Goal: Task Accomplishment & Management: Complete application form

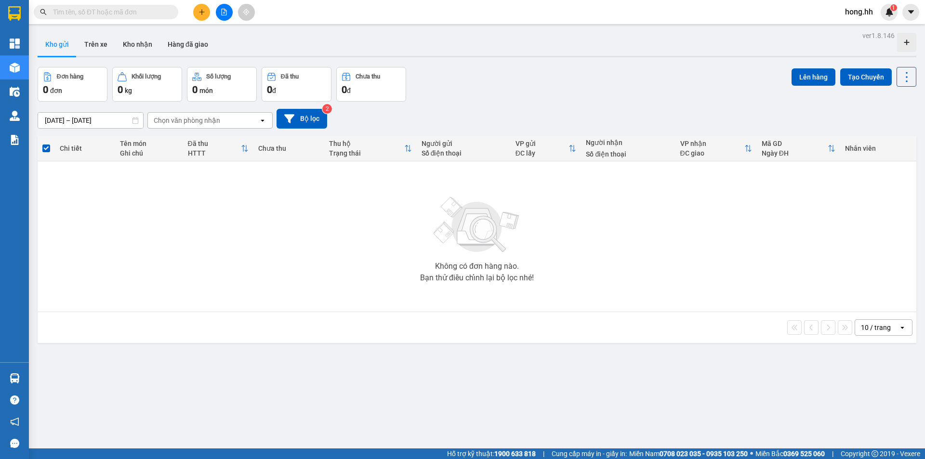
click at [196, 14] on button at bounding box center [201, 12] width 17 height 17
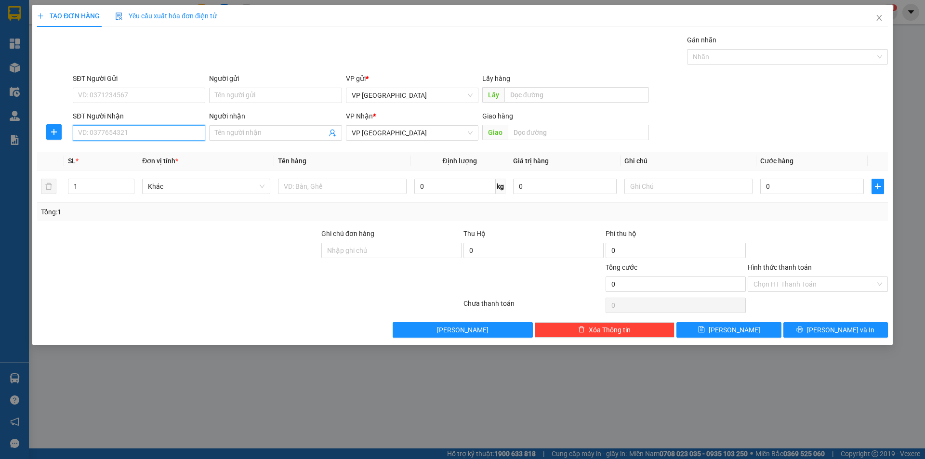
click at [129, 132] on input "SĐT Người Nhận" at bounding box center [139, 132] width 133 height 15
click at [105, 132] on input "0933133219" at bounding box center [139, 132] width 133 height 15
type input "0933133219"
click at [254, 135] on input "Người nhận" at bounding box center [270, 133] width 111 height 11
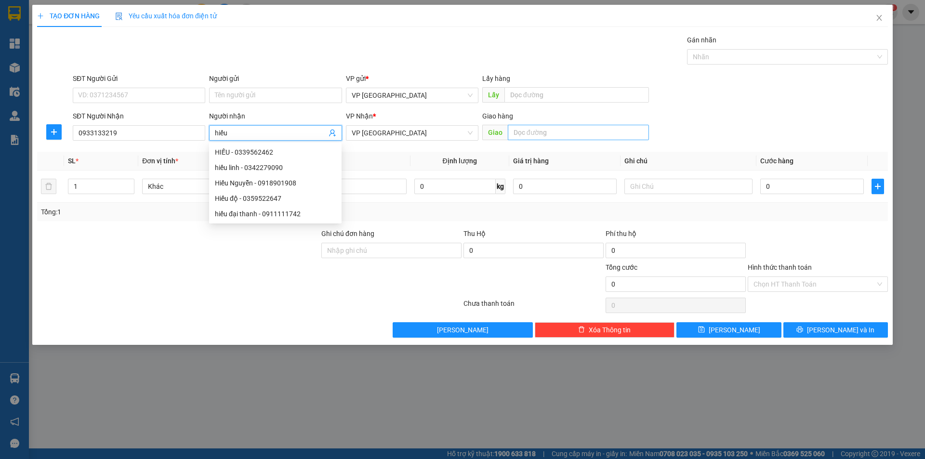
type input "hiếu"
click at [538, 133] on input "text" at bounding box center [578, 132] width 141 height 15
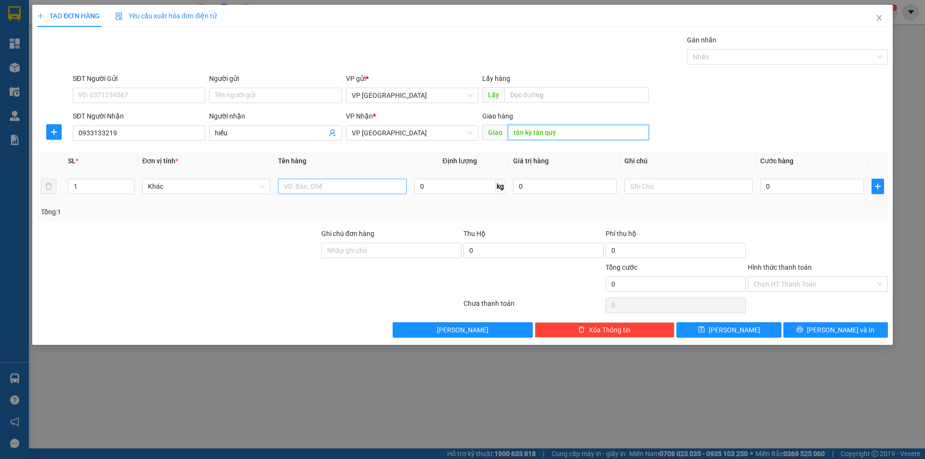
type input "tân kỳ tân quý"
click at [334, 186] on input "text" at bounding box center [342, 186] width 128 height 15
type input "bịch đồ ăn có trứng"
click at [641, 188] on input "text" at bounding box center [689, 186] width 128 height 15
type input "DỄ VỠ"
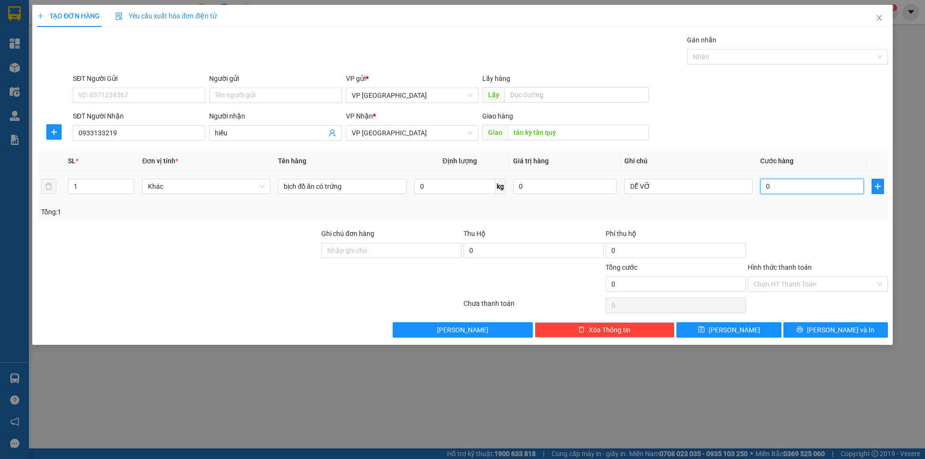
click at [772, 185] on input "0" at bounding box center [813, 186] width 104 height 15
type input "3"
type input "30"
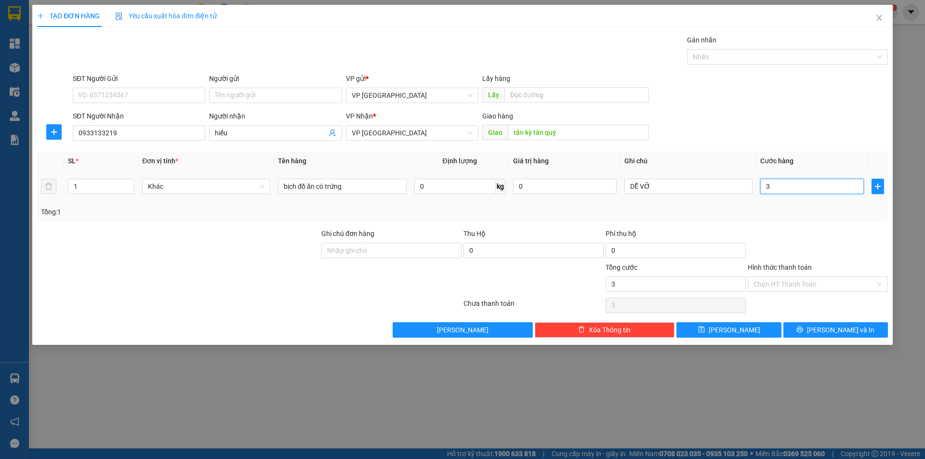
type input "30"
type input "30.000"
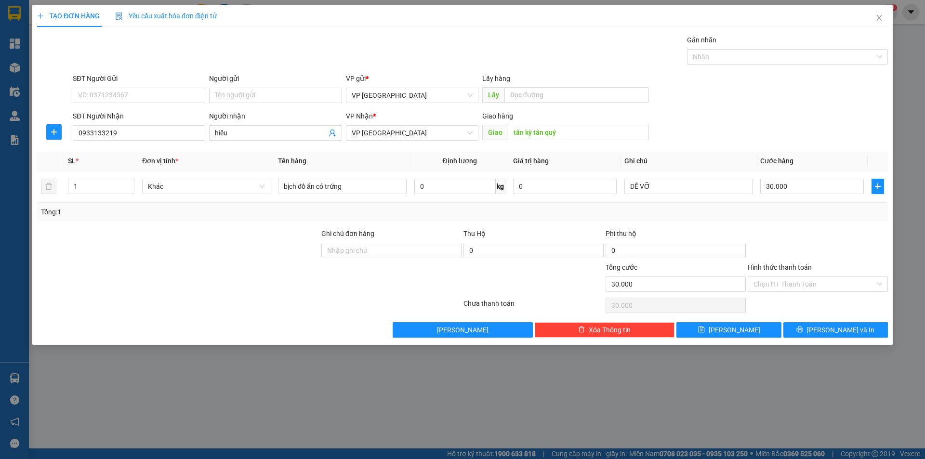
click at [759, 211] on div "Tổng: 1" at bounding box center [462, 212] width 843 height 11
click at [292, 99] on input "Người gửi" at bounding box center [275, 95] width 133 height 15
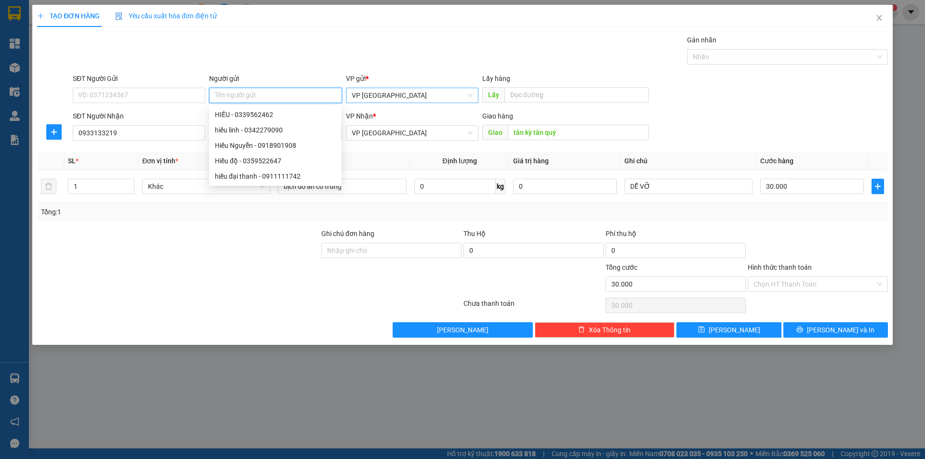
click at [370, 99] on span "VP [GEOGRAPHIC_DATA]" at bounding box center [412, 95] width 121 height 14
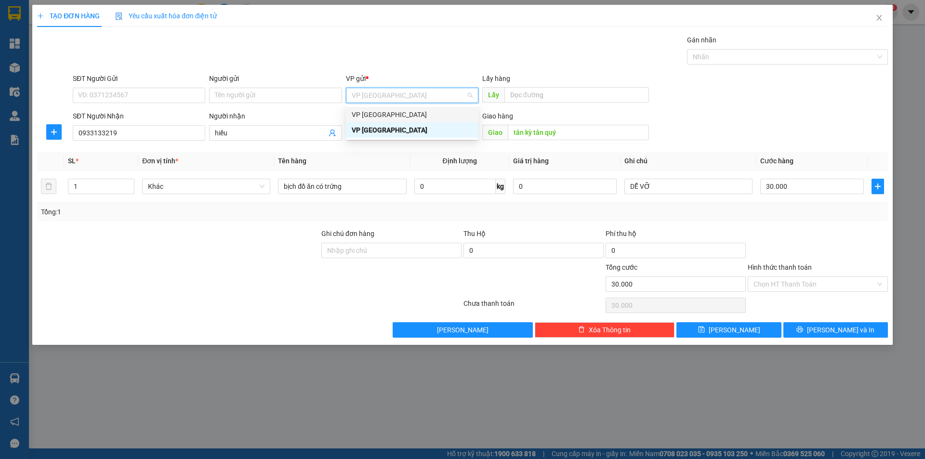
click at [374, 119] on div "VP [GEOGRAPHIC_DATA]" at bounding box center [412, 114] width 121 height 11
click at [376, 136] on span "VP [GEOGRAPHIC_DATA]" at bounding box center [412, 133] width 121 height 14
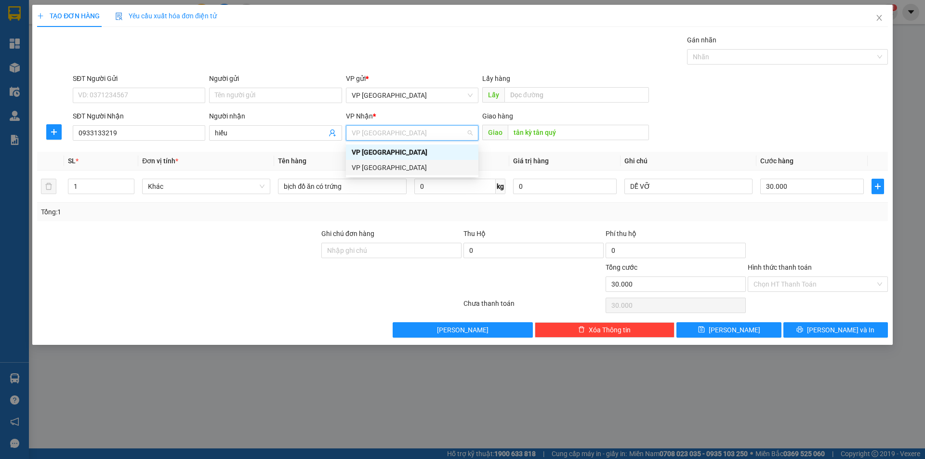
click at [373, 168] on div "VP [GEOGRAPHIC_DATA]" at bounding box center [412, 167] width 121 height 11
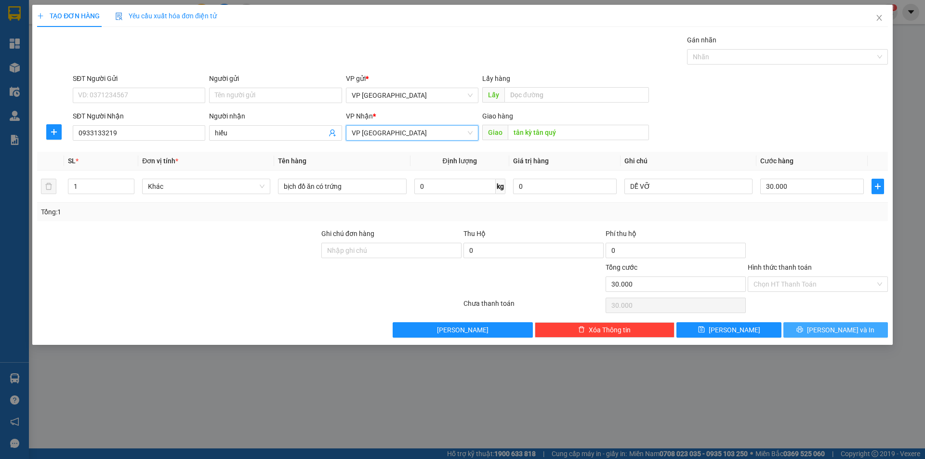
click at [805, 332] on button "[PERSON_NAME] và In" at bounding box center [836, 329] width 105 height 15
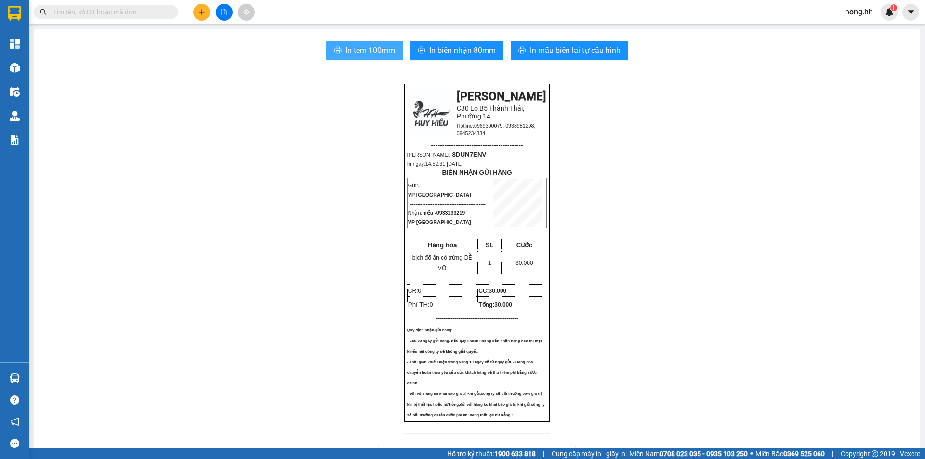
click at [377, 52] on span "In tem 100mm" at bounding box center [371, 50] width 50 height 12
click at [198, 8] on button at bounding box center [201, 12] width 17 height 17
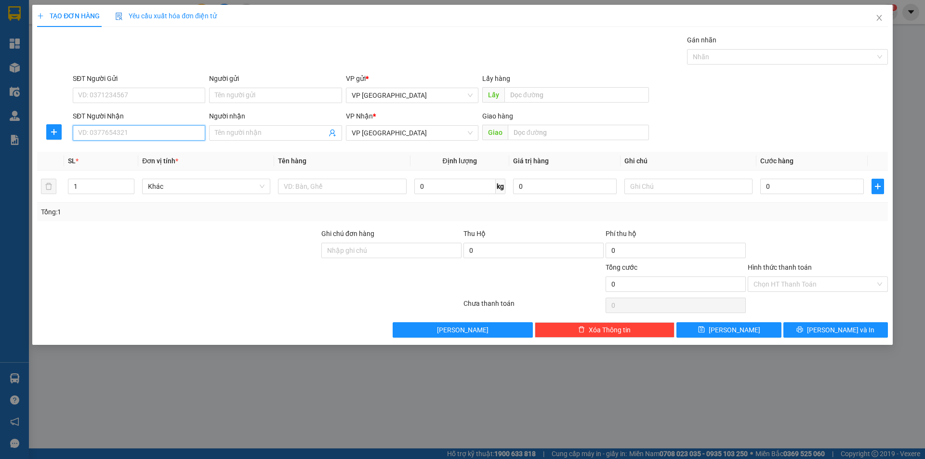
click at [108, 136] on input "SĐT Người Nhận" at bounding box center [139, 132] width 133 height 15
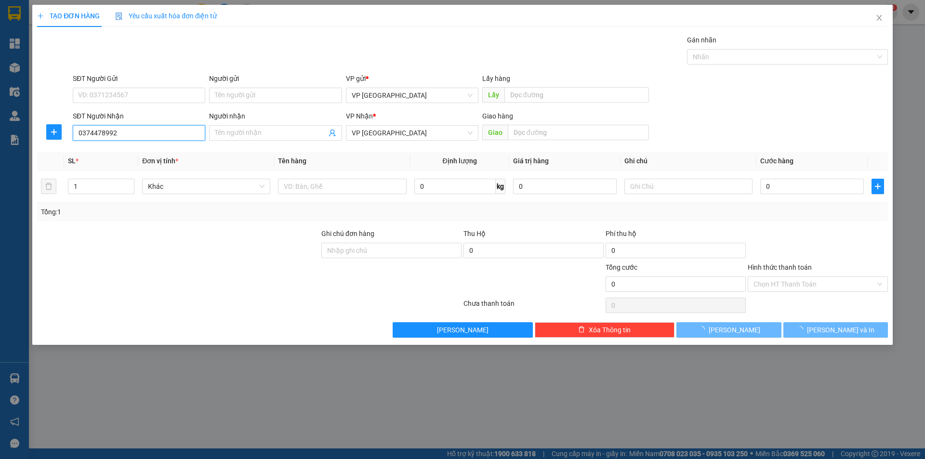
type input "0374478992"
drag, startPoint x: 388, startPoint y: 103, endPoint x: 393, endPoint y: 93, distance: 11.5
click at [393, 93] on div "VP gửi * VP [GEOGRAPHIC_DATA]" at bounding box center [412, 90] width 133 height 34
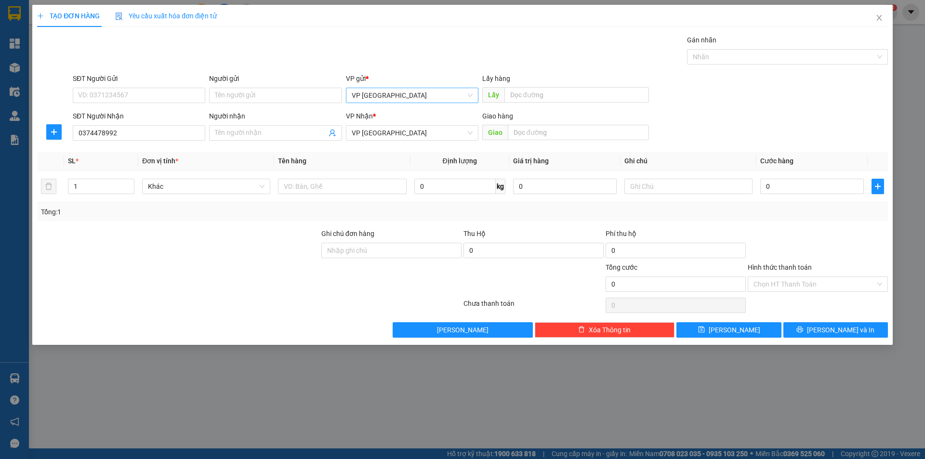
click at [395, 97] on span "VP [GEOGRAPHIC_DATA]" at bounding box center [412, 95] width 121 height 14
click at [389, 112] on div "VP [GEOGRAPHIC_DATA]" at bounding box center [412, 114] width 121 height 11
drag, startPoint x: 392, startPoint y: 123, endPoint x: 392, endPoint y: 132, distance: 8.7
click at [392, 129] on div "VP Nhận * VP [GEOGRAPHIC_DATA]" at bounding box center [412, 128] width 133 height 34
click at [379, 140] on div "VP [GEOGRAPHIC_DATA]" at bounding box center [412, 132] width 133 height 15
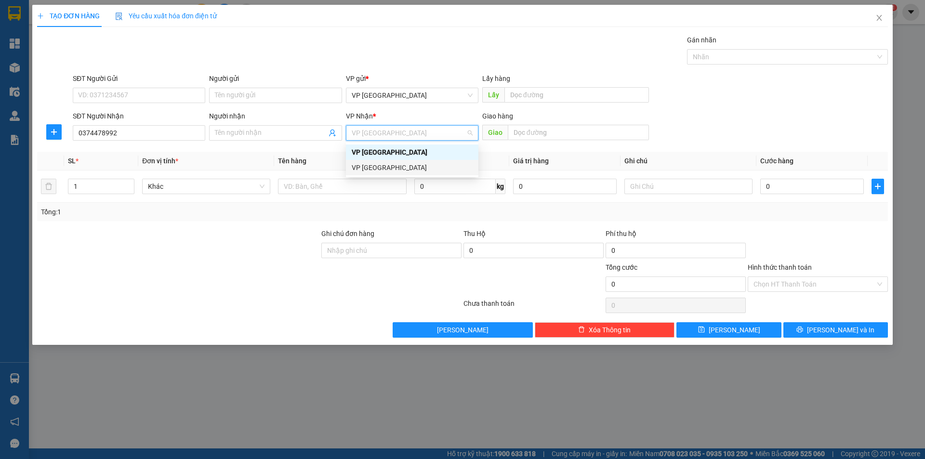
click at [381, 166] on div "VP [GEOGRAPHIC_DATA]" at bounding box center [412, 167] width 121 height 11
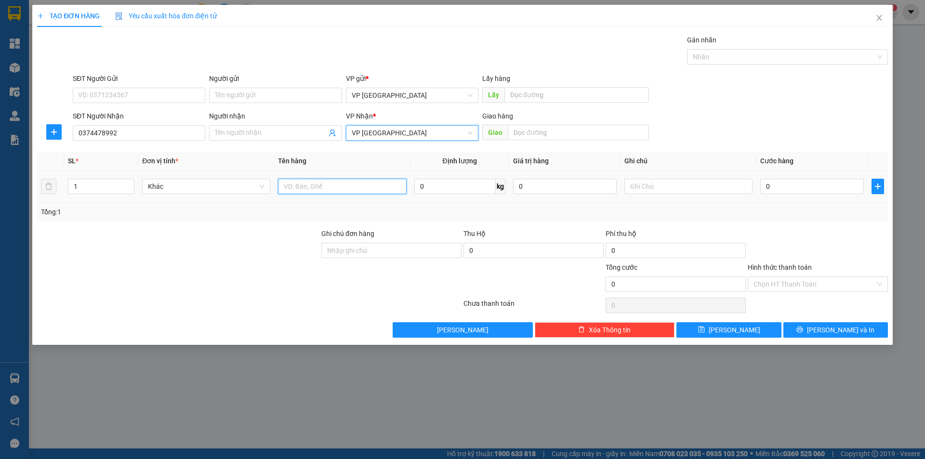
click at [341, 183] on input "text" at bounding box center [342, 186] width 128 height 15
type input "CON GÀ KHÔNG ĐẢM BẢO"
click at [782, 190] on input "0" at bounding box center [813, 186] width 104 height 15
type input "3"
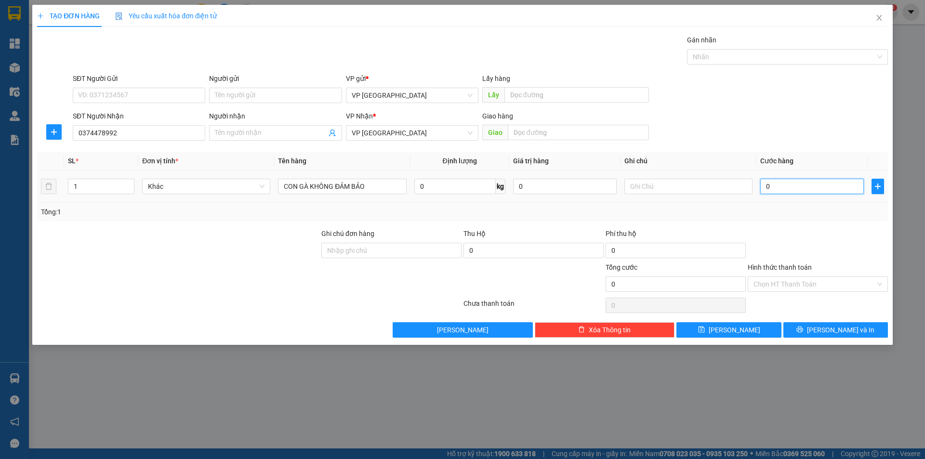
type input "3"
type input "30"
type input "30.000"
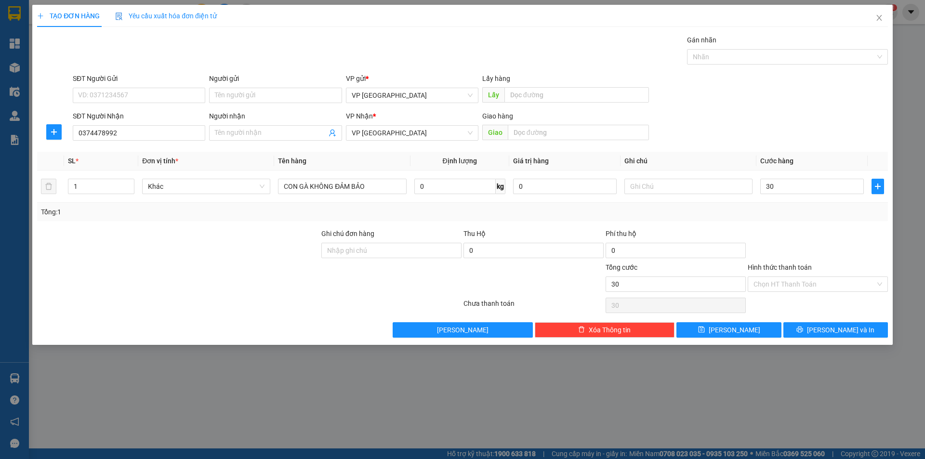
type input "30.000"
click at [738, 228] on div "Phí thu hộ" at bounding box center [676, 235] width 140 height 14
click at [543, 128] on input "text" at bounding box center [578, 132] width 141 height 15
type input "N3 ĐẠI HỒNG PHÁT"
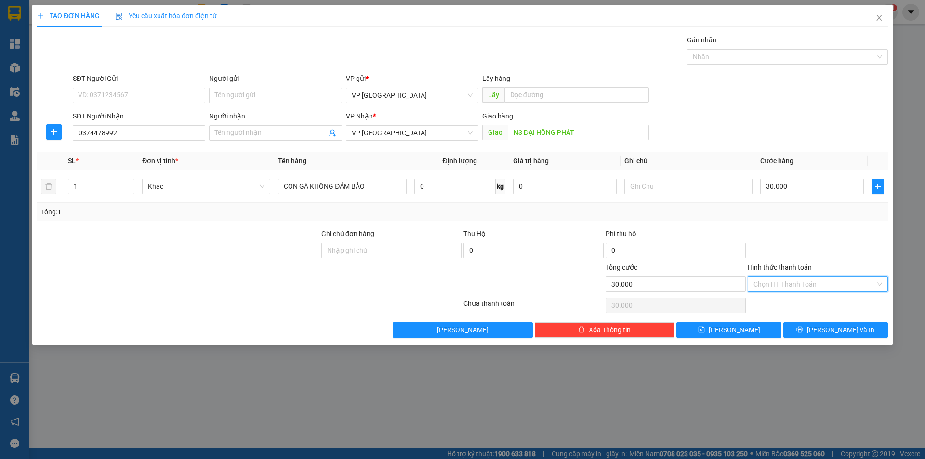
click at [780, 279] on input "Hình thức thanh toán" at bounding box center [815, 284] width 122 height 14
click at [777, 303] on div "Tại văn phòng" at bounding box center [818, 303] width 129 height 11
type input "0"
click at [803, 329] on icon "printer" at bounding box center [800, 329] width 7 height 7
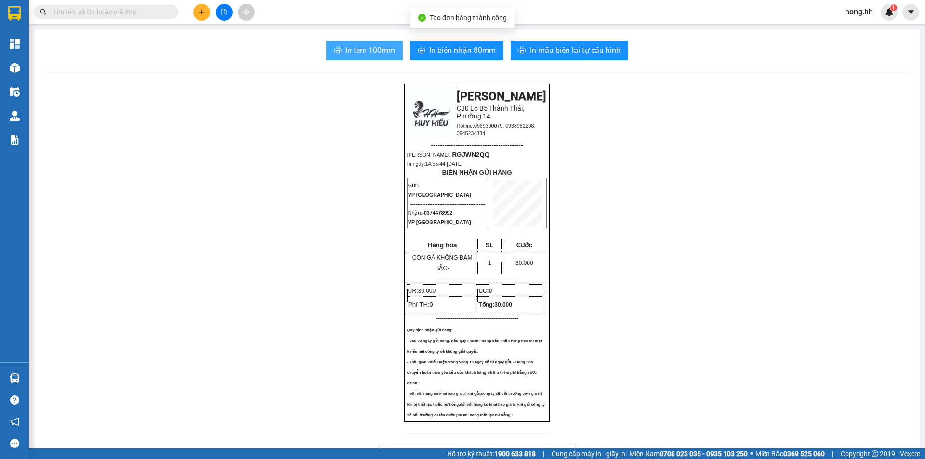
click at [371, 47] on span "In tem 100mm" at bounding box center [371, 50] width 50 height 12
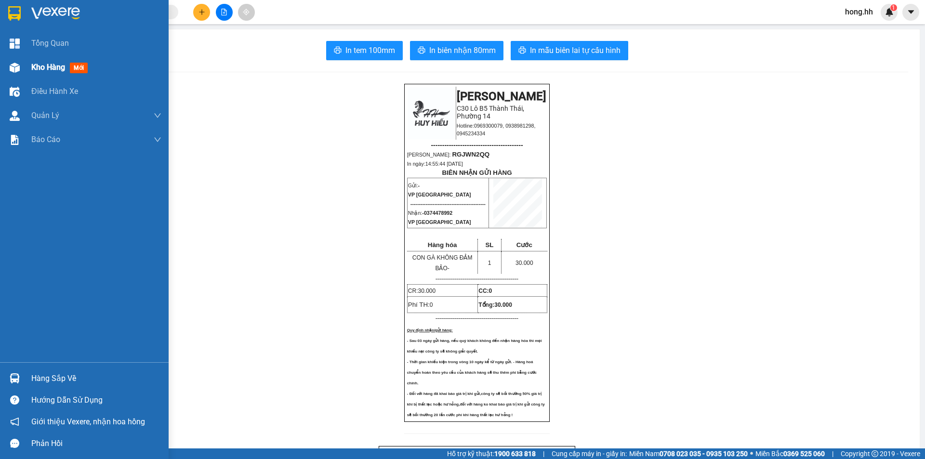
click at [57, 67] on span "Kho hàng" at bounding box center [48, 67] width 34 height 9
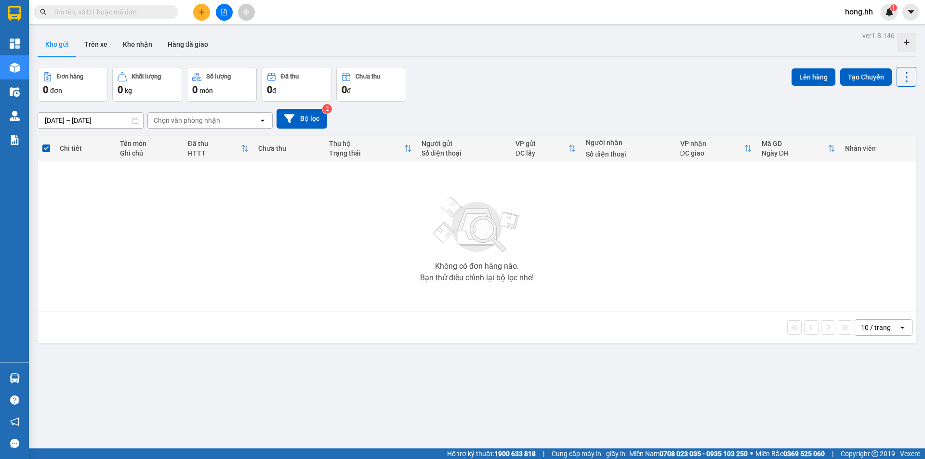
click at [204, 14] on icon "plus" at bounding box center [202, 12] width 7 height 7
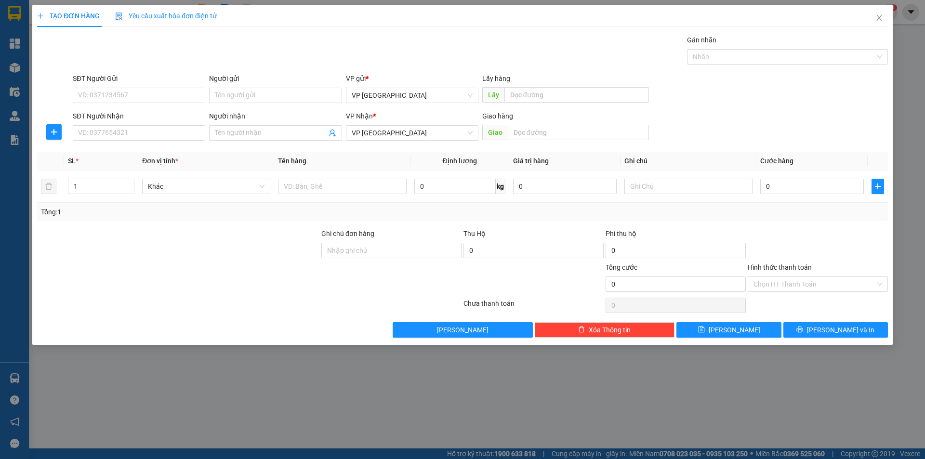
click at [116, 106] on div "SĐT Người Gửi VD: 0371234567" at bounding box center [139, 90] width 133 height 34
click at [115, 142] on div "SĐT Người Nhận VD: 0377654321" at bounding box center [139, 128] width 133 height 34
click at [116, 133] on input "SĐT Người Nhận" at bounding box center [139, 132] width 133 height 15
click at [182, 132] on input "SĐT Người Nhận" at bounding box center [139, 132] width 133 height 15
type input "0977482283"
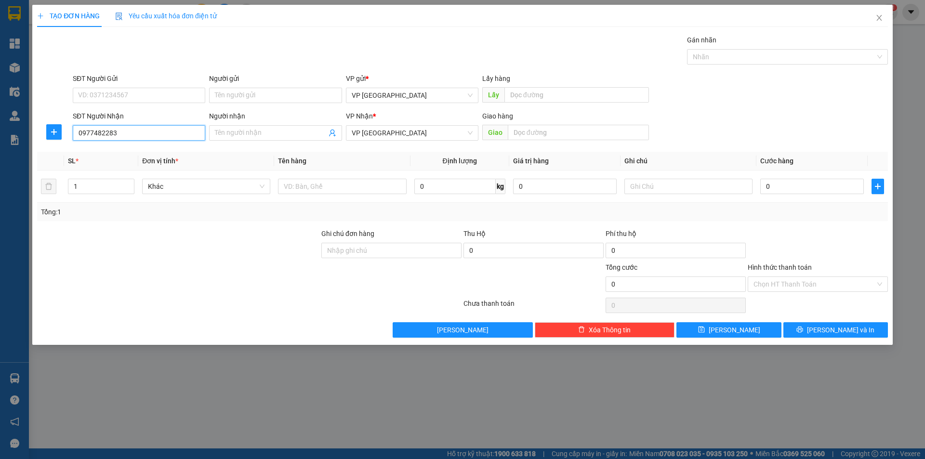
click at [116, 135] on input "0977482283" at bounding box center [139, 132] width 133 height 15
click at [133, 130] on input "0977482283" at bounding box center [139, 132] width 133 height 15
type input "0967292939"
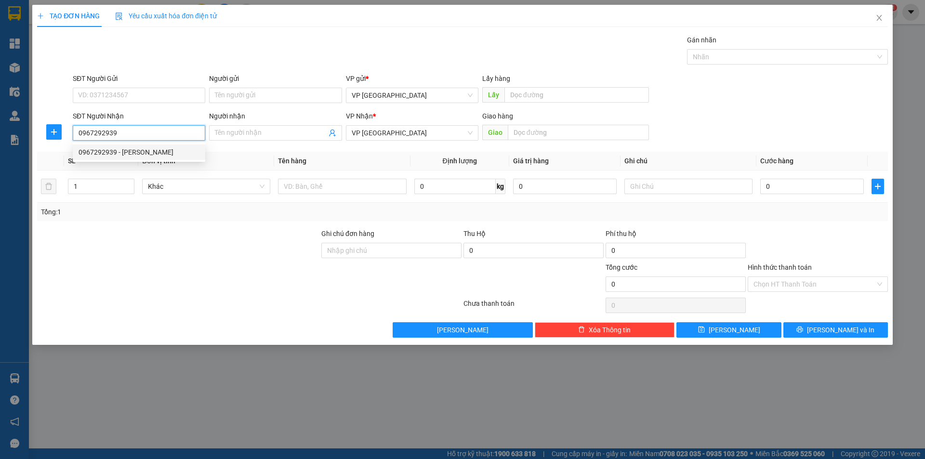
click at [152, 147] on div "0967292939 - [PERSON_NAME]" at bounding box center [139, 152] width 133 height 15
type input "[PERSON_NAME]"
type input "MỸ PHƯỚC 1"
type input "100.000"
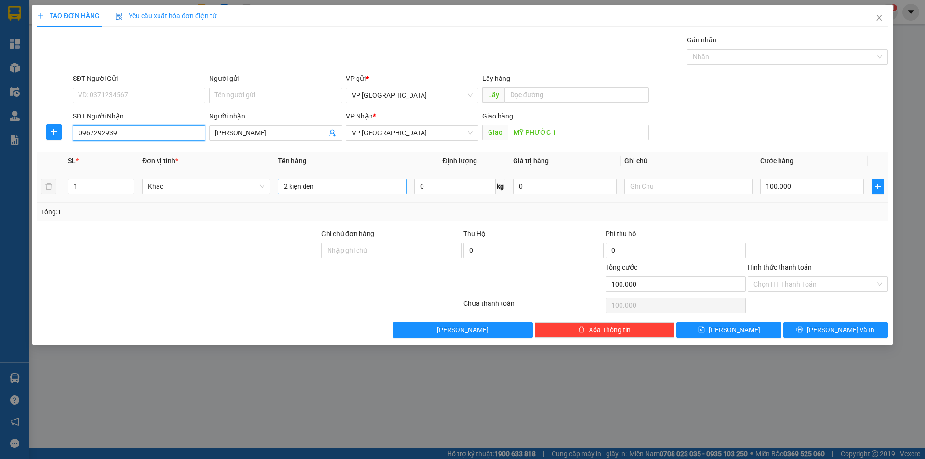
type input "0967292939"
click at [357, 185] on input "2 kiẹn đen" at bounding box center [342, 186] width 128 height 15
type input "KIỆN KEO VÀNG"
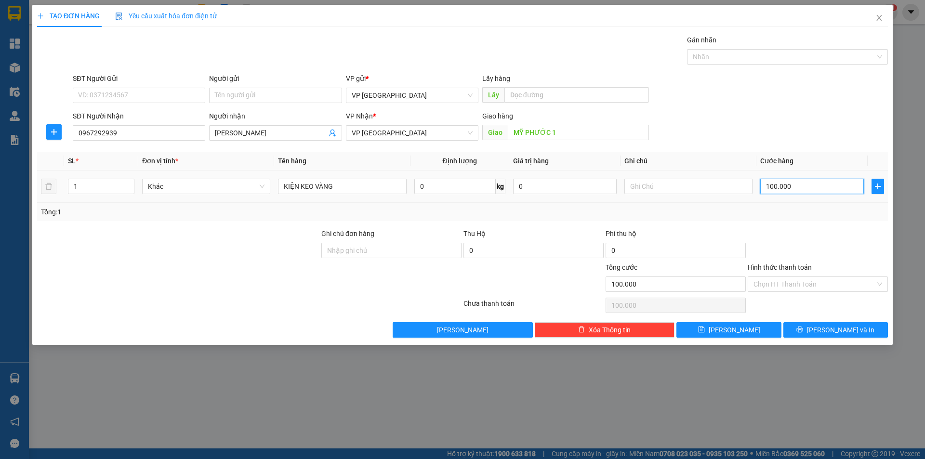
click at [783, 186] on input "100.000" at bounding box center [813, 186] width 104 height 15
type input "5"
type input "50"
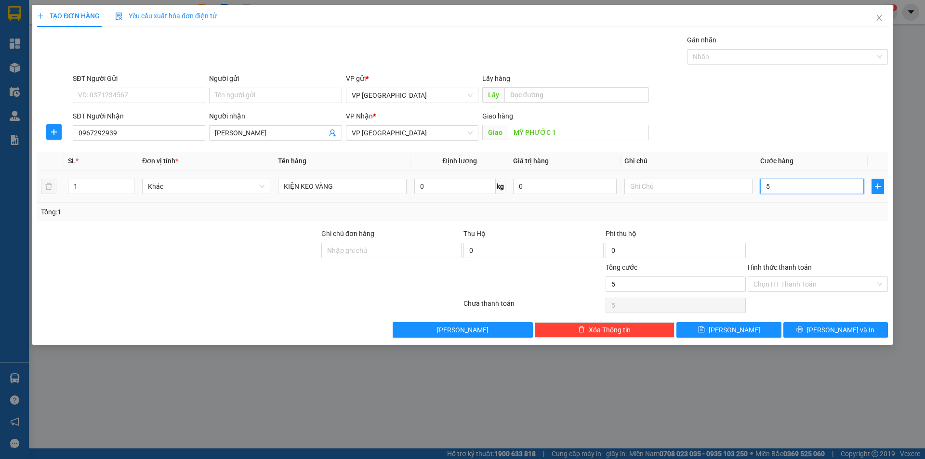
type input "50"
type input "50.000"
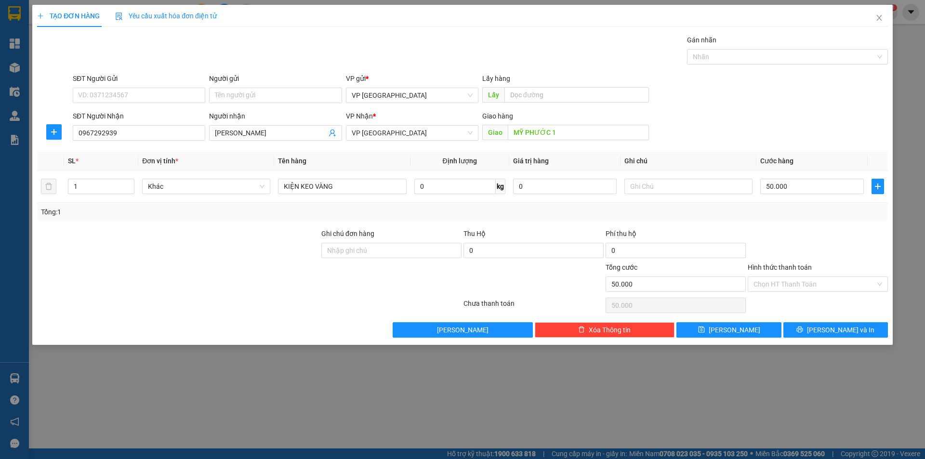
click at [761, 214] on div "Tổng: 1" at bounding box center [462, 212] width 843 height 11
click at [742, 332] on button "[PERSON_NAME]" at bounding box center [729, 329] width 105 height 15
type input "0"
click at [137, 127] on input "SĐT Người Nhận" at bounding box center [139, 132] width 133 height 15
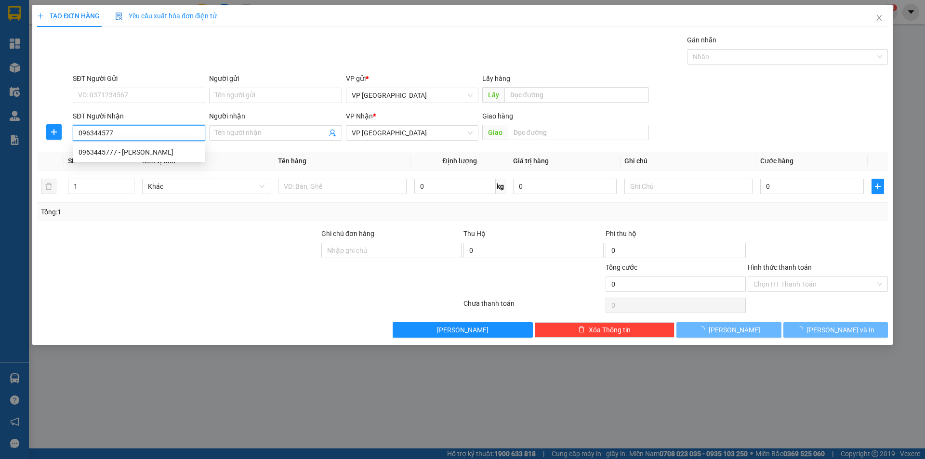
type input "0963445777"
click at [132, 153] on div "0963445777 - [PERSON_NAME]" at bounding box center [139, 152] width 121 height 11
type input "[PERSON_NAME]"
type input "NGÃ 4 CHƠN THÀNH"
type input "50.000"
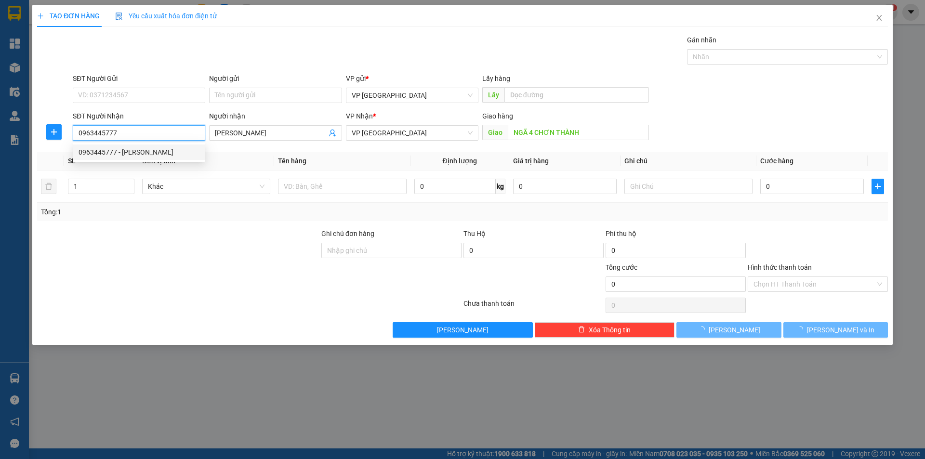
type input "50.000"
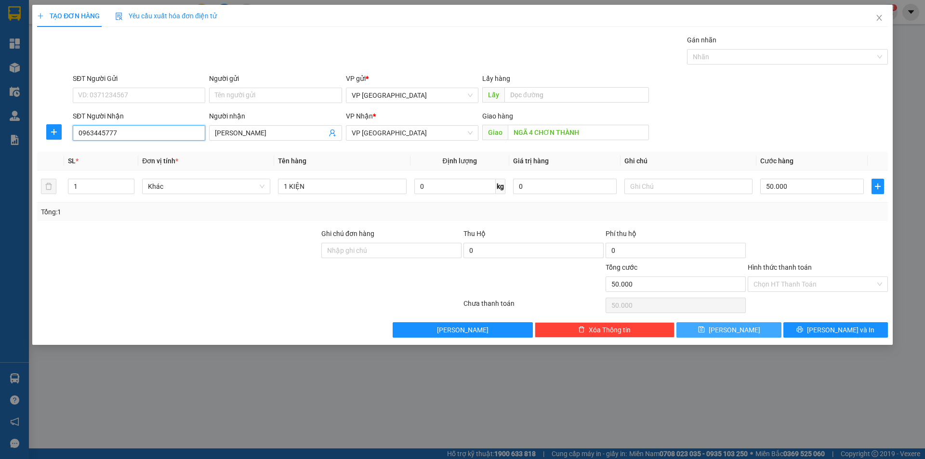
type input "0963445777"
click at [739, 327] on span "[PERSON_NAME]" at bounding box center [735, 330] width 52 height 11
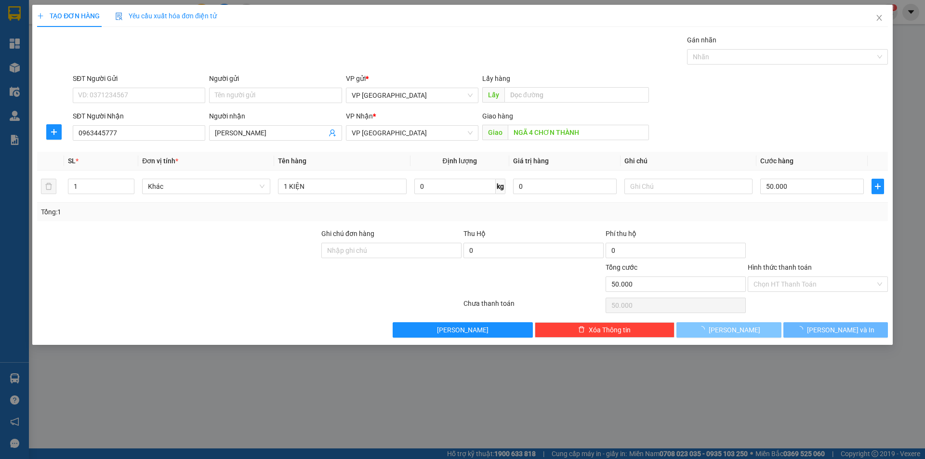
type input "0"
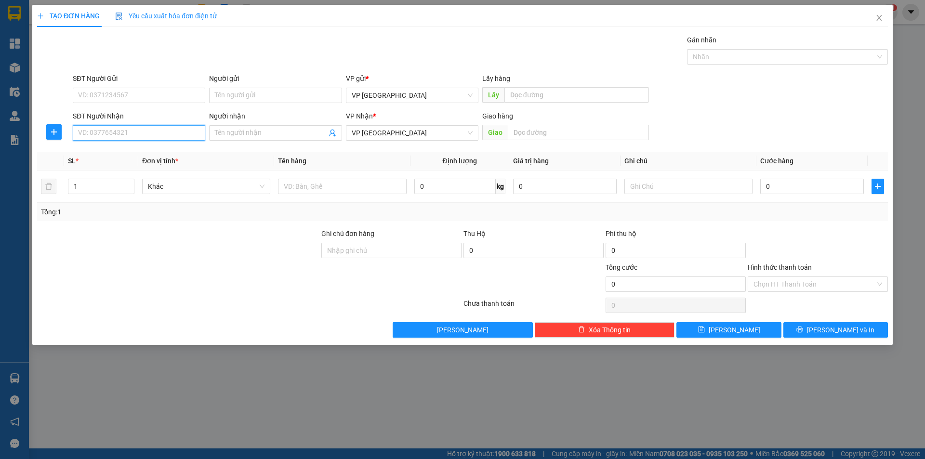
click at [111, 134] on input "SĐT Người Nhận" at bounding box center [139, 132] width 133 height 15
type input "0961617071"
click at [99, 151] on div "0961617071 - [PERSON_NAME]" at bounding box center [139, 152] width 121 height 11
type input "THANH"
type input "THỚI HÒA BẾN CÁT CƯỚC RỒI"
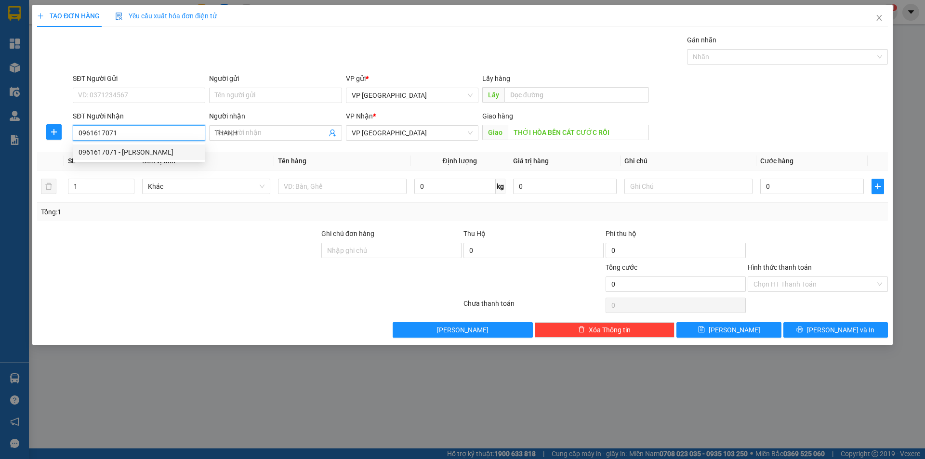
type input "50.000"
type input "0961617071"
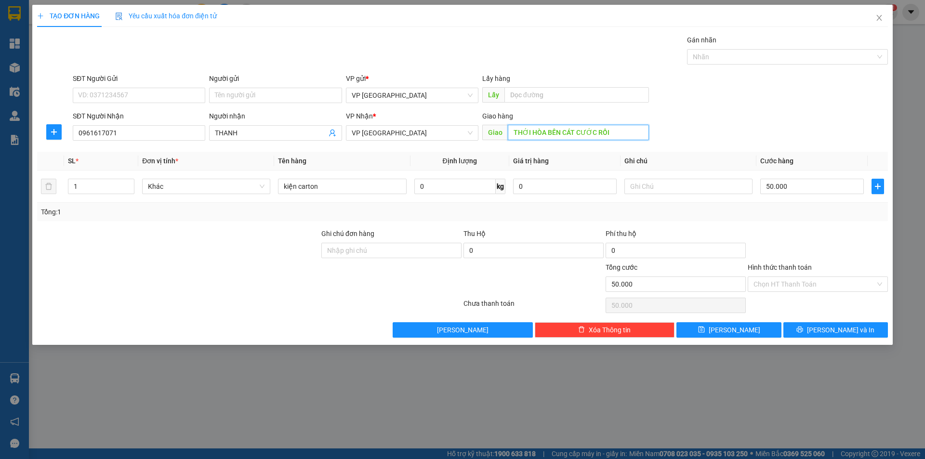
click at [575, 134] on input "THỚI HÒA BẾN CÁT CƯỚC RỒI" at bounding box center [578, 132] width 141 height 15
drag, startPoint x: 575, startPoint y: 134, endPoint x: 622, endPoint y: 130, distance: 47.4
click at [622, 130] on input "THỚI HÒA BẾN CÁT CƯỚC RỒI" at bounding box center [578, 132] width 141 height 15
type input "THỚI HÒA BẾN CÁT"
click at [711, 330] on button "[PERSON_NAME]" at bounding box center [729, 329] width 105 height 15
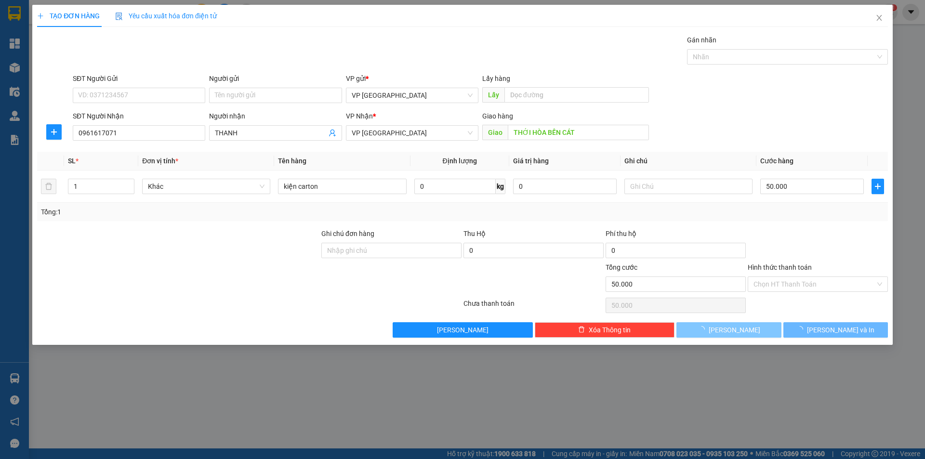
type input "0"
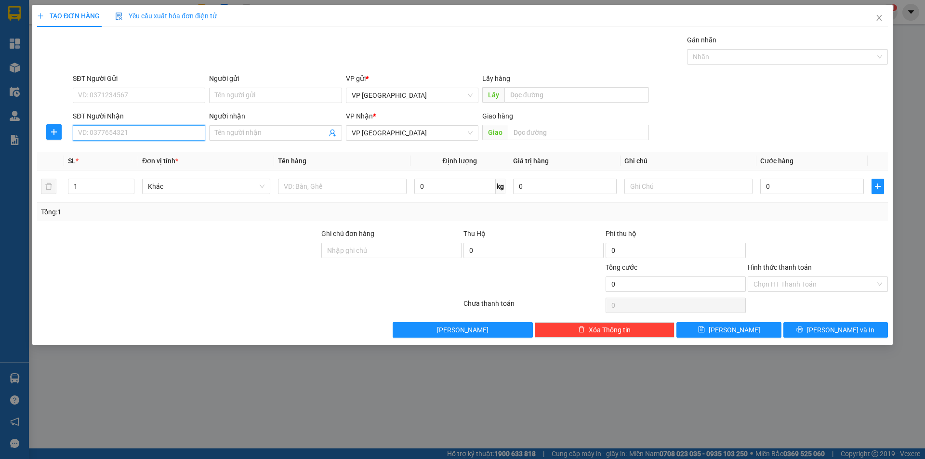
click at [140, 127] on input "SĐT Người Nhận" at bounding box center [139, 132] width 133 height 15
type input "0972917377"
click at [131, 145] on div "0972917377 - [PERSON_NAME]" at bounding box center [139, 152] width 133 height 15
type input "[PERSON_NAME]"
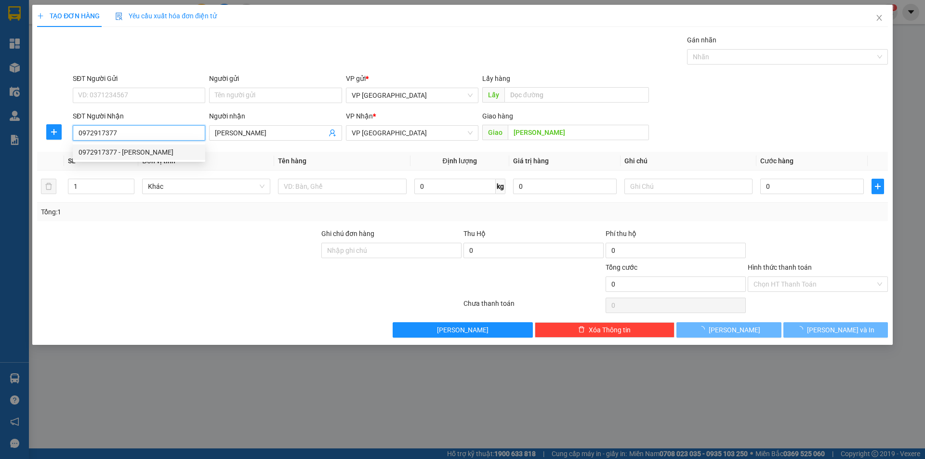
type input "240.000"
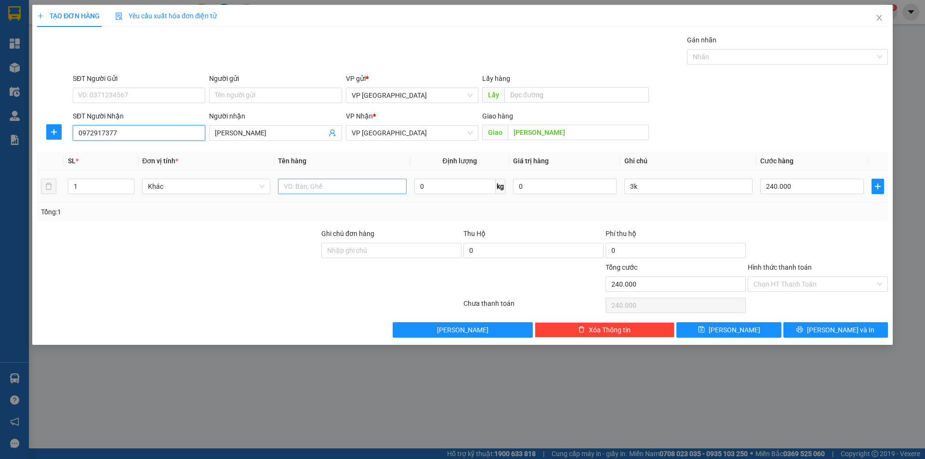
type input "0972917377"
click at [334, 184] on input "text" at bounding box center [342, 186] width 128 height 15
click at [287, 191] on input "1 KIỆN" at bounding box center [342, 186] width 128 height 15
click at [306, 192] on input "KIỆN" at bounding box center [342, 186] width 128 height 15
type input "KIỆN ĐEN"
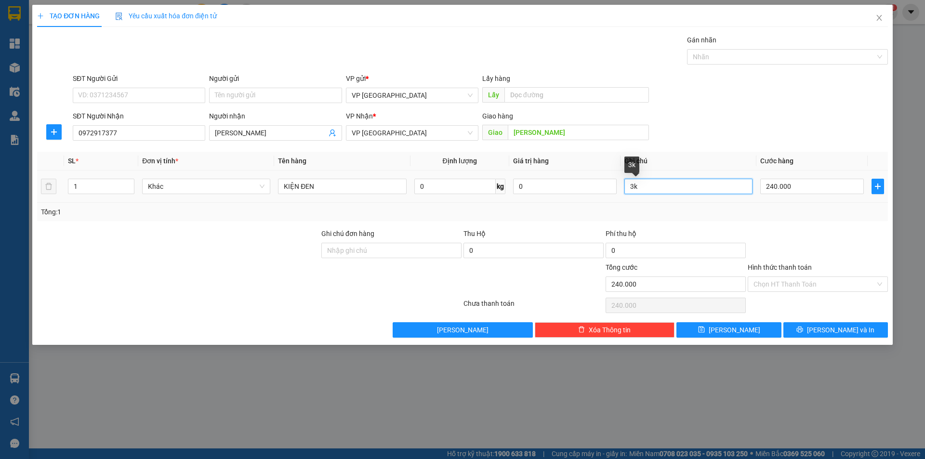
click at [674, 184] on input "3k" at bounding box center [689, 186] width 128 height 15
type input "3 KIỆN"
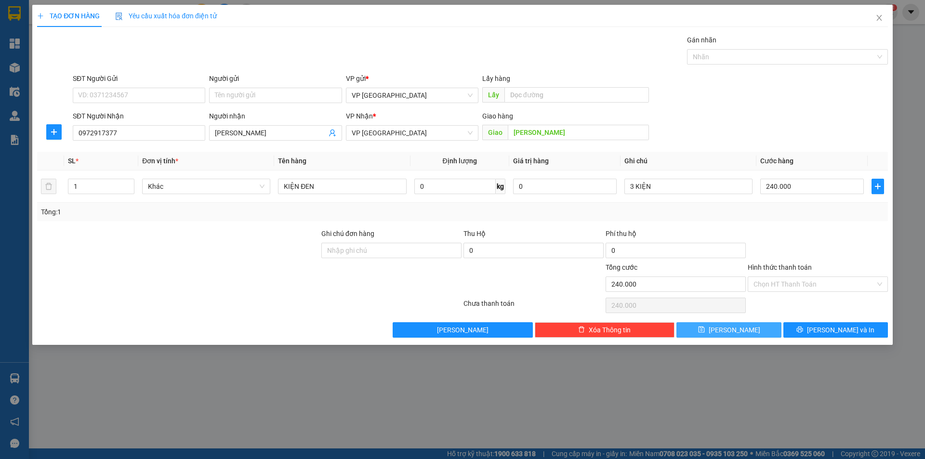
click at [739, 327] on span "[PERSON_NAME]" at bounding box center [735, 330] width 52 height 11
type input "0"
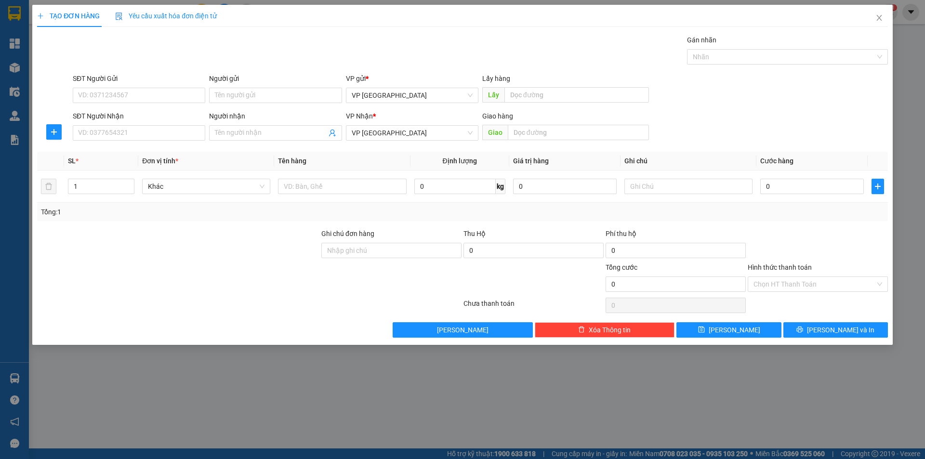
click at [175, 141] on div "SĐT Người Nhận VD: 0377654321" at bounding box center [139, 128] width 133 height 34
click at [171, 140] on input "SĐT Người Nhận" at bounding box center [139, 132] width 133 height 15
type input "0969770888"
click at [165, 146] on div "0969770888" at bounding box center [139, 152] width 133 height 15
type input "huu phat ben cat"
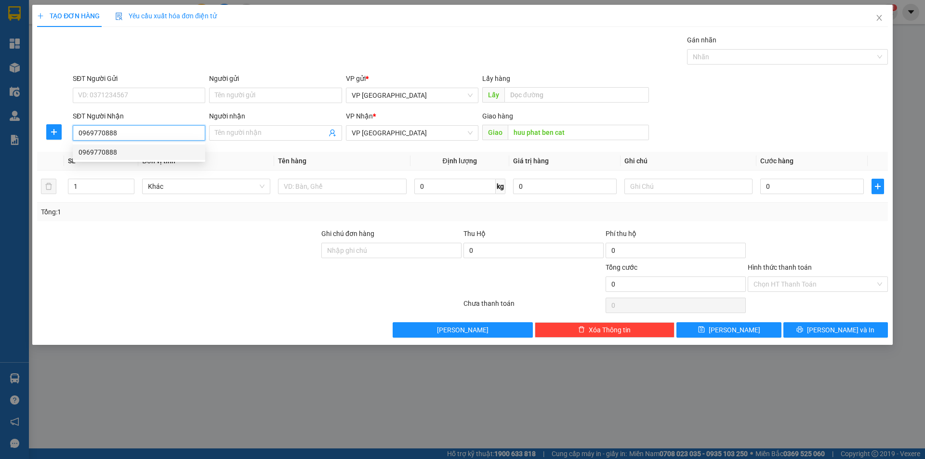
type input "50.000"
type input "0969770888"
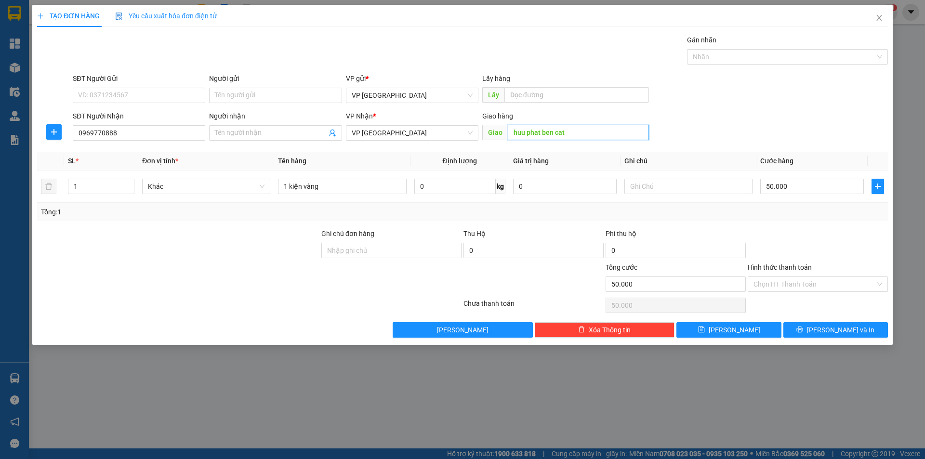
click at [555, 127] on input "huu phat ben cat" at bounding box center [578, 132] width 141 height 15
type input "N"
type input "MỸ PHƯỚC 1"
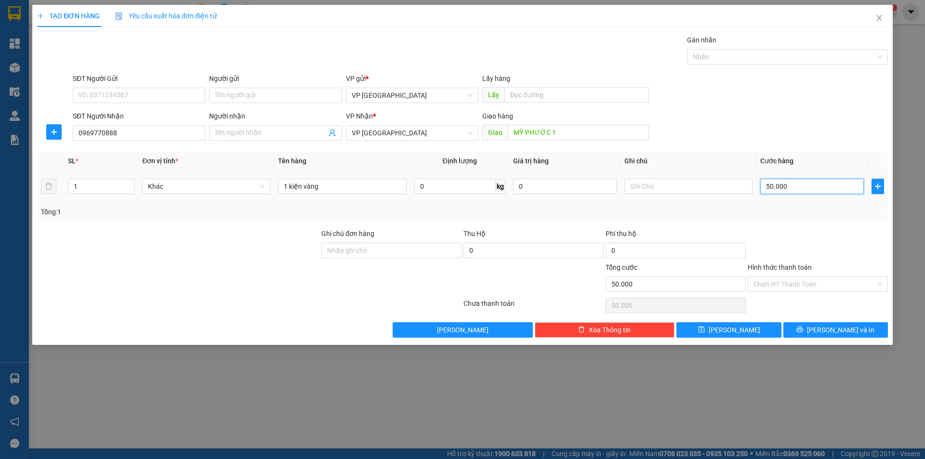
click at [791, 187] on input "50.000" at bounding box center [813, 186] width 104 height 15
type input "3"
type input "30"
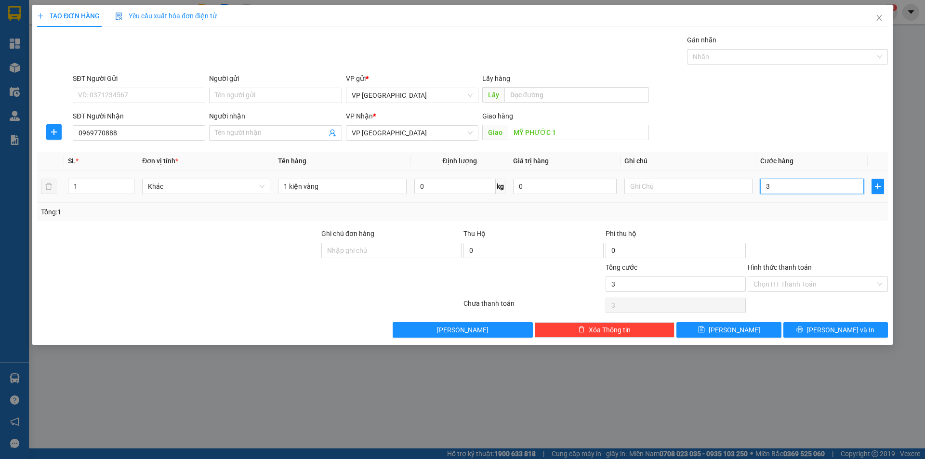
type input "30"
type input "30.000"
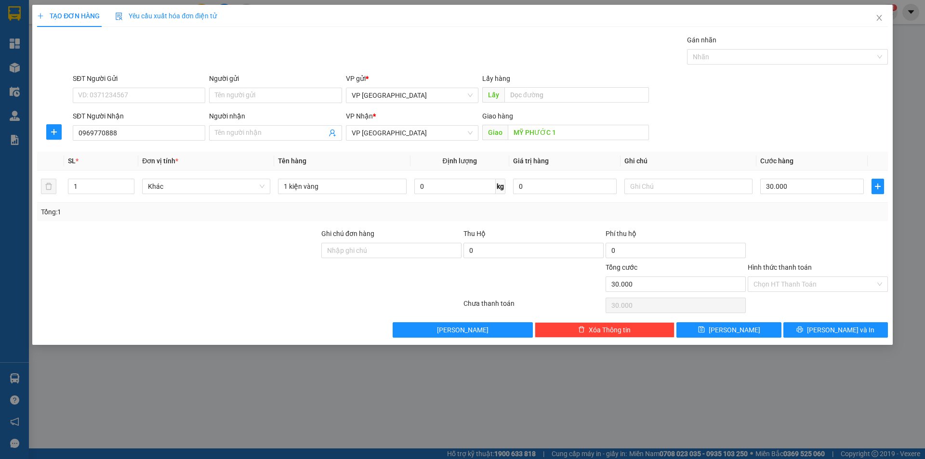
click at [770, 214] on div "Tổng: 1" at bounding box center [462, 212] width 843 height 11
click at [732, 332] on span "[PERSON_NAME]" at bounding box center [735, 330] width 52 height 11
type input "0"
click at [161, 133] on input "SĐT Người Nhận" at bounding box center [139, 132] width 133 height 15
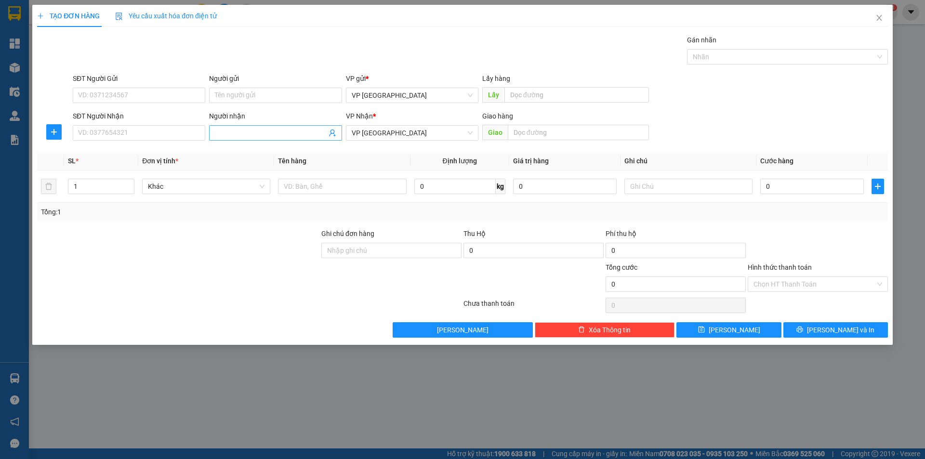
click at [255, 131] on input "Người nhận" at bounding box center [270, 133] width 111 height 11
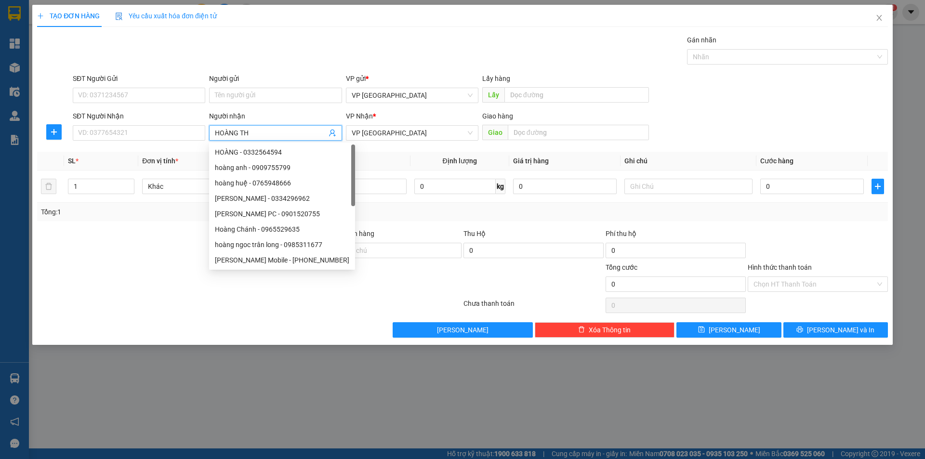
type input "[PERSON_NAME]"
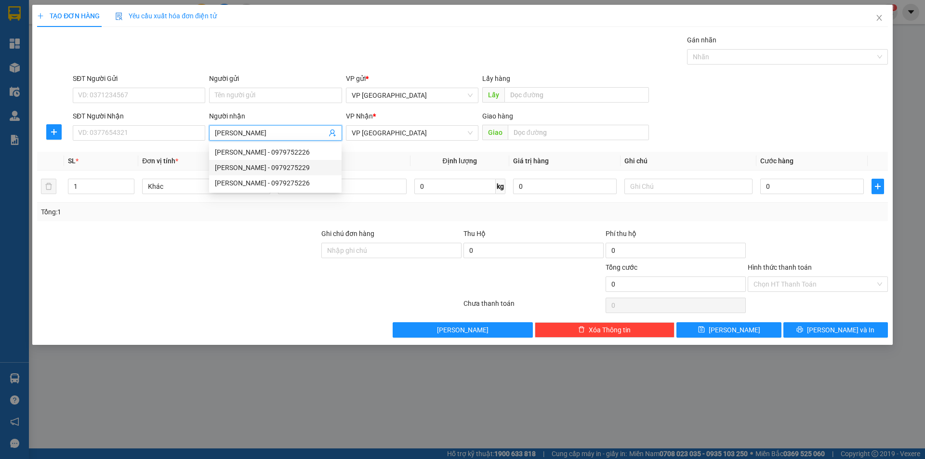
click at [230, 165] on div "[PERSON_NAME] - 0979275229" at bounding box center [275, 167] width 121 height 11
type input "0979275229"
type input "[PERSON_NAME]"
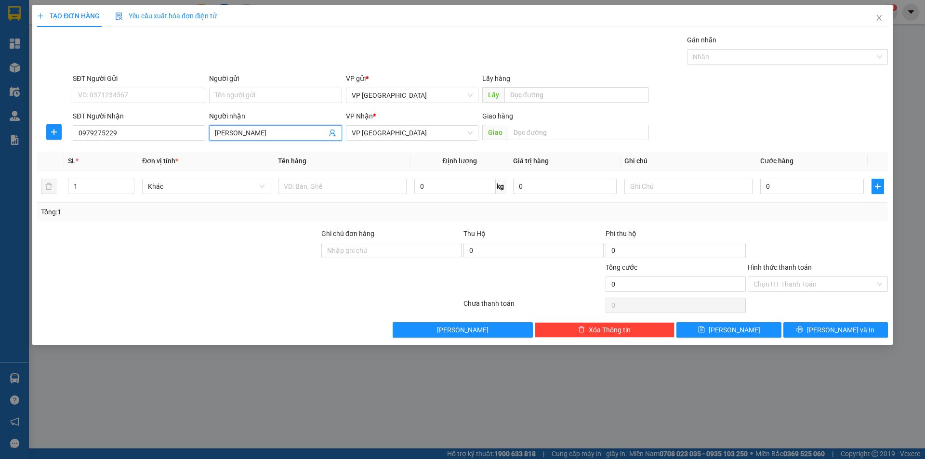
click at [256, 136] on input "[PERSON_NAME]" at bounding box center [270, 133] width 111 height 11
click at [234, 166] on div "[PERSON_NAME] - 0979275229" at bounding box center [275, 167] width 121 height 11
type input "[PERSON_NAME]"
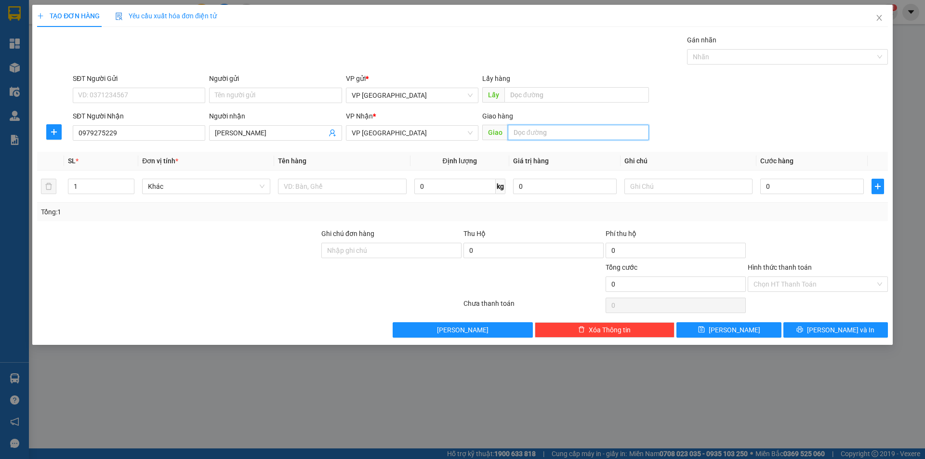
click at [548, 134] on input "text" at bounding box center [578, 132] width 141 height 15
type input "h"
type input "[PERSON_NAME]"
click at [359, 183] on input "text" at bounding box center [342, 186] width 128 height 15
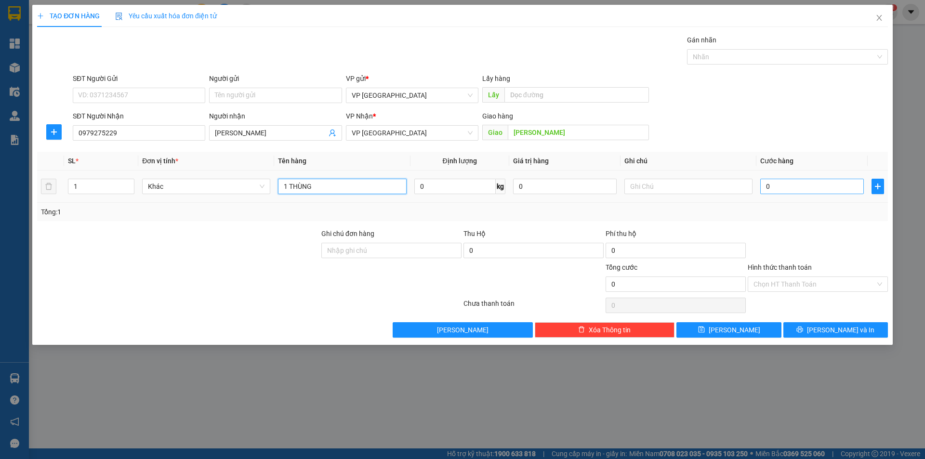
type input "1 THÙNG"
click at [772, 189] on input "0" at bounding box center [813, 186] width 104 height 15
type input "3"
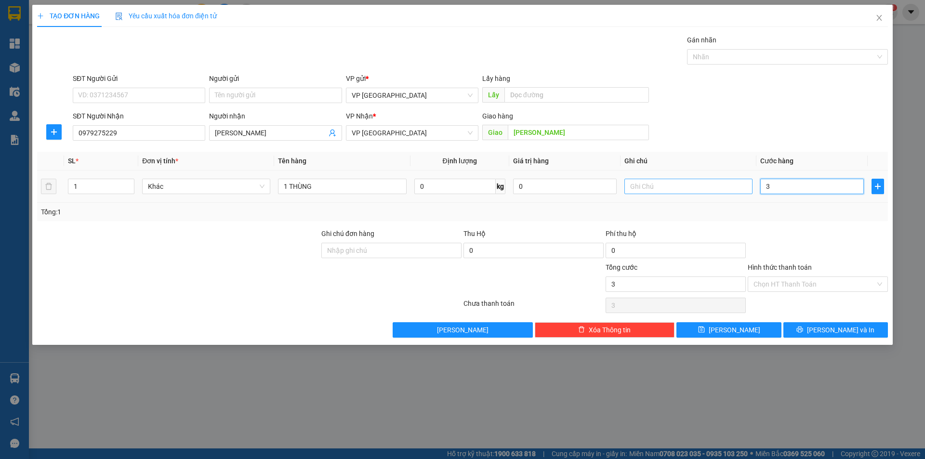
type input "30"
click at [774, 193] on input "30" at bounding box center [813, 186] width 104 height 15
type input "30"
type input "30.000"
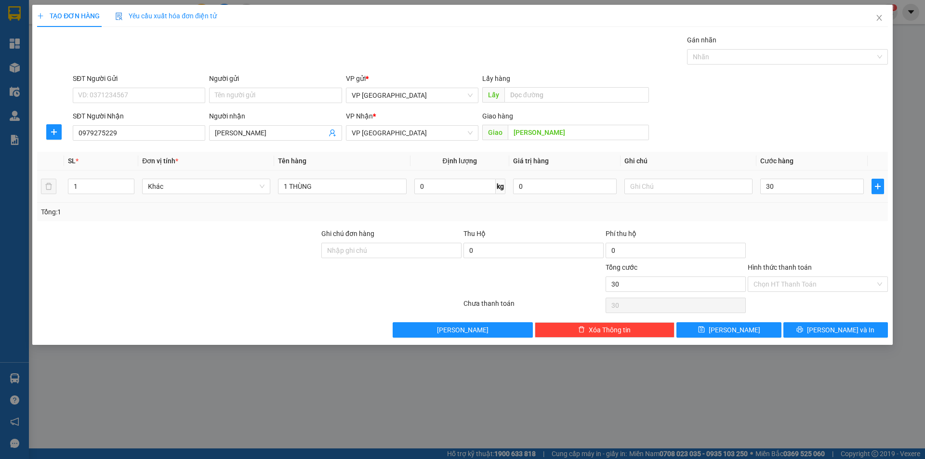
type input "30.000"
click at [801, 220] on div "Tổng: 1" at bounding box center [462, 212] width 851 height 18
click at [705, 332] on icon "save" at bounding box center [701, 329] width 7 height 7
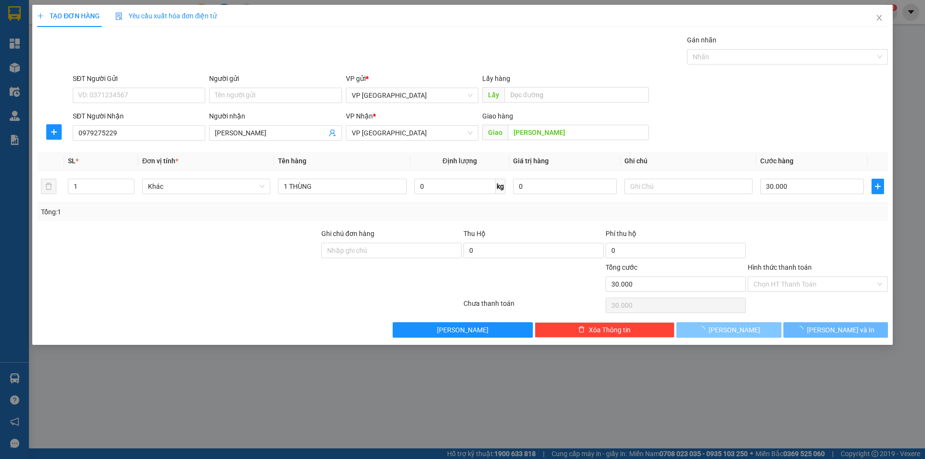
type input "0"
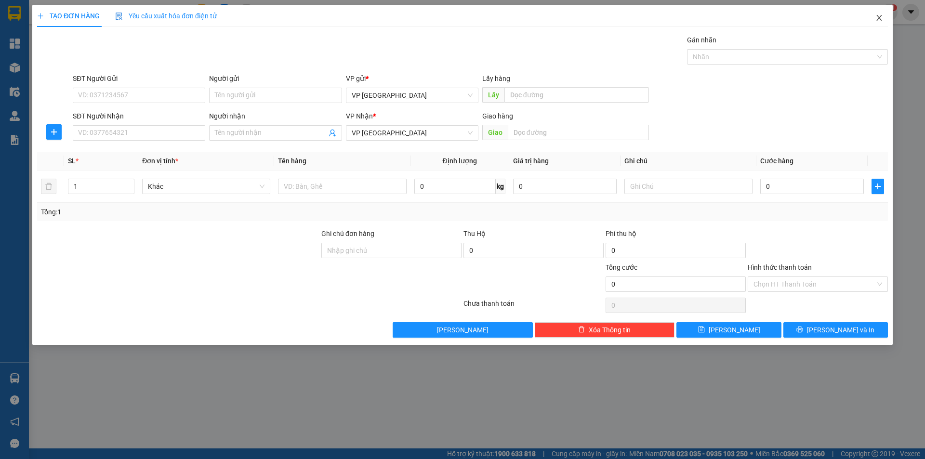
click at [877, 15] on icon "close" at bounding box center [880, 18] width 8 height 8
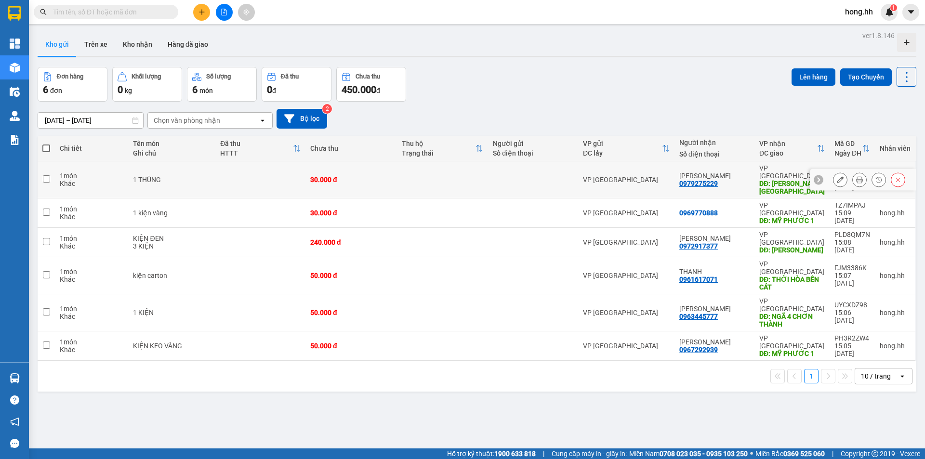
click at [225, 182] on td at bounding box center [260, 179] width 90 height 37
checkbox input "true"
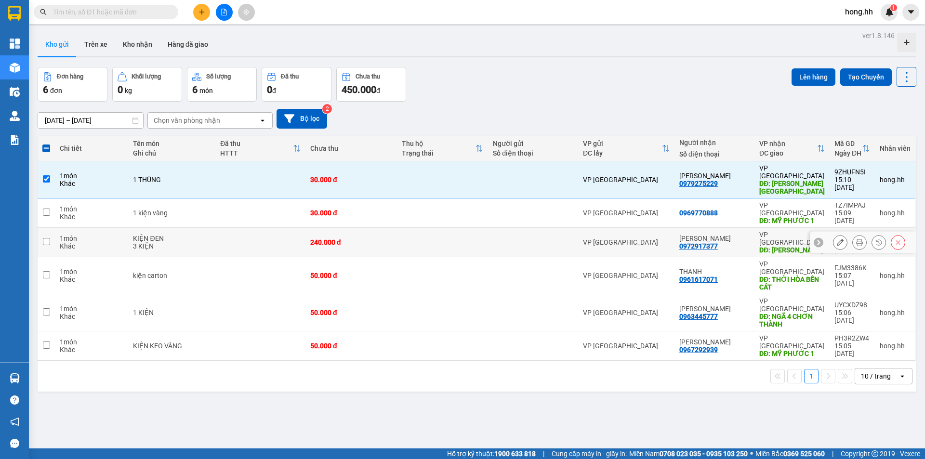
click at [216, 228] on td at bounding box center [260, 242] width 90 height 29
checkbox input "true"
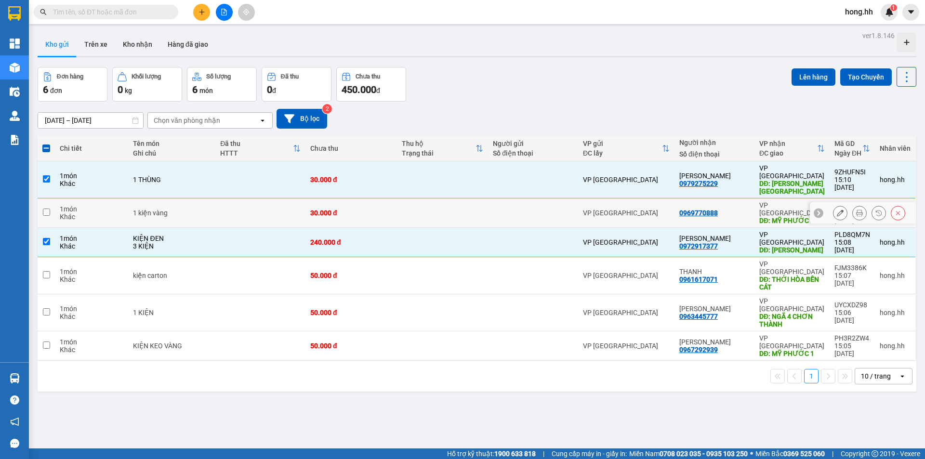
click at [214, 211] on td "1 kiện vàng" at bounding box center [171, 213] width 87 height 29
checkbox input "true"
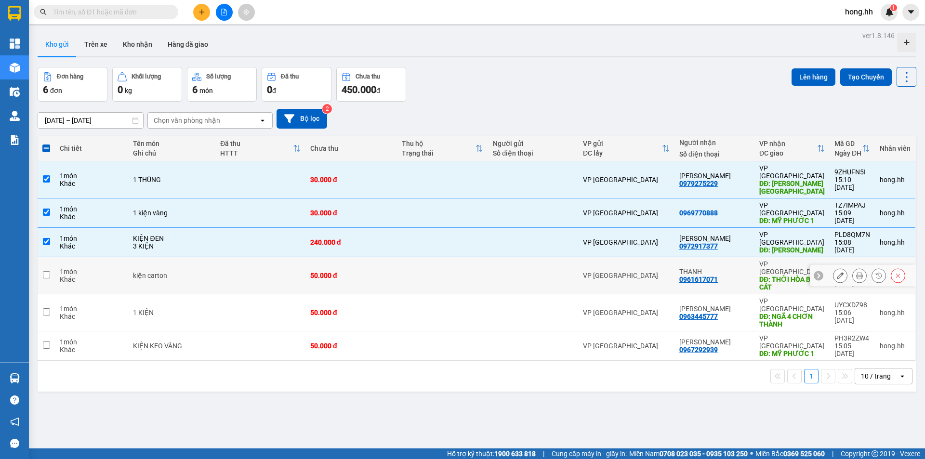
click at [216, 257] on td at bounding box center [260, 275] width 90 height 37
checkbox input "true"
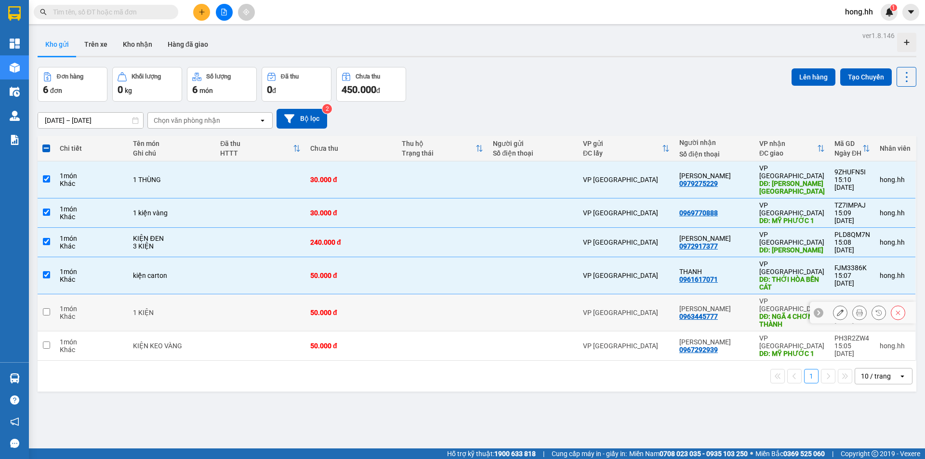
click at [212, 294] on td "1 KIỆN" at bounding box center [171, 312] width 87 height 37
checkbox input "true"
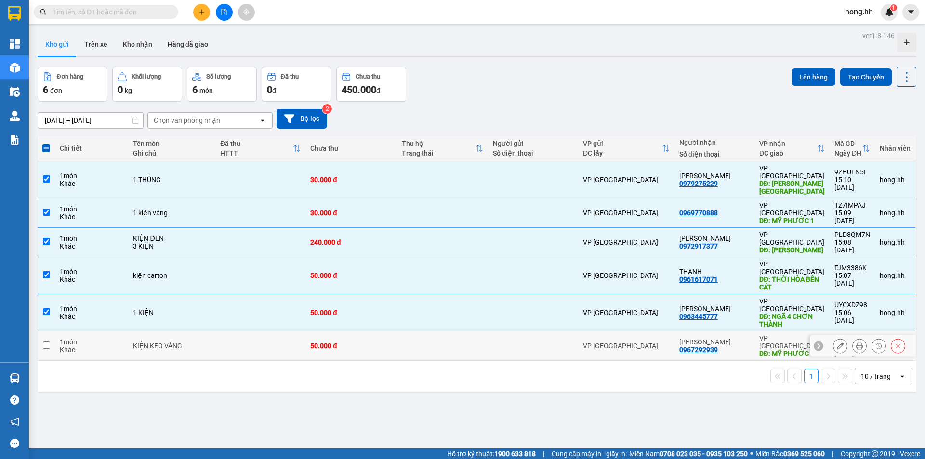
click at [206, 332] on td "KIỆN KEO VÀNG" at bounding box center [171, 346] width 87 height 29
checkbox input "true"
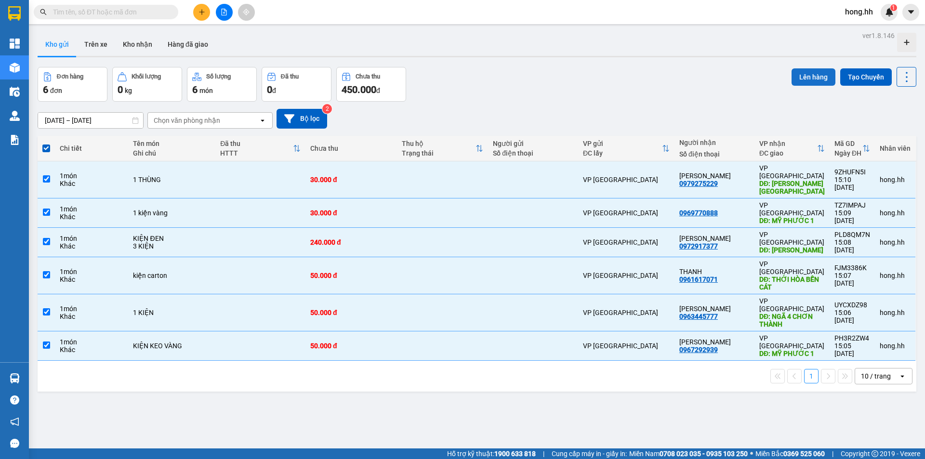
click at [806, 84] on button "Lên hàng" at bounding box center [814, 76] width 44 height 17
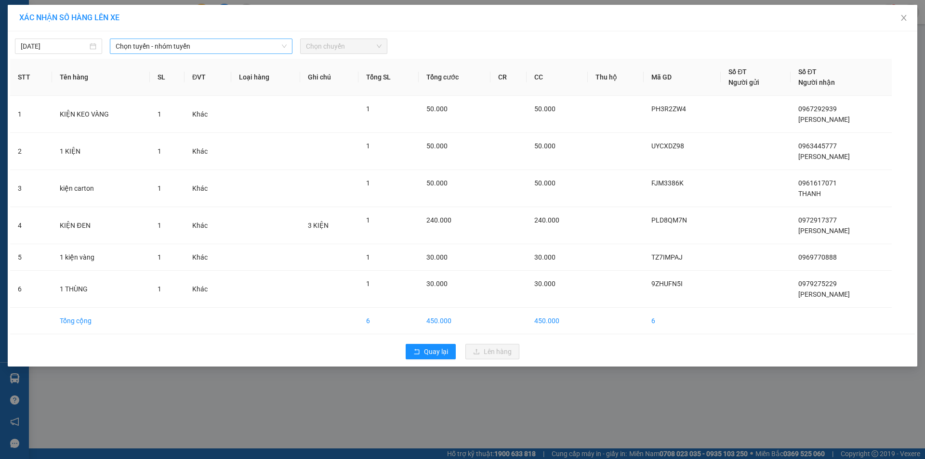
click at [194, 46] on span "Chọn tuyến - nhóm tuyến" at bounding box center [201, 46] width 171 height 14
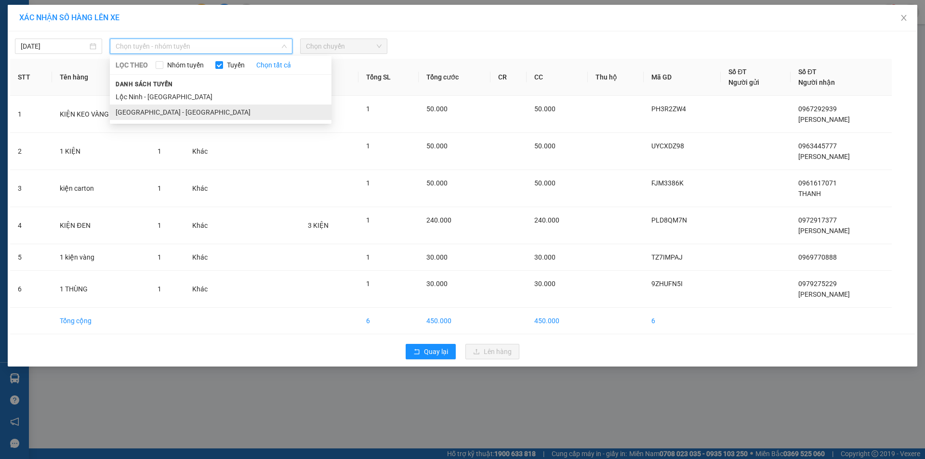
click at [154, 115] on li "[GEOGRAPHIC_DATA] - [GEOGRAPHIC_DATA]" at bounding box center [221, 112] width 222 height 15
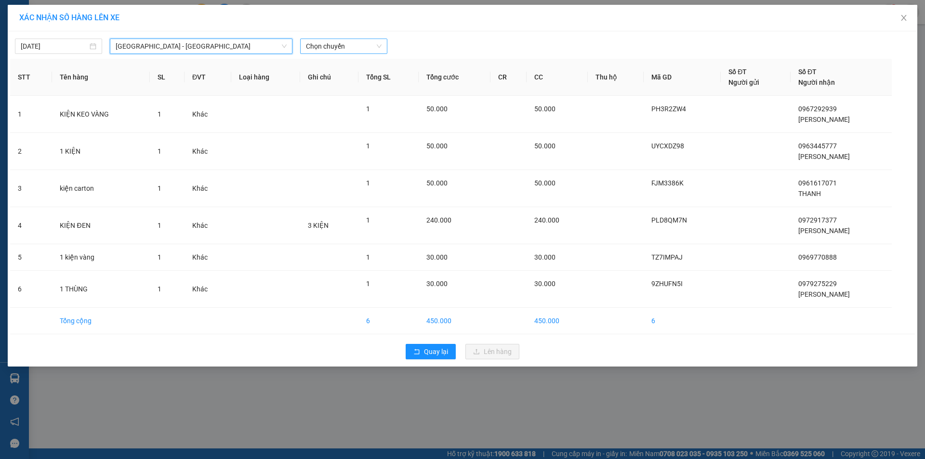
click at [372, 42] on span "Chọn chuyến" at bounding box center [344, 46] width 76 height 14
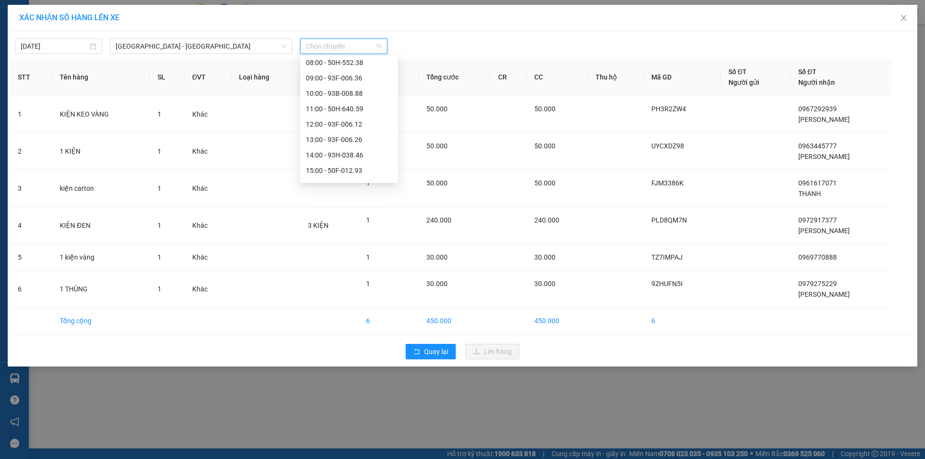
scroll to position [96, 0]
click at [353, 157] on div "15:00 - 50F-012.93" at bounding box center [349, 154] width 86 height 11
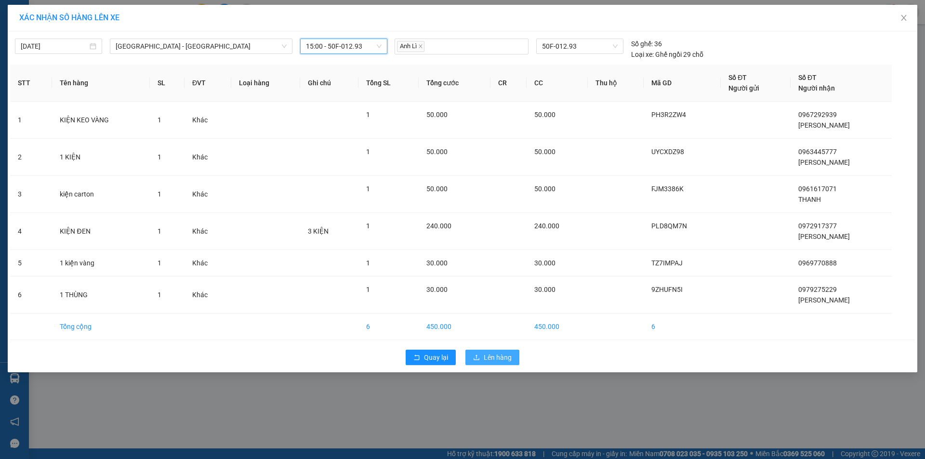
click at [500, 352] on span "Lên hàng" at bounding box center [498, 357] width 28 height 11
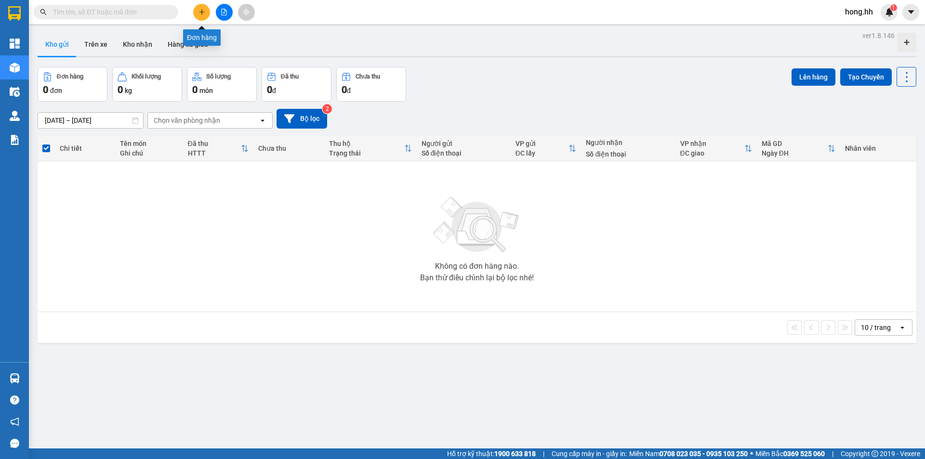
click at [202, 16] on button at bounding box center [201, 12] width 17 height 17
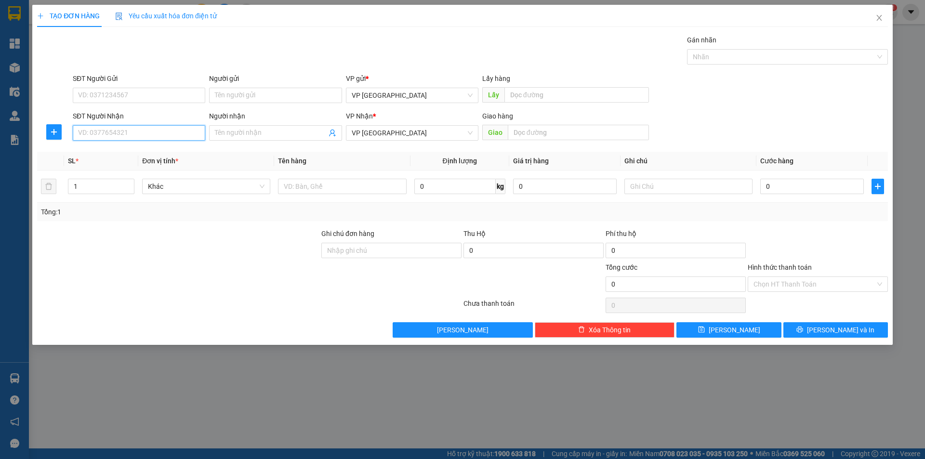
click at [136, 140] on input "SĐT Người Nhận" at bounding box center [139, 132] width 133 height 15
click at [92, 146] on div "0969337439 - Vy Lâm" at bounding box center [139, 152] width 133 height 15
type input "0969337439"
type input "Vy Lâm"
type input "[GEOGRAPHIC_DATA]"
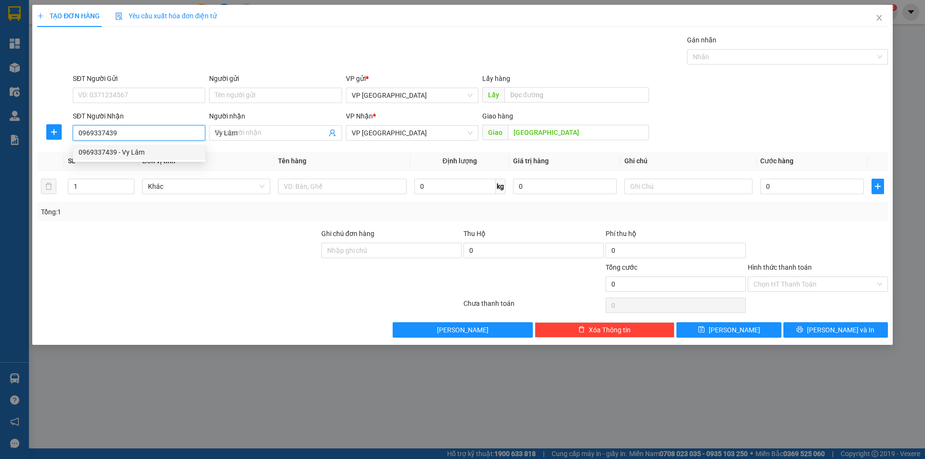
type input "80.000"
click at [99, 134] on input "0969337439" at bounding box center [139, 132] width 133 height 15
click at [125, 150] on div "0969337439 - Vy Lâm" at bounding box center [139, 152] width 121 height 11
type input "0969337439"
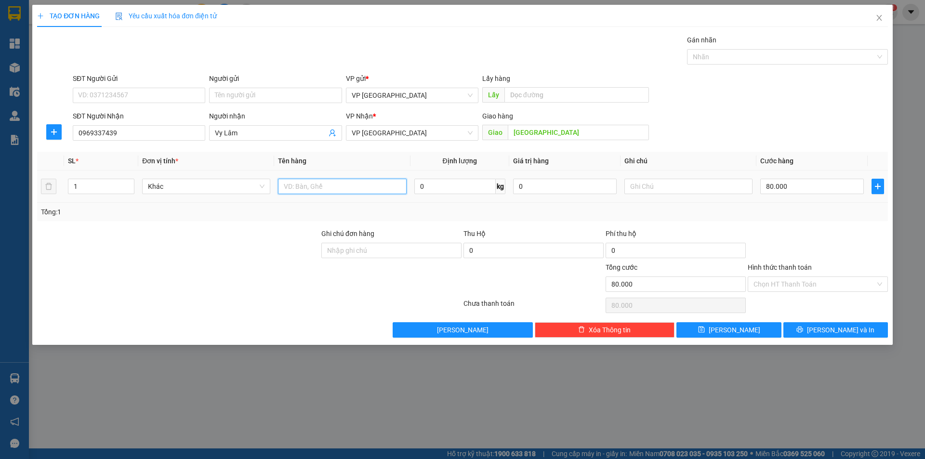
click at [362, 189] on input "text" at bounding box center [342, 186] width 128 height 15
type input "1 bich đỏ"
click at [785, 182] on input "80.000" at bounding box center [813, 186] width 104 height 15
type input "5"
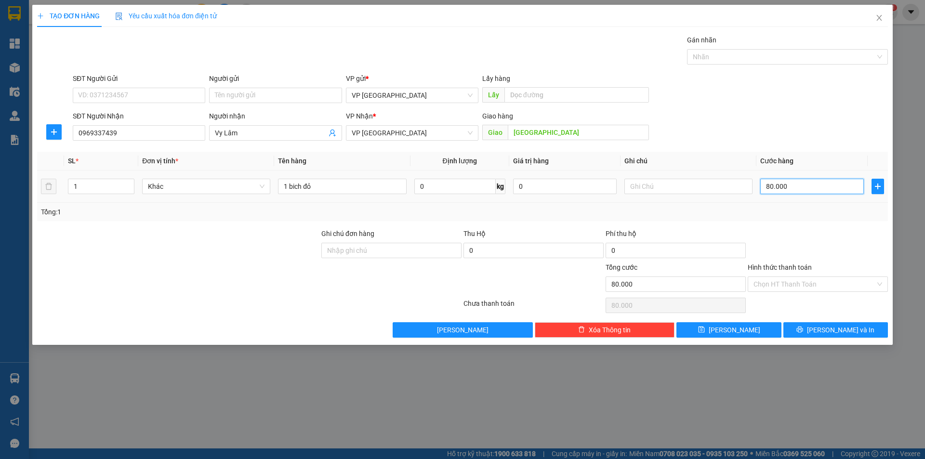
type input "5"
type input "50"
type input "50.000"
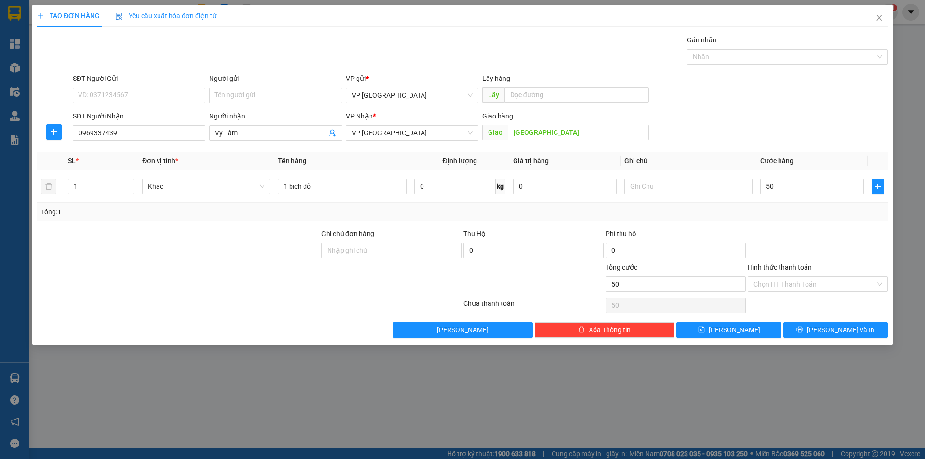
type input "50.000"
click at [758, 203] on div "Tổng: 1" at bounding box center [462, 212] width 851 height 18
click at [743, 327] on button "[PERSON_NAME]" at bounding box center [729, 329] width 105 height 15
type input "0"
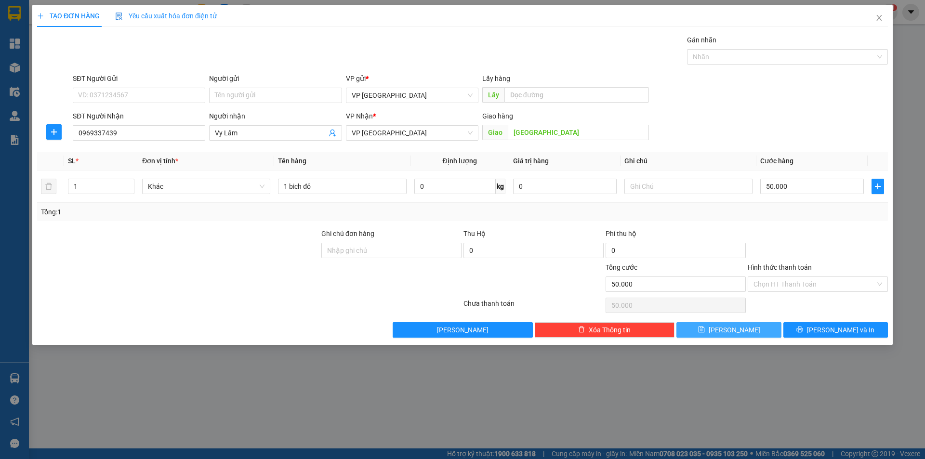
type input "0"
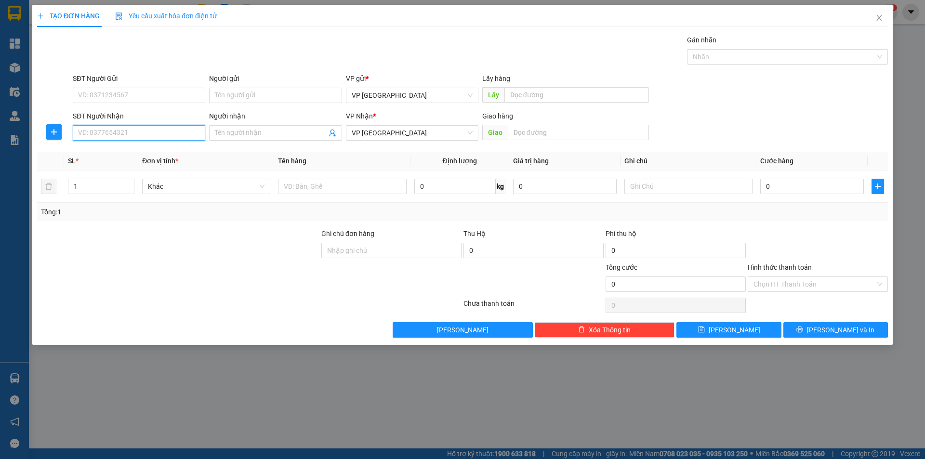
click at [148, 134] on input "SĐT Người Nhận" at bounding box center [139, 132] width 133 height 15
type input "0979275226"
click at [132, 156] on div "0979275226 - [PERSON_NAME]" at bounding box center [139, 152] width 121 height 11
type input "[PERSON_NAME]"
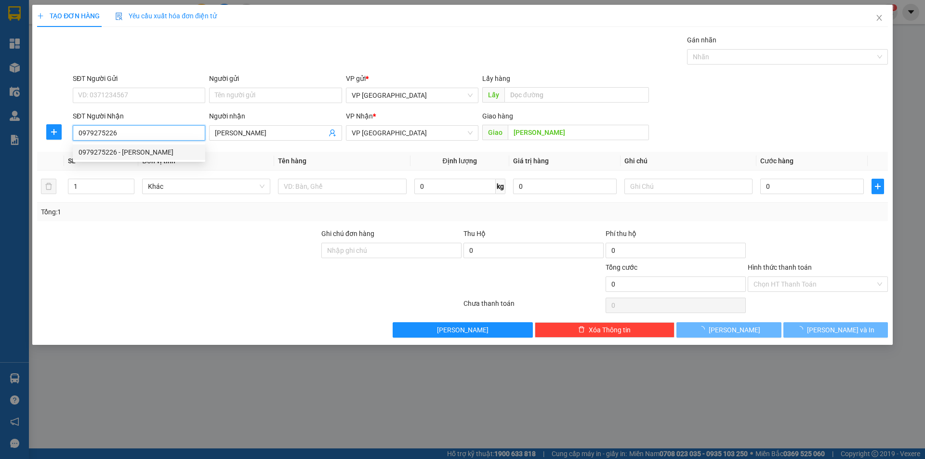
type input "30.000"
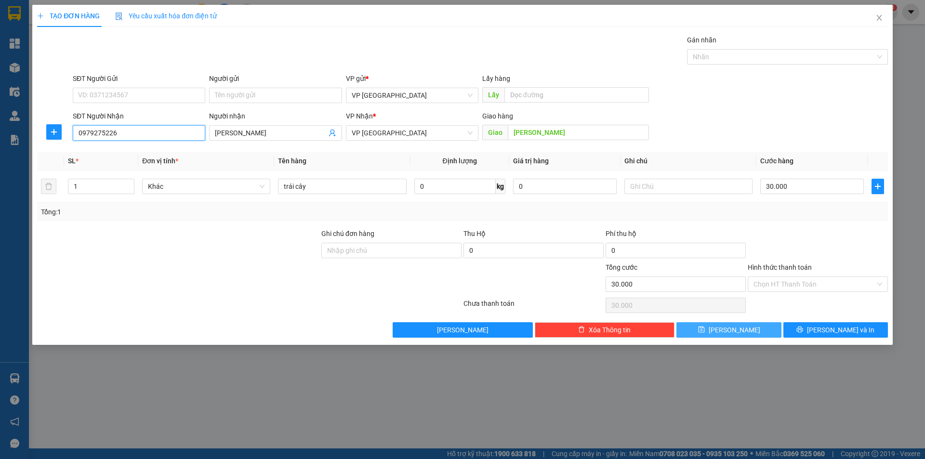
type input "0979275226"
click at [751, 326] on button "[PERSON_NAME]" at bounding box center [729, 329] width 105 height 15
type input "0"
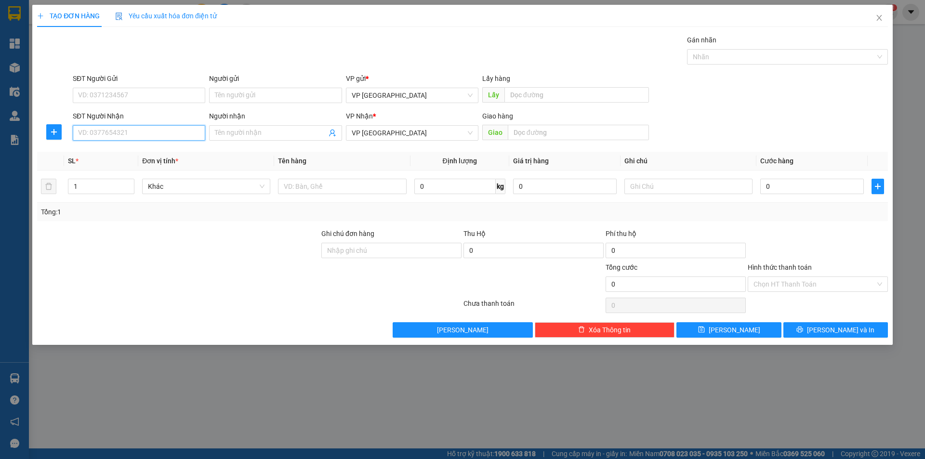
click at [116, 134] on input "SĐT Người Nhận" at bounding box center [139, 132] width 133 height 15
type input "0986214087"
click at [141, 152] on div "0986214087 - nk thanh luong" at bounding box center [139, 152] width 121 height 11
type input "nk thanh luong"
type input "NHA [PERSON_NAME]"
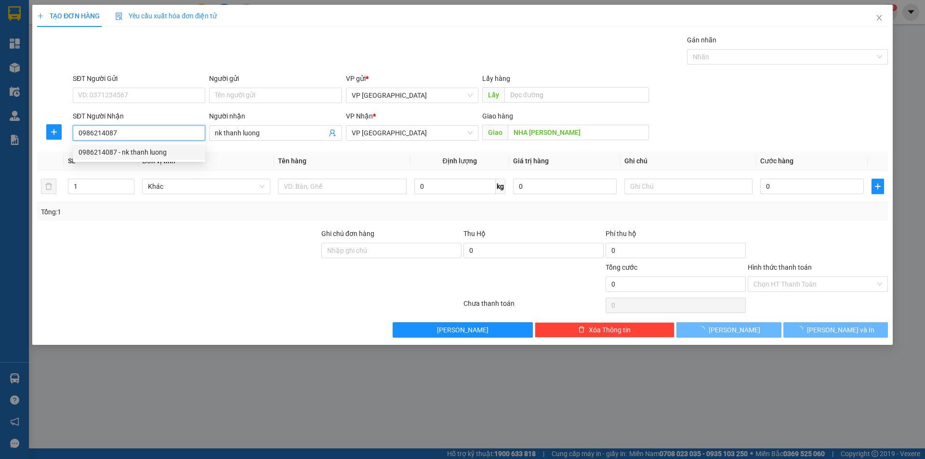
type input "30.000"
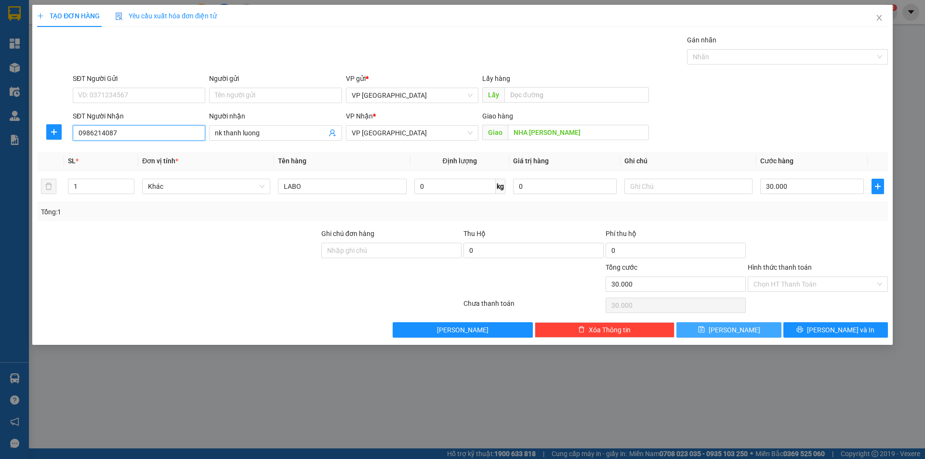
type input "0986214087"
click at [753, 326] on button "[PERSON_NAME]" at bounding box center [729, 329] width 105 height 15
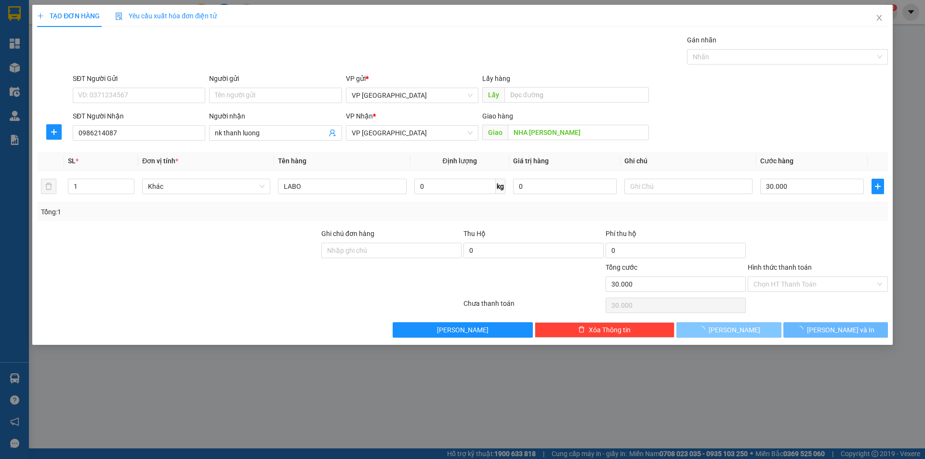
type input "0"
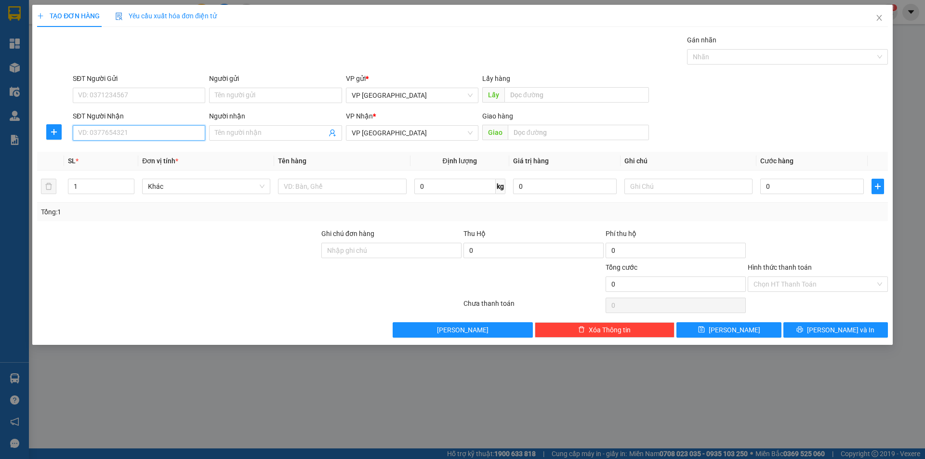
click at [191, 128] on input "SĐT Người Nhận" at bounding box center [139, 132] width 133 height 15
type input "0326266282"
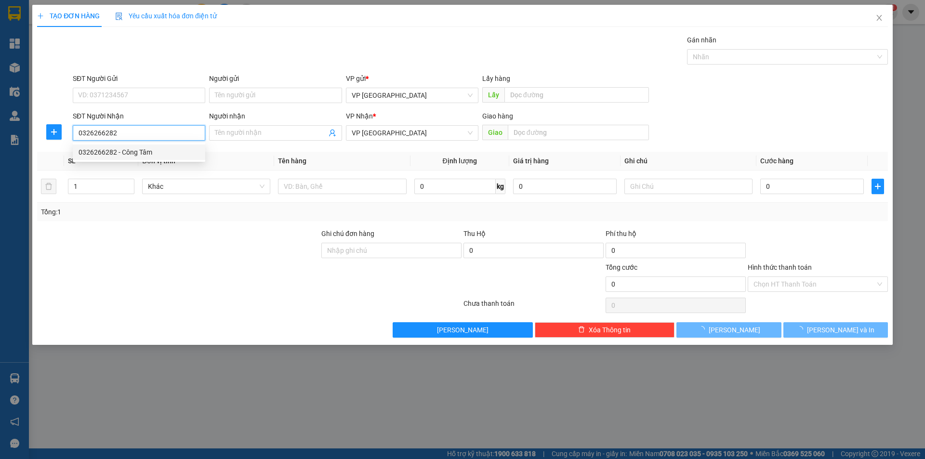
click at [157, 156] on div "0326266282 - Công Tâm" at bounding box center [139, 152] width 121 height 11
type input "Công Tâm"
type input "Công Tâm lộc hưng"
type input "30.000"
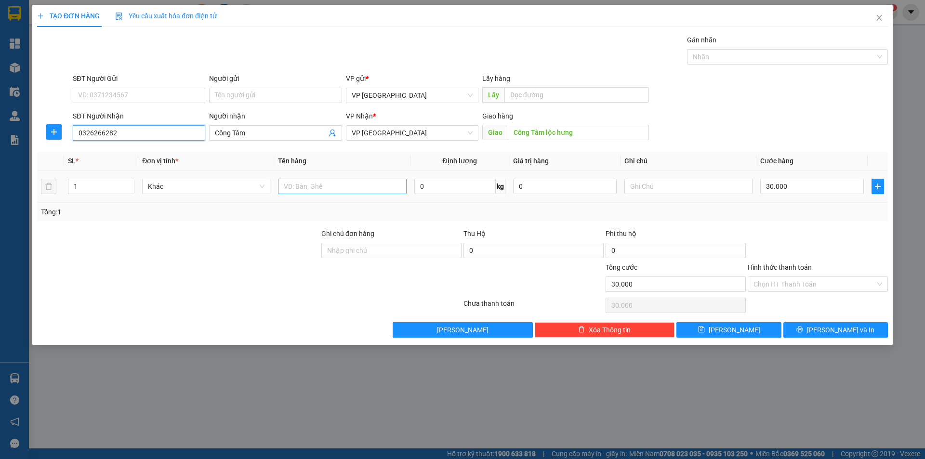
type input "0326266282"
click at [311, 187] on input "text" at bounding box center [342, 186] width 128 height 15
type input "1 carton"
click at [724, 335] on button "[PERSON_NAME]" at bounding box center [729, 329] width 105 height 15
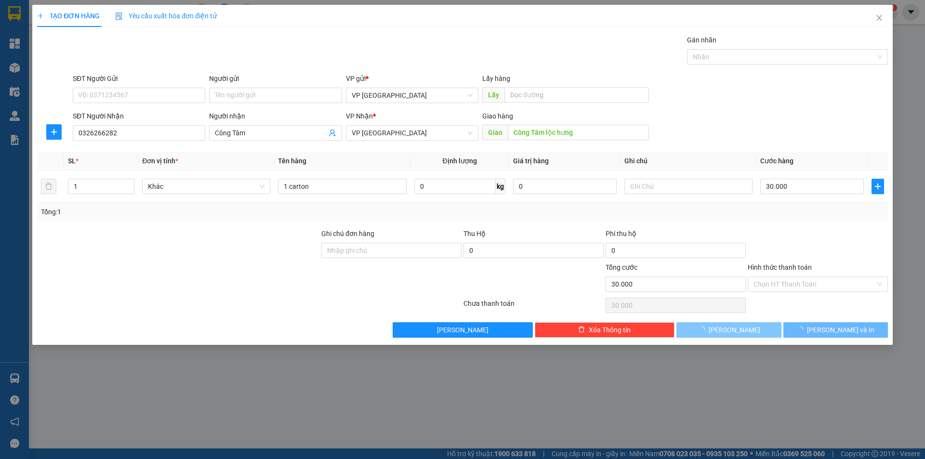
type input "0"
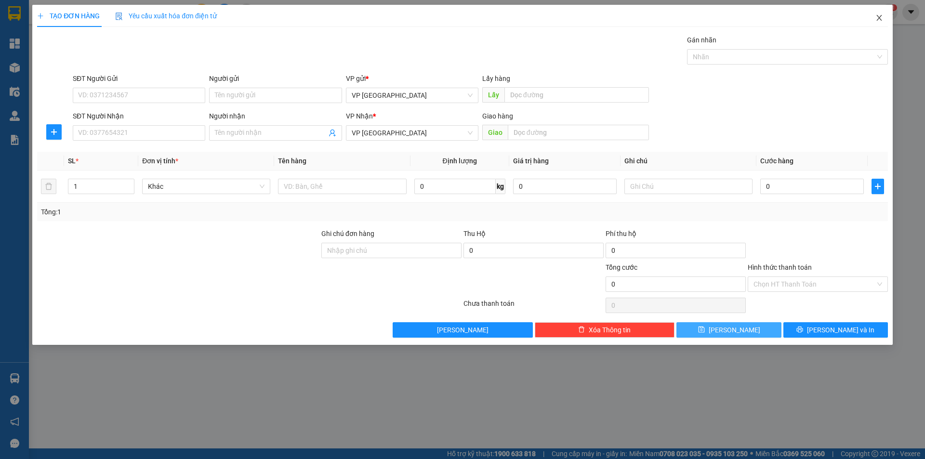
click at [884, 17] on span "Close" at bounding box center [879, 18] width 27 height 27
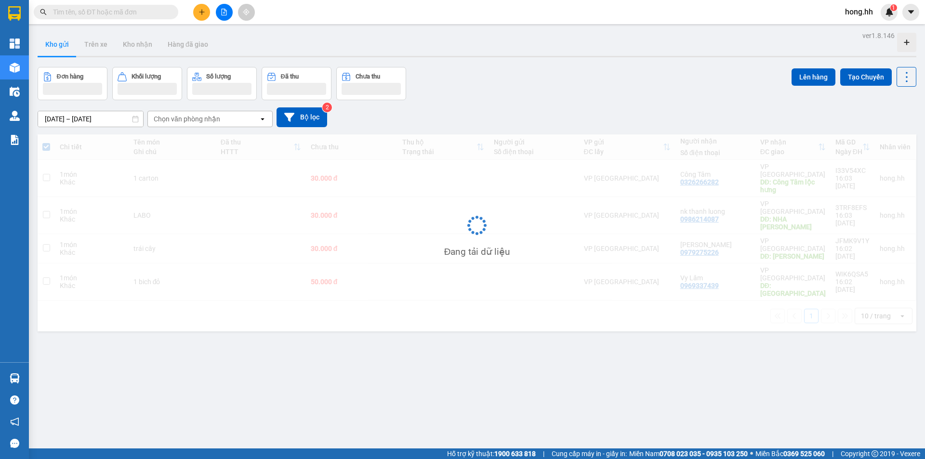
click at [354, 187] on td "30.000 đ" at bounding box center [352, 178] width 92 height 37
checkbox input "true"
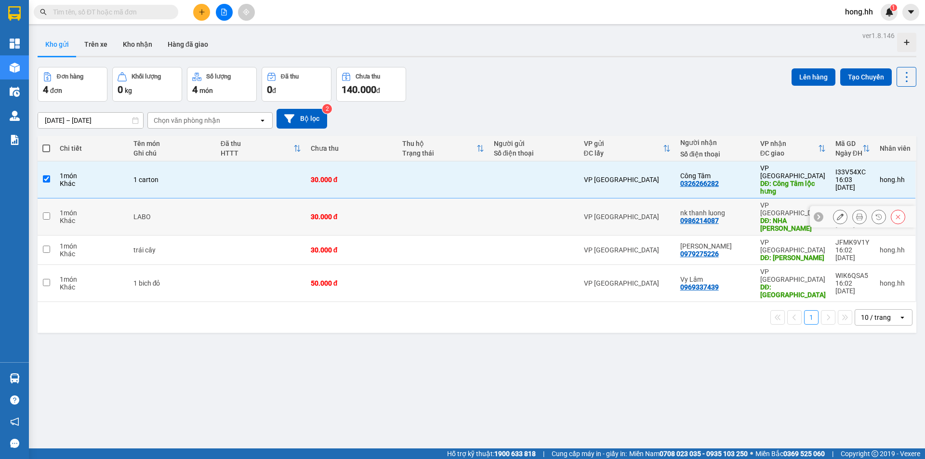
click at [354, 200] on td "30.000 đ" at bounding box center [352, 217] width 92 height 37
checkbox input "true"
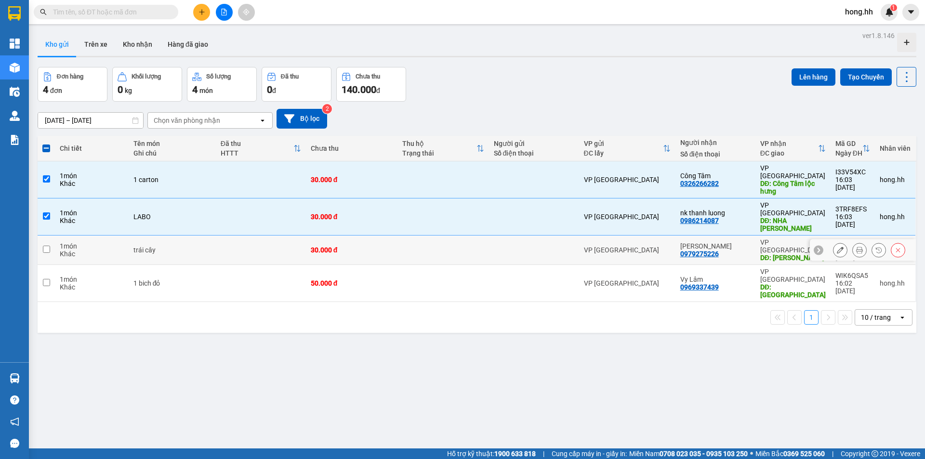
click at [352, 246] on div "30.000 đ" at bounding box center [352, 250] width 82 height 8
checkbox input "true"
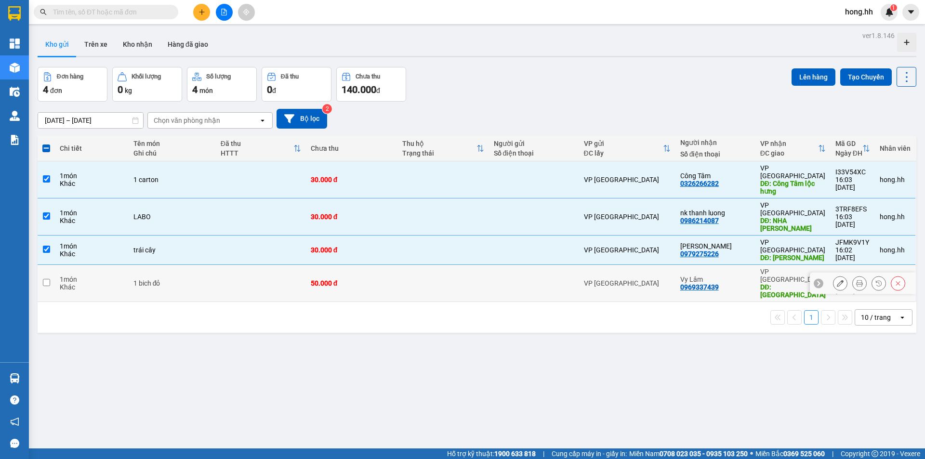
click at [350, 280] on div "50.000 đ" at bounding box center [352, 284] width 82 height 8
checkbox input "true"
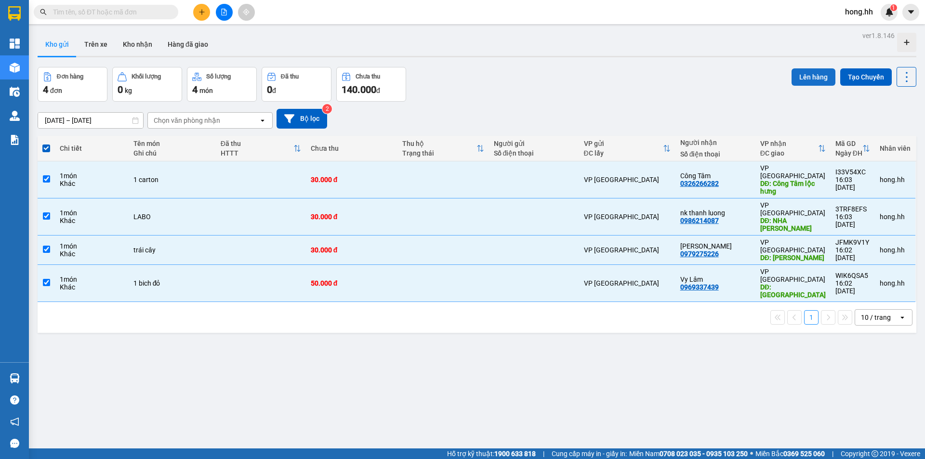
click at [803, 68] on button "Lên hàng" at bounding box center [814, 76] width 44 height 17
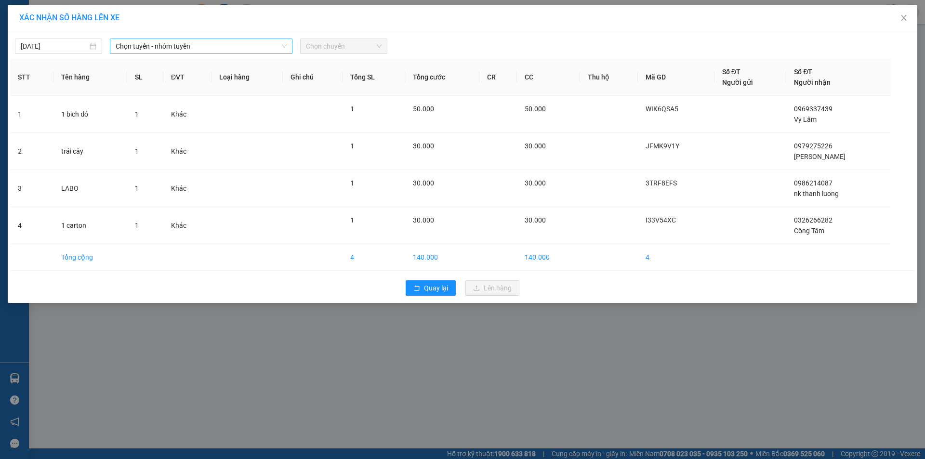
click at [239, 49] on span "Chọn tuyến - nhóm tuyến" at bounding box center [201, 46] width 171 height 14
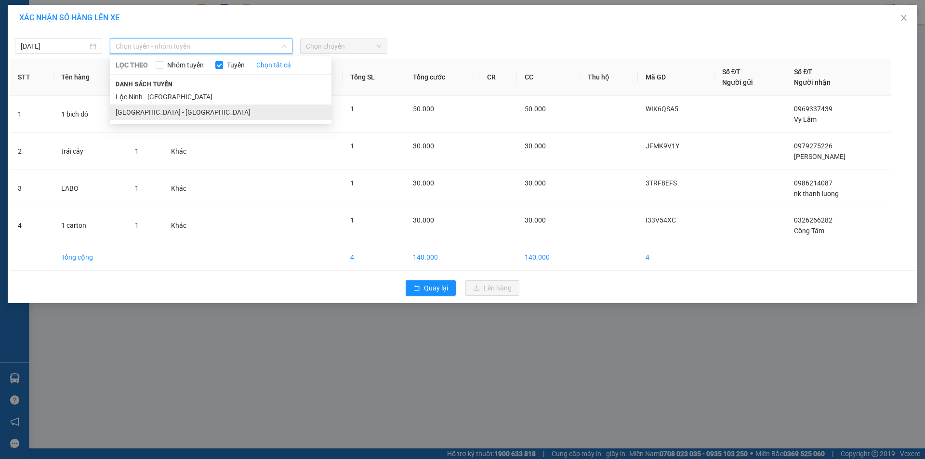
click at [209, 108] on li "[GEOGRAPHIC_DATA] - [GEOGRAPHIC_DATA]" at bounding box center [221, 112] width 222 height 15
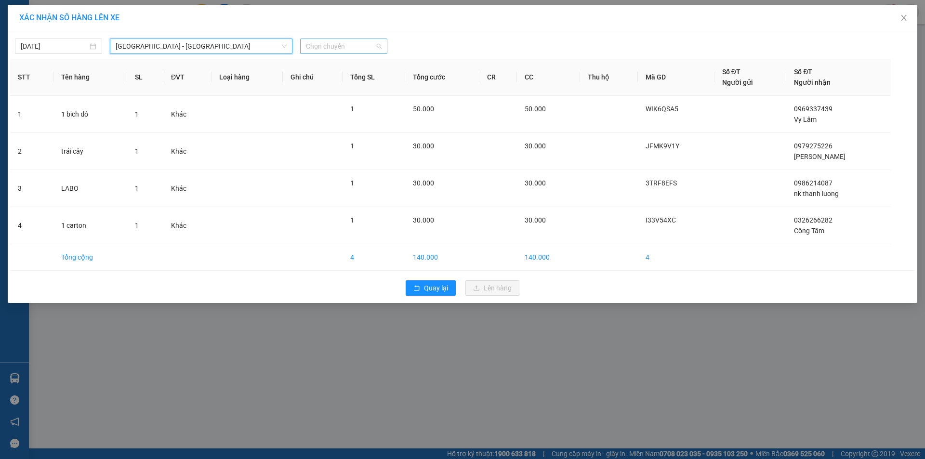
click at [338, 44] on span "Chọn chuyến" at bounding box center [344, 46] width 76 height 14
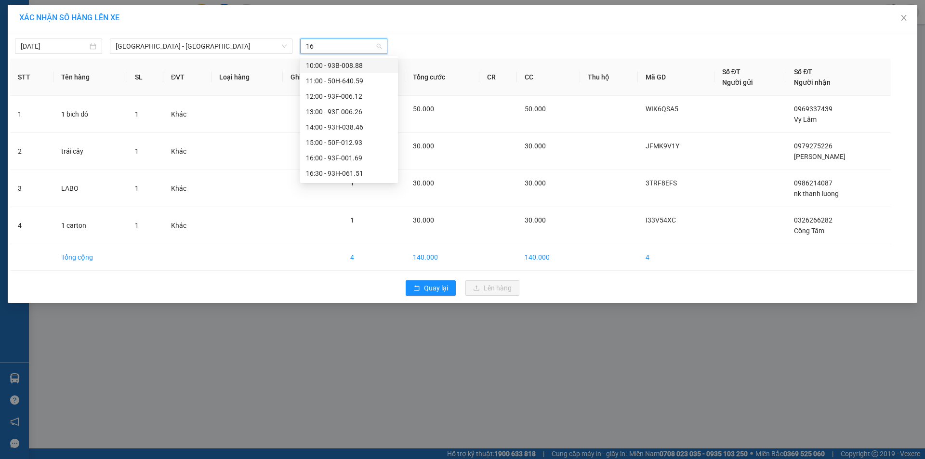
type input "169"
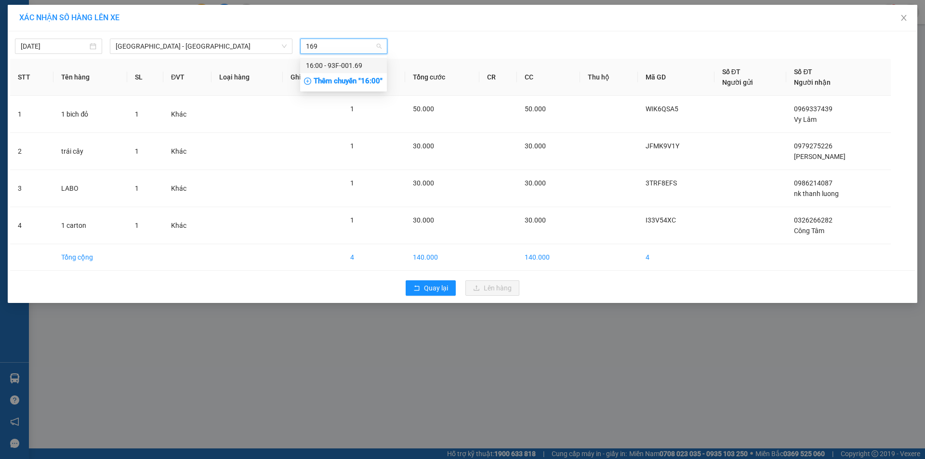
click at [349, 70] on div "16:00 - 93F-001.69" at bounding box center [343, 65] width 75 height 11
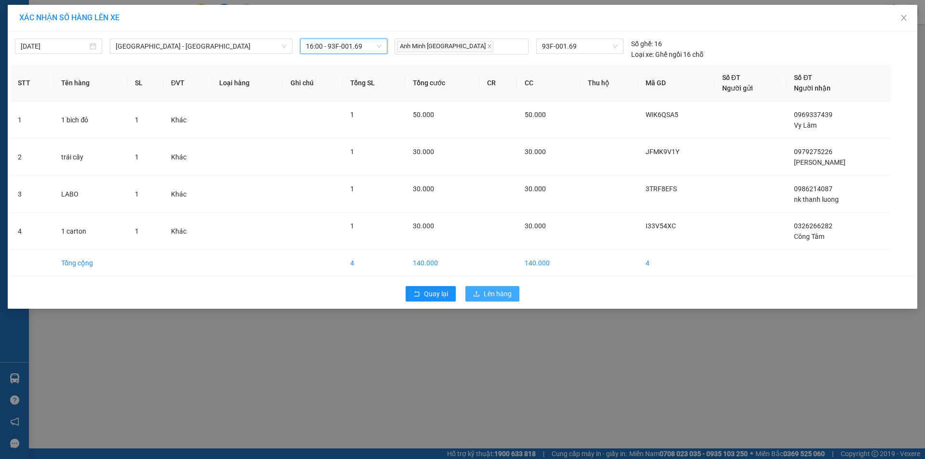
click at [505, 295] on span "Lên hàng" at bounding box center [498, 294] width 28 height 11
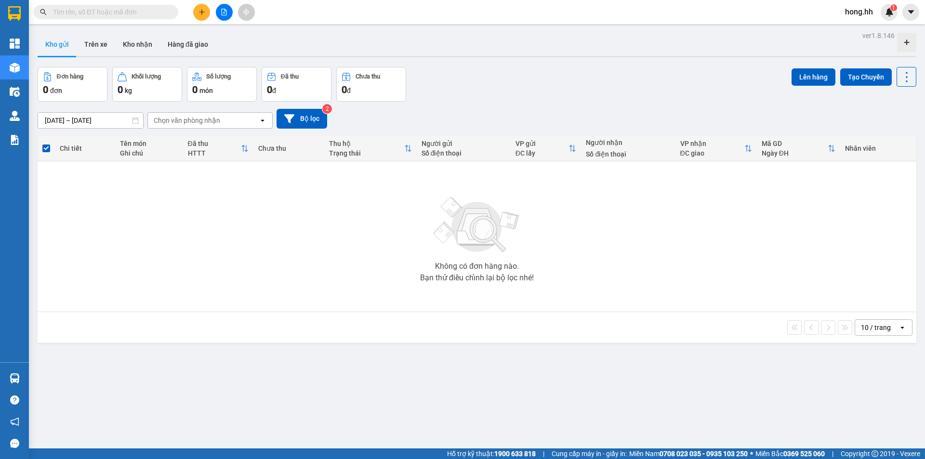
click at [120, 12] on input "text" at bounding box center [110, 12] width 114 height 11
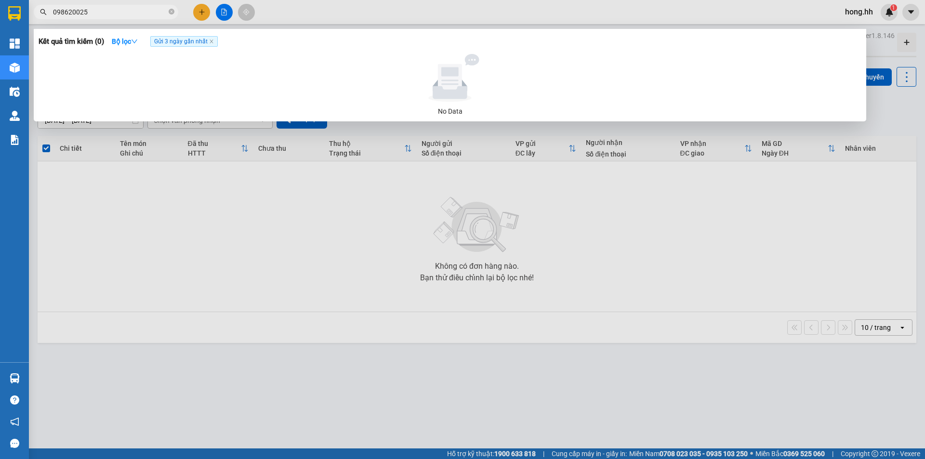
type input "0986200250"
click at [171, 11] on icon "close-circle" at bounding box center [172, 12] width 6 height 6
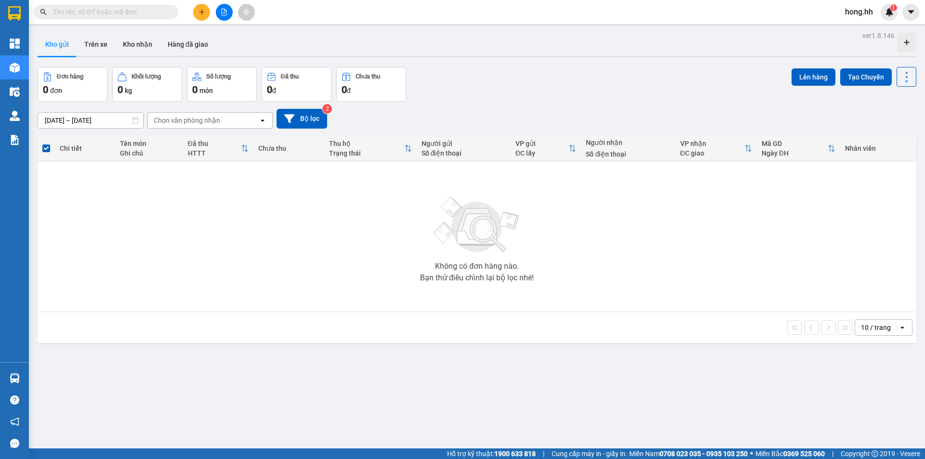
click at [222, 16] on button at bounding box center [224, 12] width 17 height 17
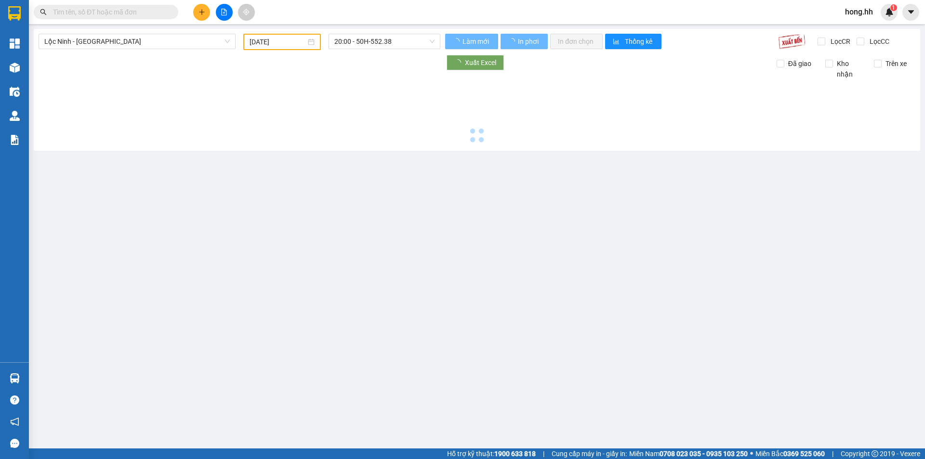
type input "[DATE]"
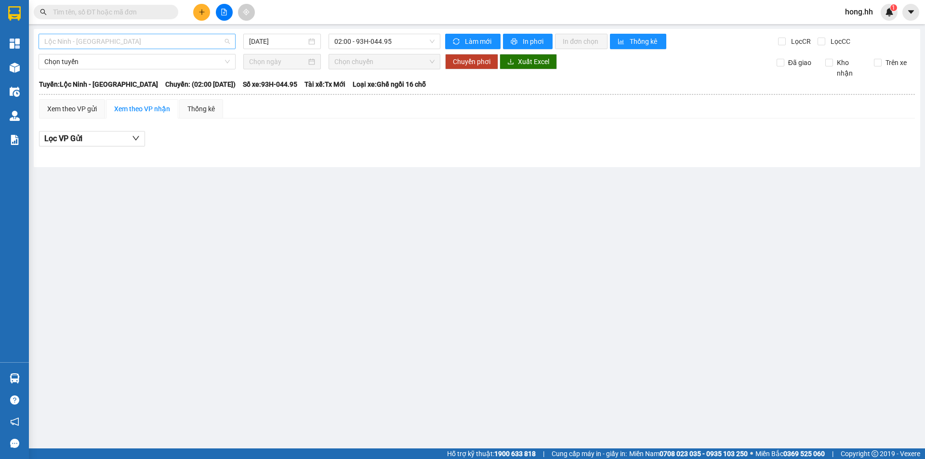
click at [121, 42] on span "Lộc Ninh - [GEOGRAPHIC_DATA]" at bounding box center [137, 41] width 186 height 14
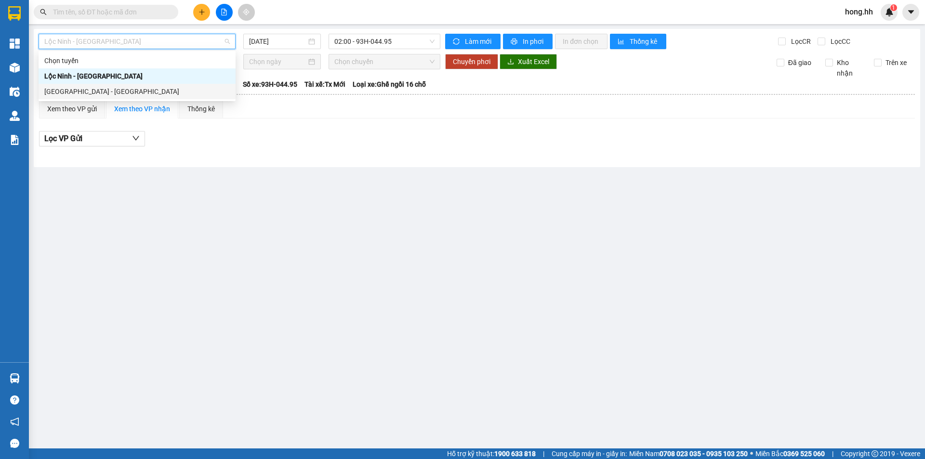
click at [94, 85] on div "[GEOGRAPHIC_DATA] - [GEOGRAPHIC_DATA]" at bounding box center [137, 91] width 197 height 15
type input "[DATE]"
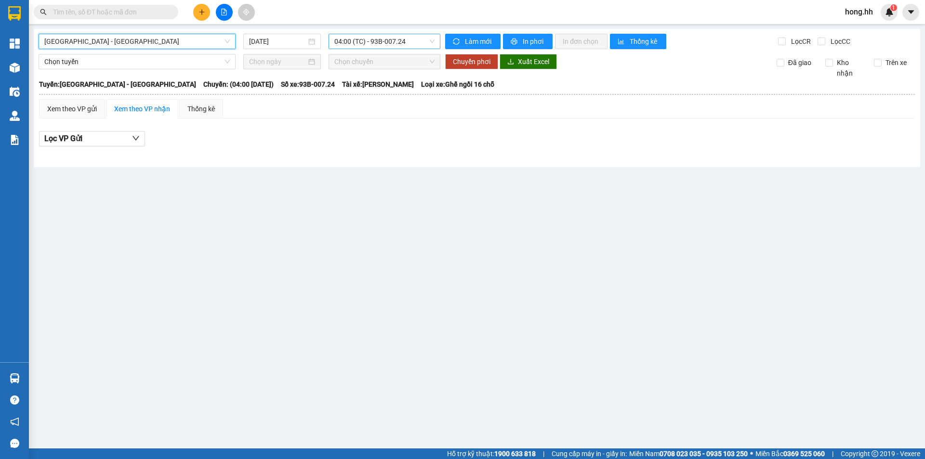
click at [385, 42] on span "04:00 (TC) - 93B-007.24" at bounding box center [384, 41] width 100 height 14
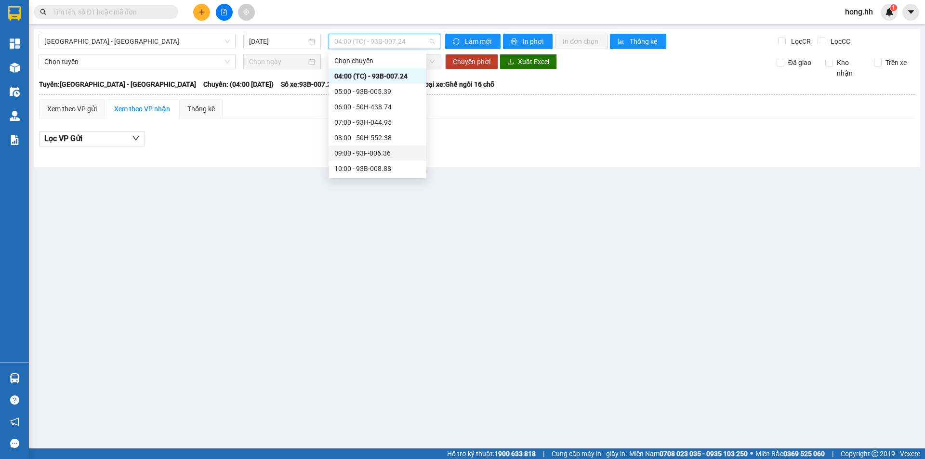
scroll to position [48, 0]
click at [392, 134] on div "11:00 - 50H-640.59" at bounding box center [377, 136] width 86 height 11
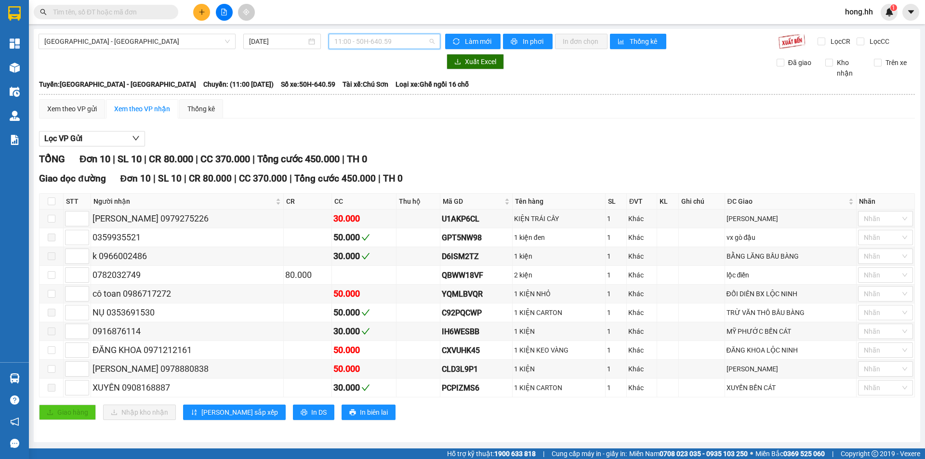
click at [354, 39] on span "11:00 - 50H-640.59" at bounding box center [384, 41] width 100 height 14
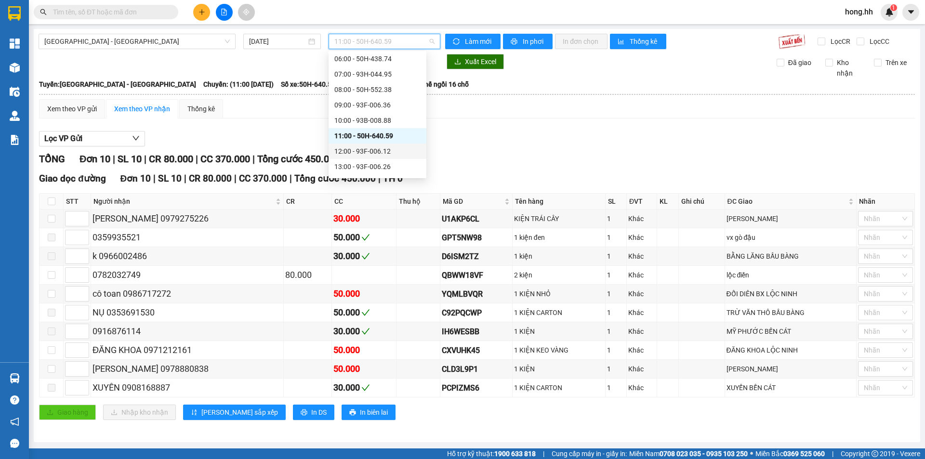
click at [369, 153] on div "12:00 - 93F-006.12" at bounding box center [377, 151] width 86 height 11
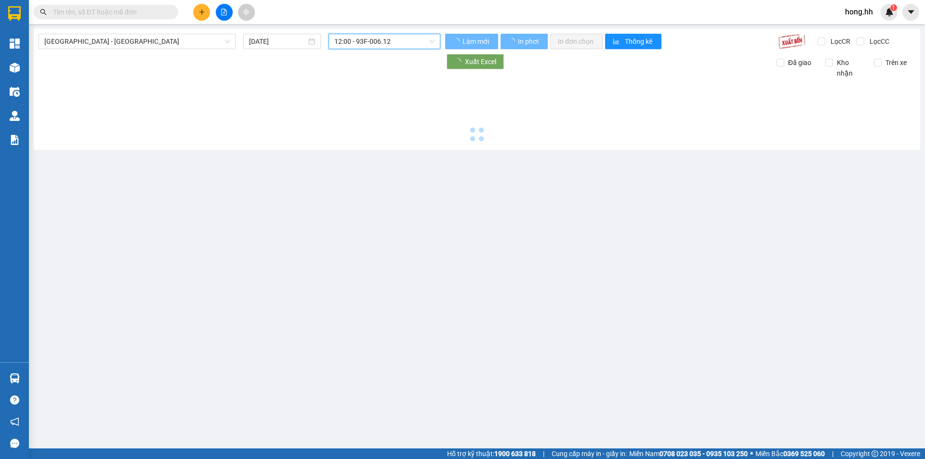
click at [386, 43] on span "12:00 - 93F-006.12" at bounding box center [384, 41] width 100 height 14
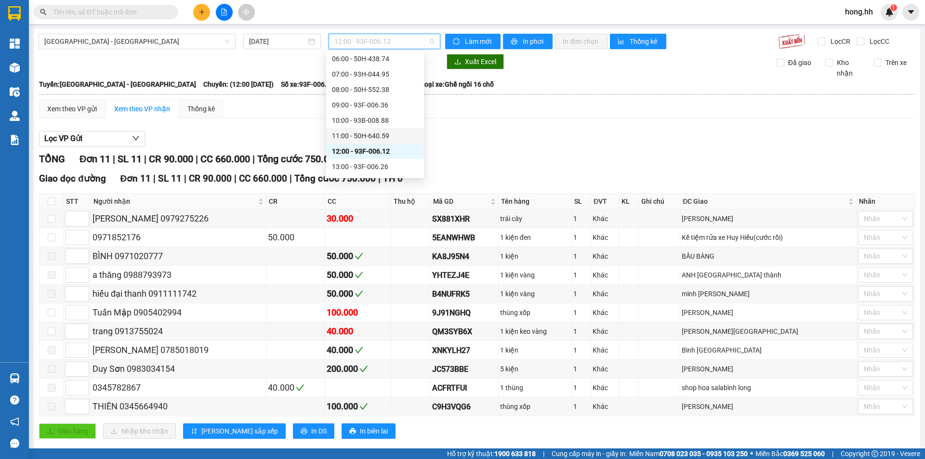
click at [375, 134] on div "11:00 - 50H-640.59" at bounding box center [375, 136] width 86 height 11
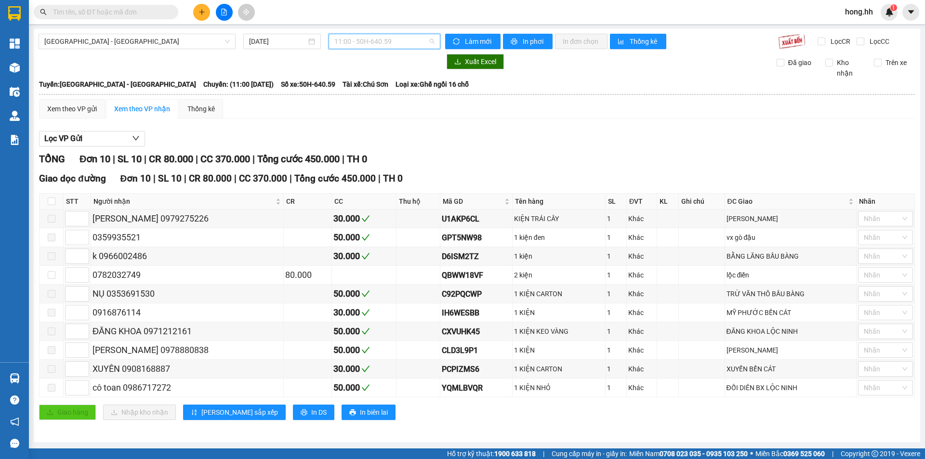
click at [357, 39] on span "11:00 - 50H-640.59" at bounding box center [384, 41] width 100 height 14
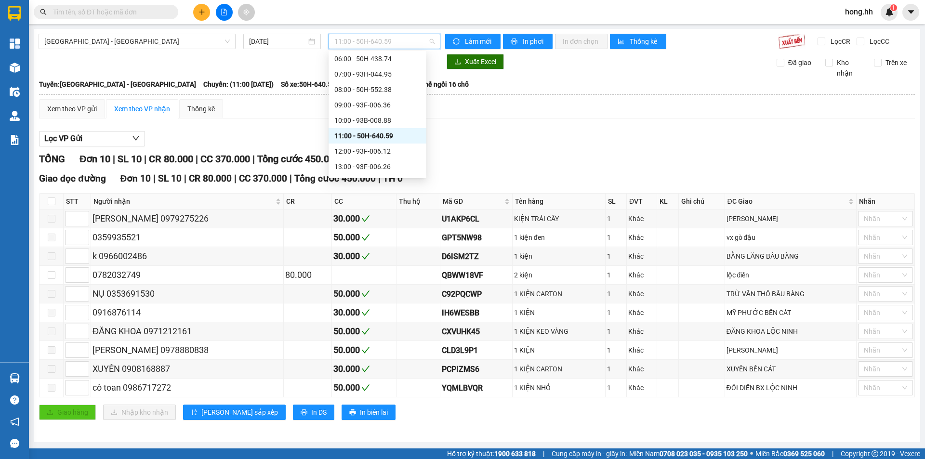
click at [391, 134] on div "11:00 - 50H-640.59" at bounding box center [377, 136] width 86 height 11
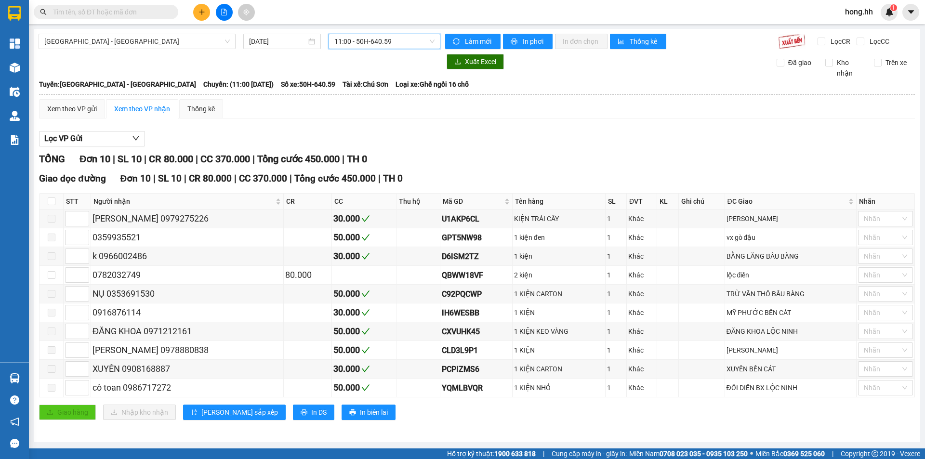
click at [201, 17] on button at bounding box center [201, 12] width 17 height 17
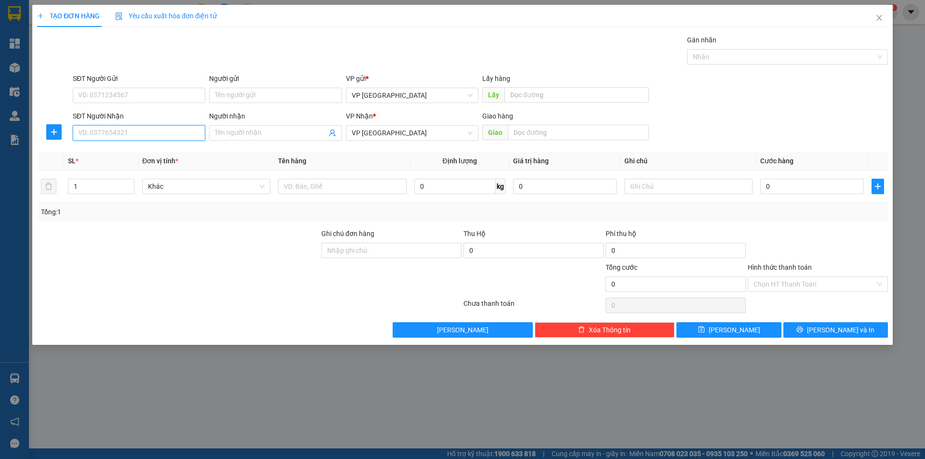
click at [140, 132] on input "SĐT Người Nhận" at bounding box center [139, 132] width 133 height 15
click at [148, 151] on div "0917010619 - [GEOGRAPHIC_DATA]" at bounding box center [139, 152] width 121 height 11
type input "0917010619"
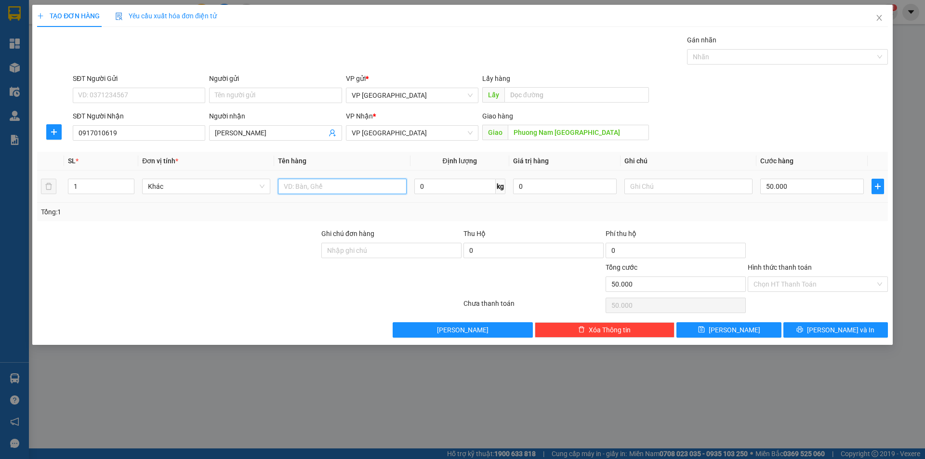
click at [379, 190] on input "text" at bounding box center [342, 186] width 128 height 15
click at [764, 180] on input "50.000" at bounding box center [813, 186] width 104 height 15
click at [803, 202] on td "40.000" at bounding box center [812, 187] width 111 height 32
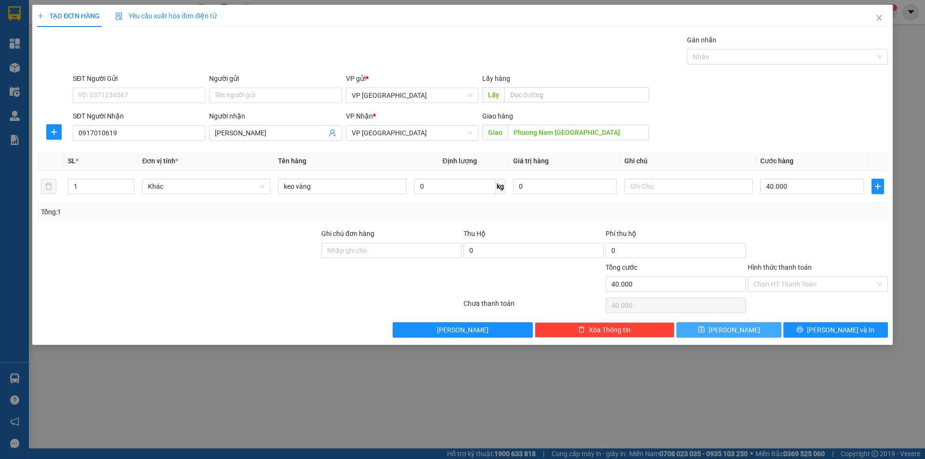
click at [730, 326] on span "[PERSON_NAME]" at bounding box center [735, 330] width 52 height 11
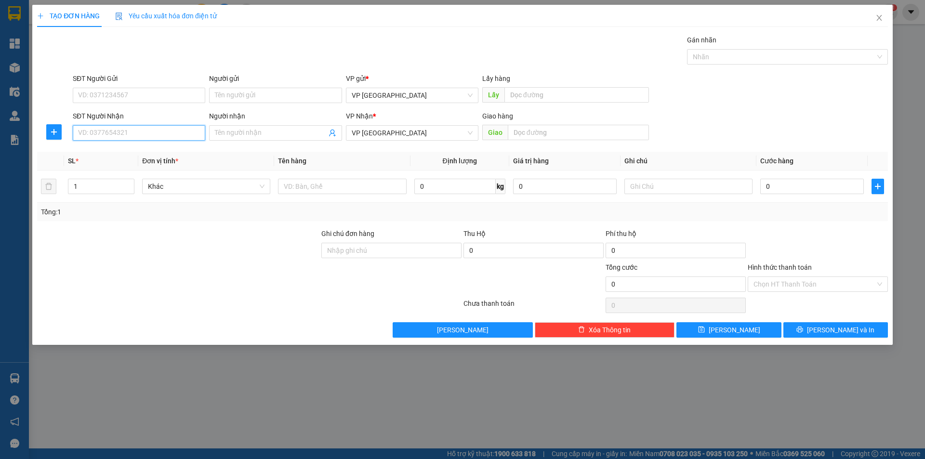
click at [156, 132] on input "SĐT Người Nhận" at bounding box center [139, 132] width 133 height 15
click at [183, 129] on input "SĐT Người Nhận" at bounding box center [139, 132] width 133 height 15
click at [123, 151] on div "0979275226 - [PERSON_NAME]" at bounding box center [139, 152] width 121 height 11
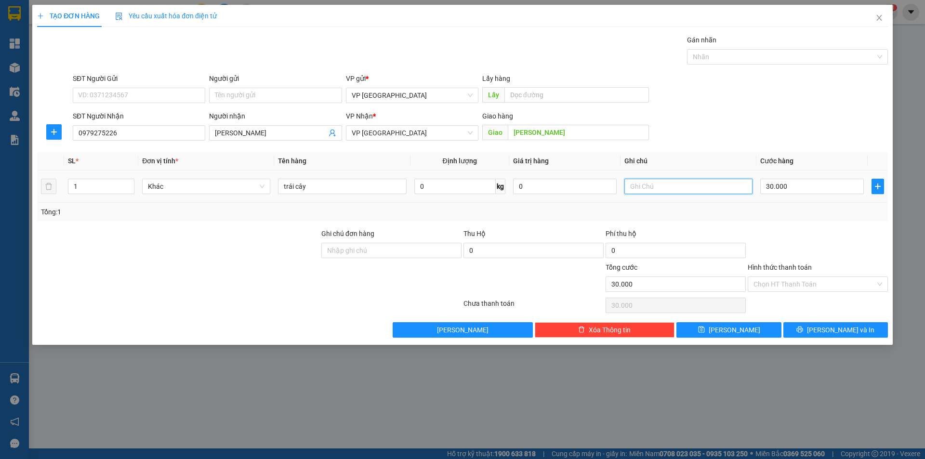
click at [651, 192] on input "text" at bounding box center [689, 186] width 128 height 15
click at [817, 181] on input "30.000" at bounding box center [813, 186] width 104 height 15
click at [781, 213] on div "Tổng: 1" at bounding box center [462, 212] width 843 height 11
click at [678, 193] on input "2 kiện" at bounding box center [689, 186] width 128 height 15
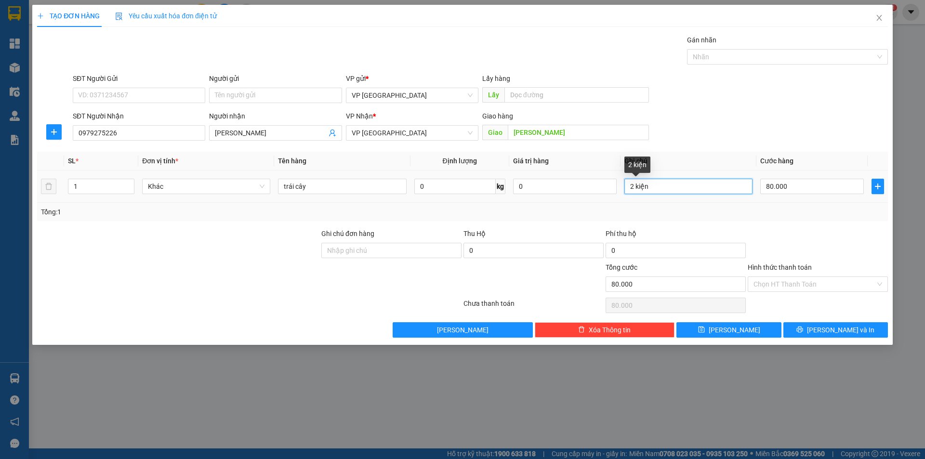
click at [678, 192] on input "2 kiện" at bounding box center [689, 186] width 128 height 15
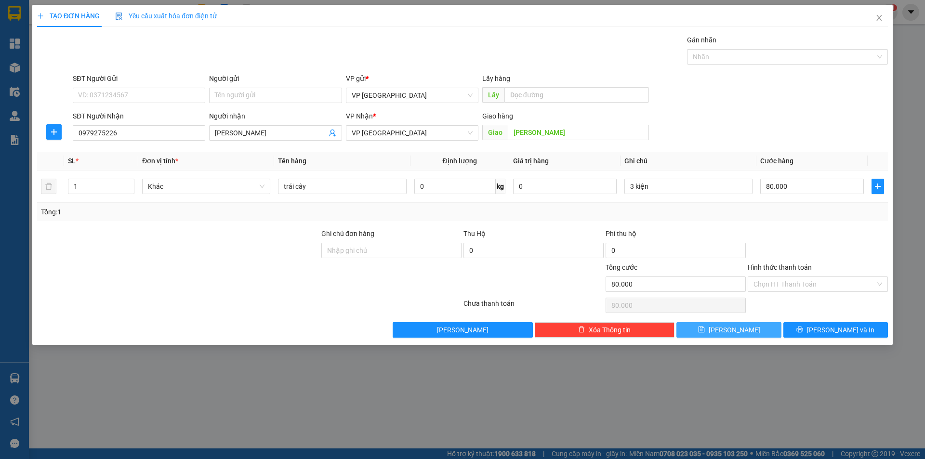
click at [755, 326] on button "[PERSON_NAME]" at bounding box center [729, 329] width 105 height 15
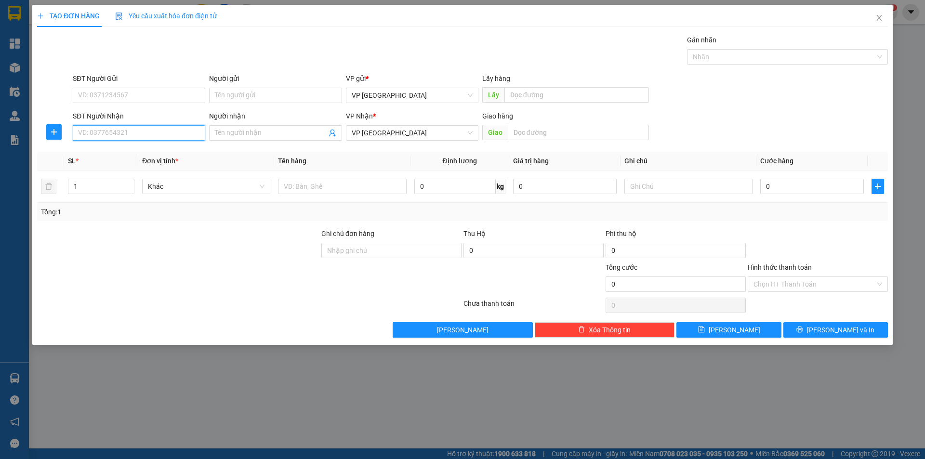
click at [163, 140] on input "SĐT Người Nhận" at bounding box center [139, 132] width 133 height 15
click at [140, 154] on div "0346186379 - Sang" at bounding box center [139, 152] width 121 height 11
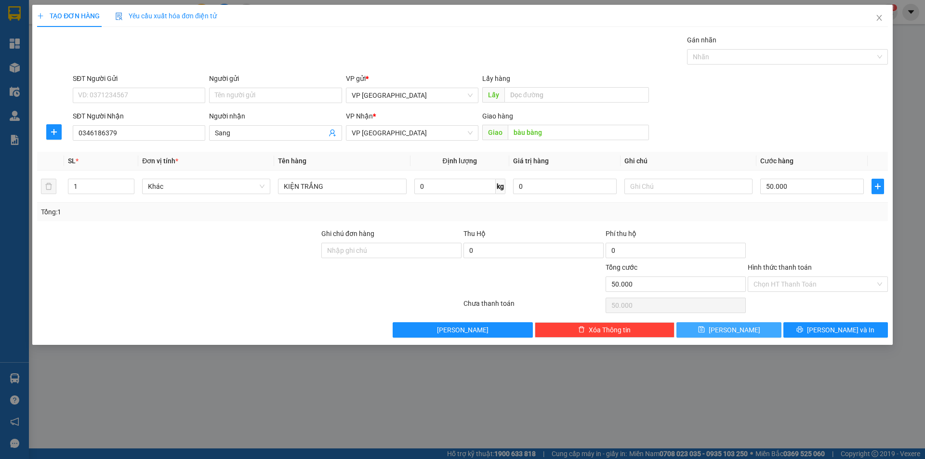
click at [705, 327] on icon "save" at bounding box center [701, 329] width 7 height 7
click at [881, 18] on icon "close" at bounding box center [880, 18] width 8 height 8
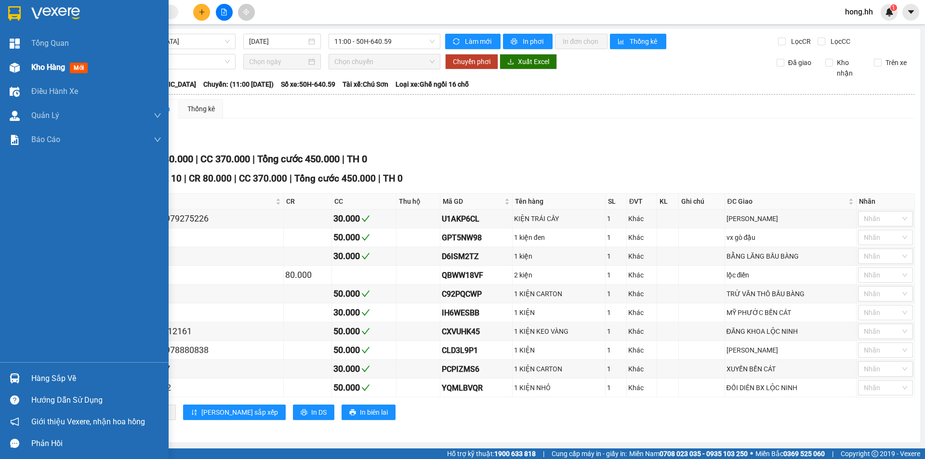
click at [12, 69] on img at bounding box center [15, 68] width 10 height 10
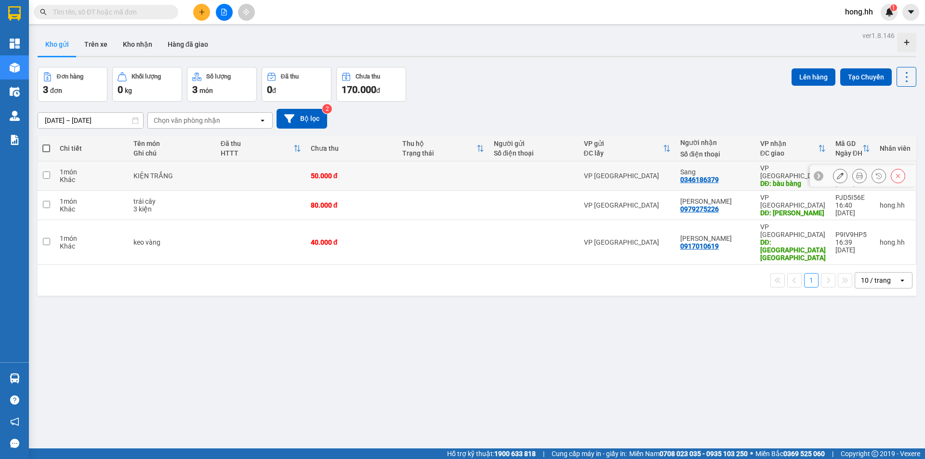
click at [446, 170] on td at bounding box center [444, 175] width 92 height 29
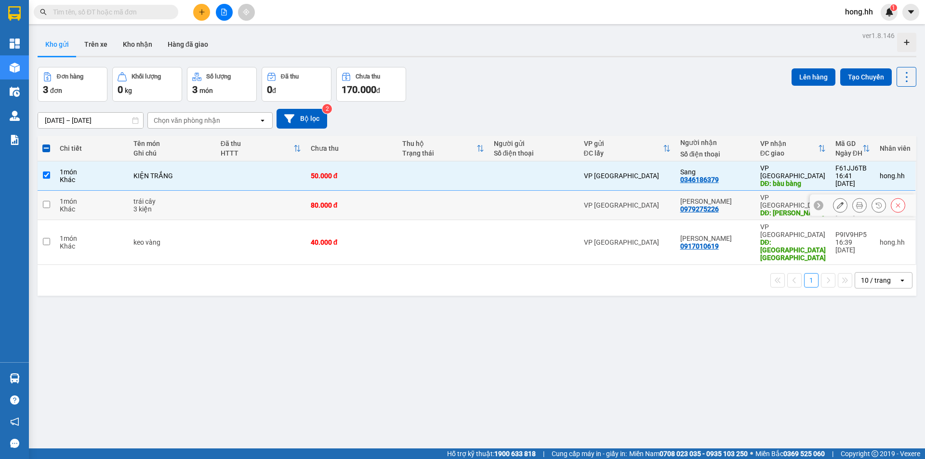
click at [417, 204] on td at bounding box center [444, 205] width 92 height 29
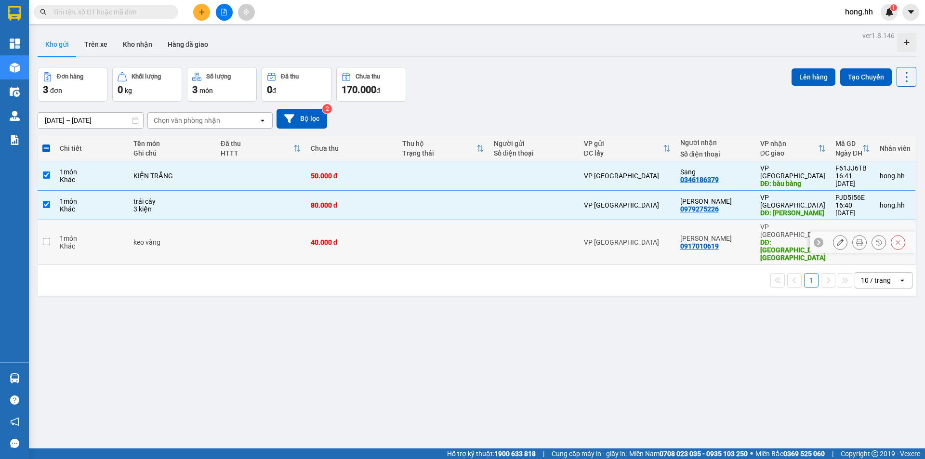
drag, startPoint x: 401, startPoint y: 227, endPoint x: 562, endPoint y: 206, distance: 161.8
click at [401, 227] on td at bounding box center [444, 242] width 92 height 45
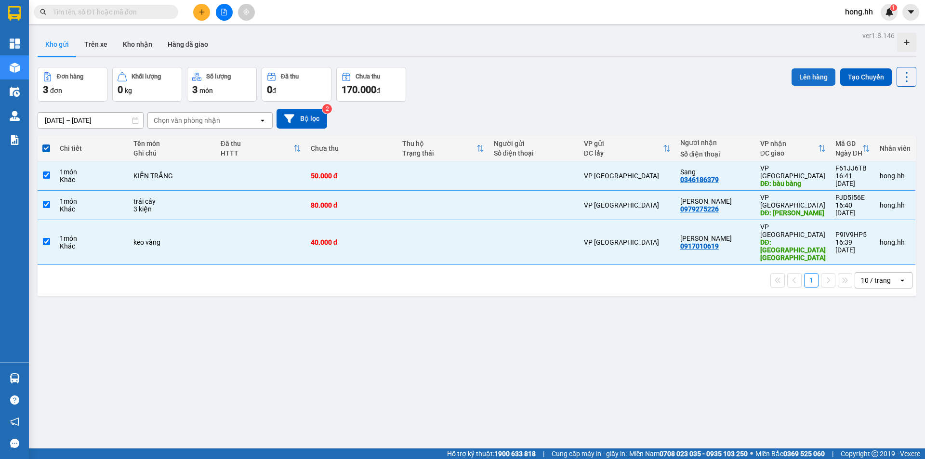
click at [810, 75] on button "Lên hàng" at bounding box center [814, 76] width 44 height 17
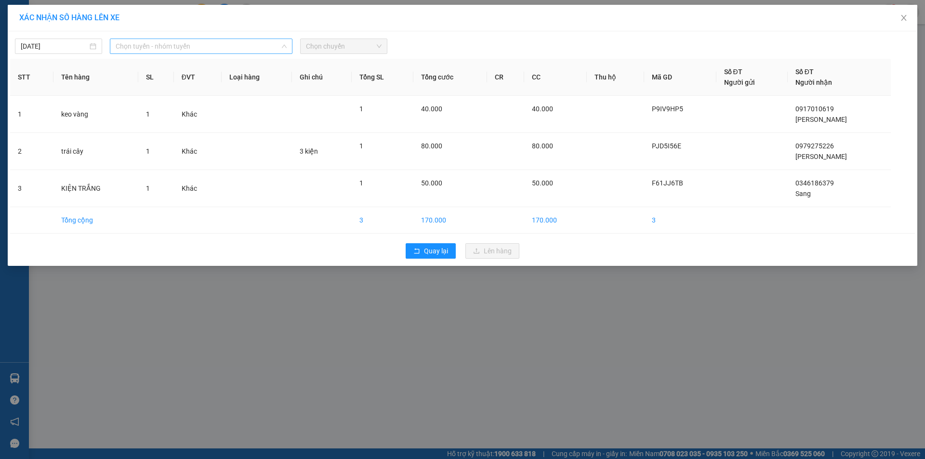
click at [211, 43] on span "Chọn tuyến - nhóm tuyến" at bounding box center [201, 46] width 171 height 14
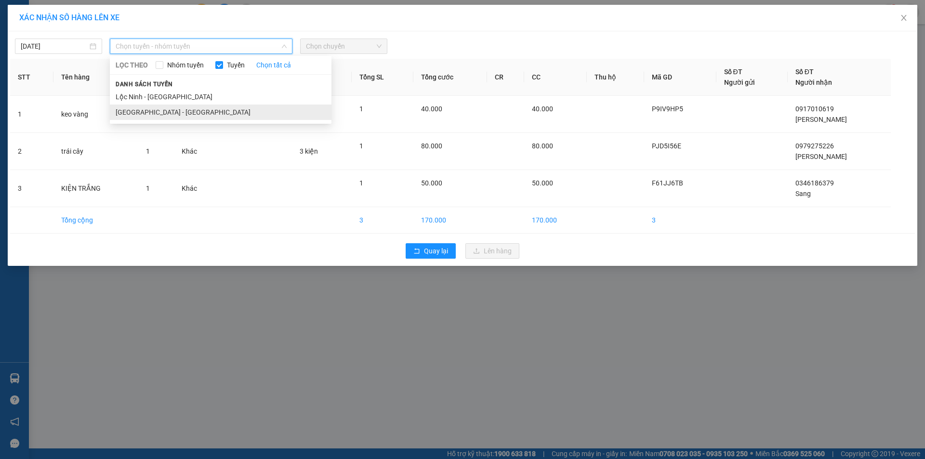
click at [178, 113] on li "[GEOGRAPHIC_DATA] - [GEOGRAPHIC_DATA]" at bounding box center [221, 112] width 222 height 15
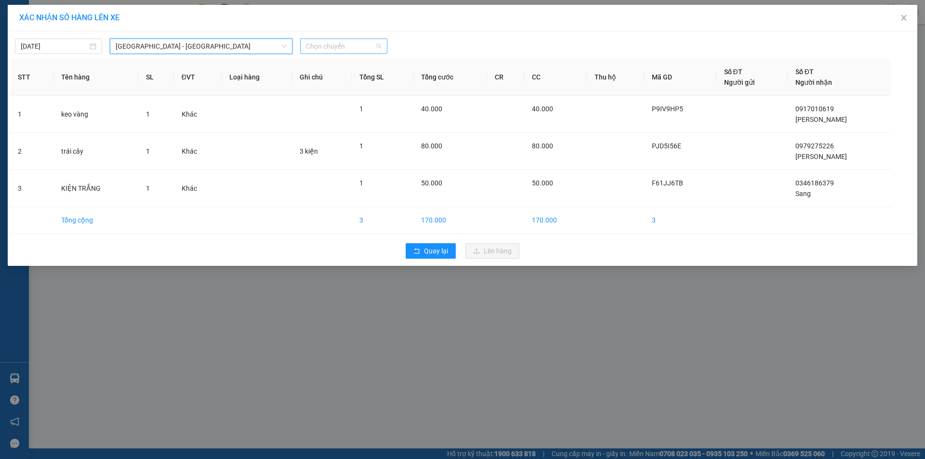
click at [313, 51] on span "Chọn chuyến" at bounding box center [344, 46] width 76 height 14
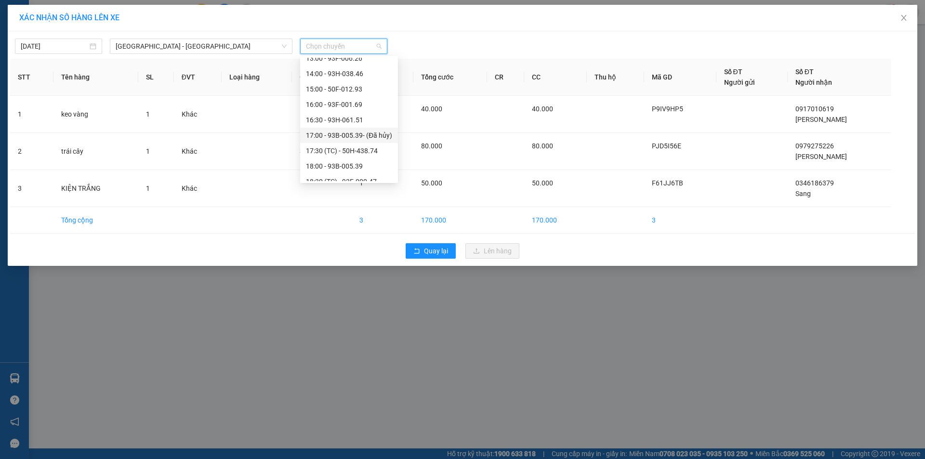
scroll to position [145, 0]
click at [342, 142] on div "16:30 - 93H-061.51" at bounding box center [349, 137] width 86 height 11
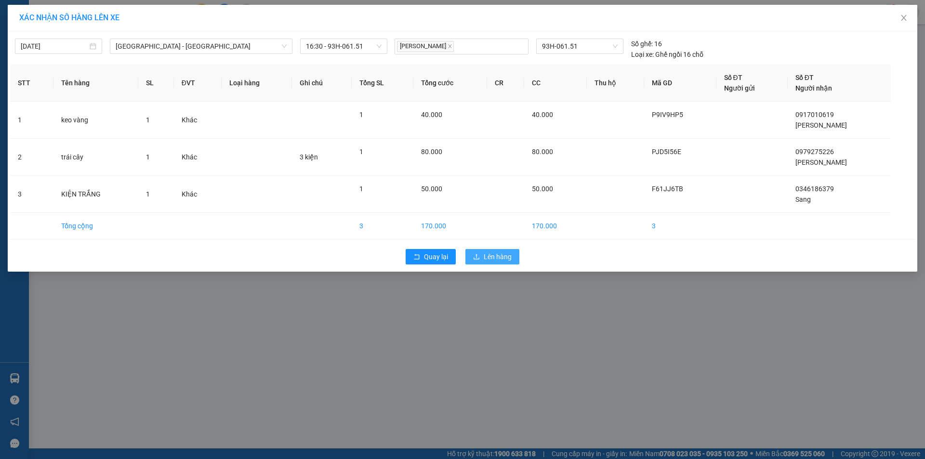
click at [493, 260] on span "Lên hàng" at bounding box center [498, 257] width 28 height 11
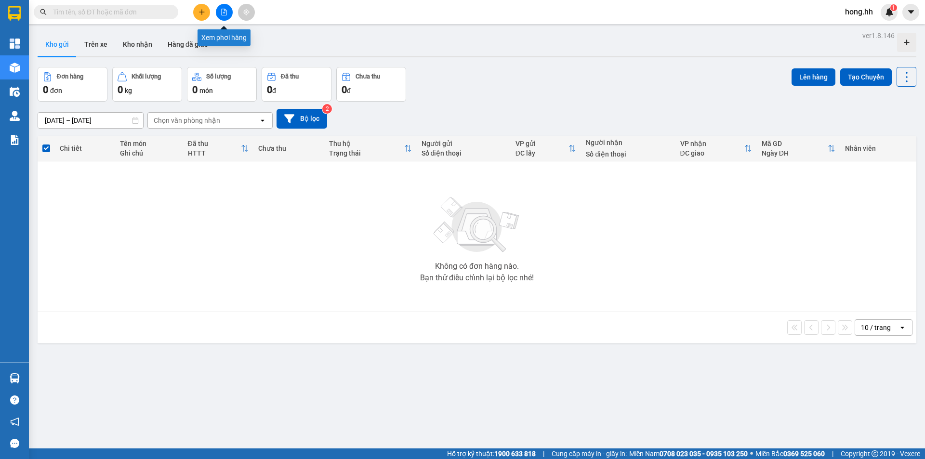
click at [227, 15] on icon "file-add" at bounding box center [224, 12] width 5 height 7
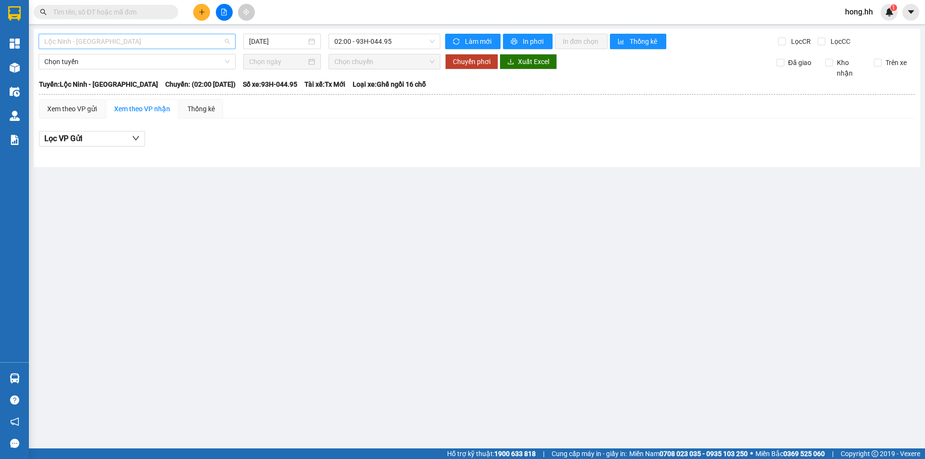
click at [99, 44] on span "Lộc Ninh - [GEOGRAPHIC_DATA]" at bounding box center [137, 41] width 186 height 14
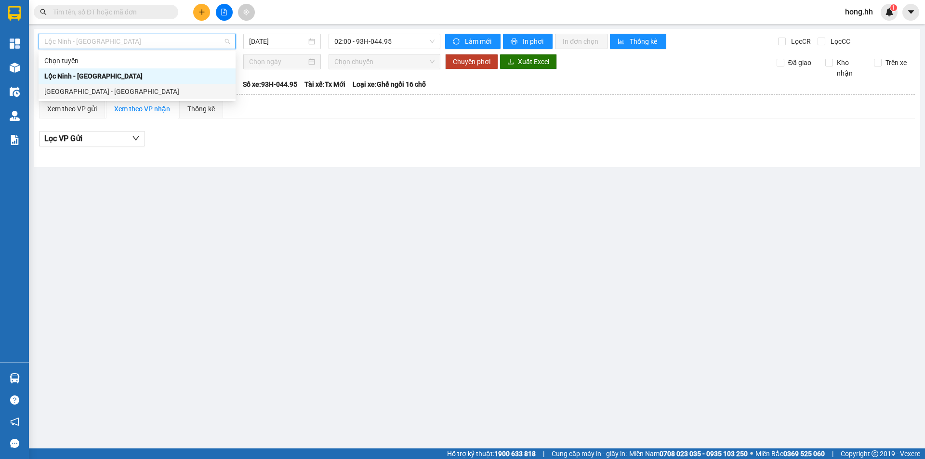
click at [85, 92] on div "[GEOGRAPHIC_DATA] - [GEOGRAPHIC_DATA]" at bounding box center [137, 91] width 186 height 11
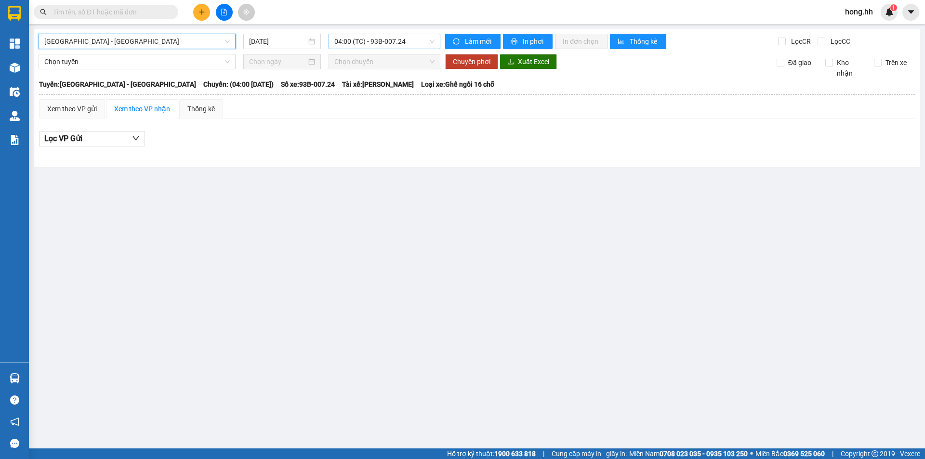
click at [363, 46] on span "04:00 (TC) - 93B-007.24" at bounding box center [384, 41] width 100 height 14
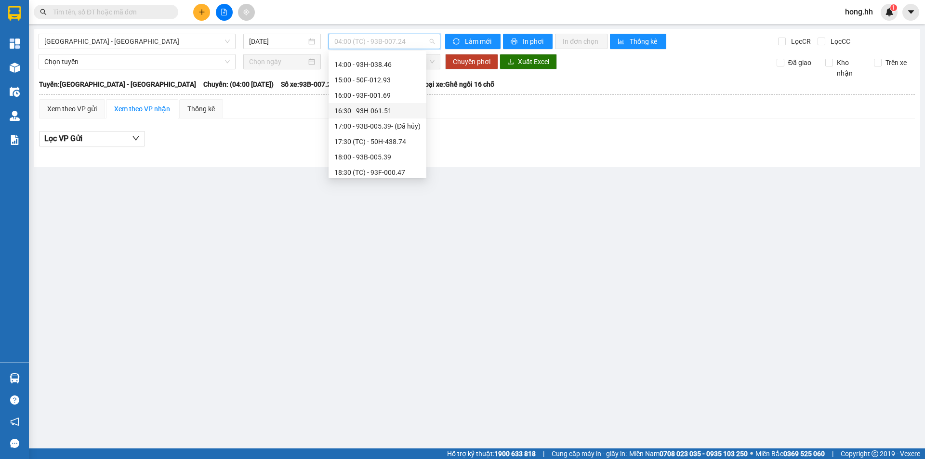
scroll to position [118, 0]
click at [365, 81] on div "12:00 - 93F-006.12" at bounding box center [377, 82] width 86 height 11
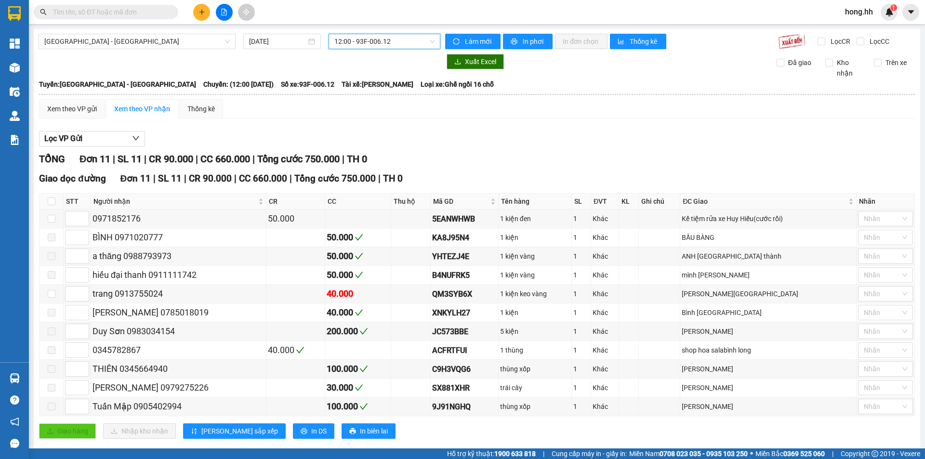
click at [384, 38] on span "12:00 - 93F-006.12" at bounding box center [384, 41] width 100 height 14
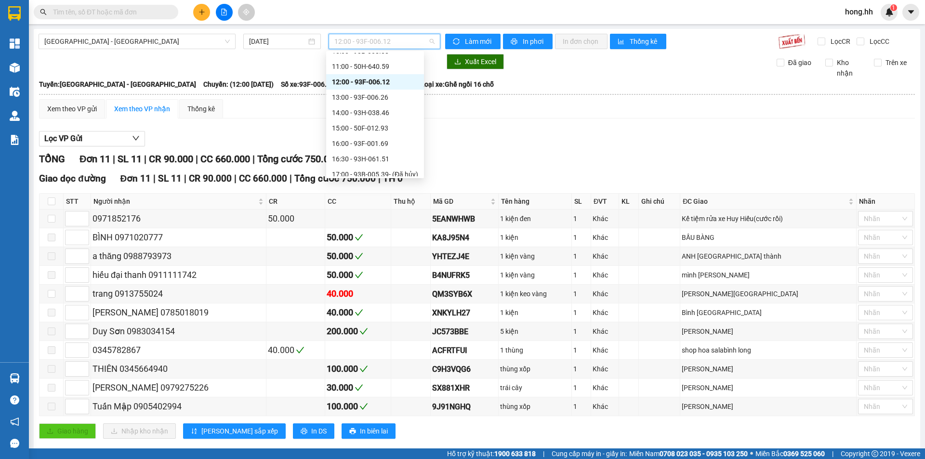
click at [376, 82] on div "12:00 - 93F-006.12" at bounding box center [375, 82] width 86 height 11
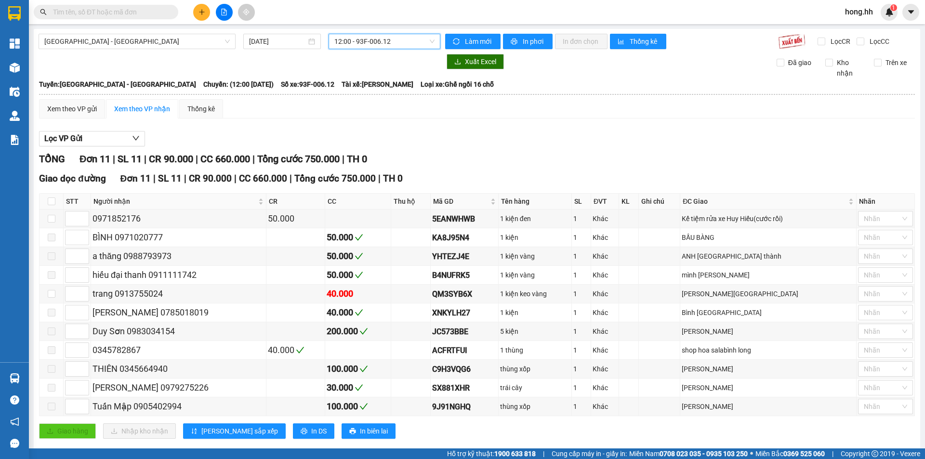
click at [390, 40] on span "12:00 - 93F-006.12" at bounding box center [384, 41] width 100 height 14
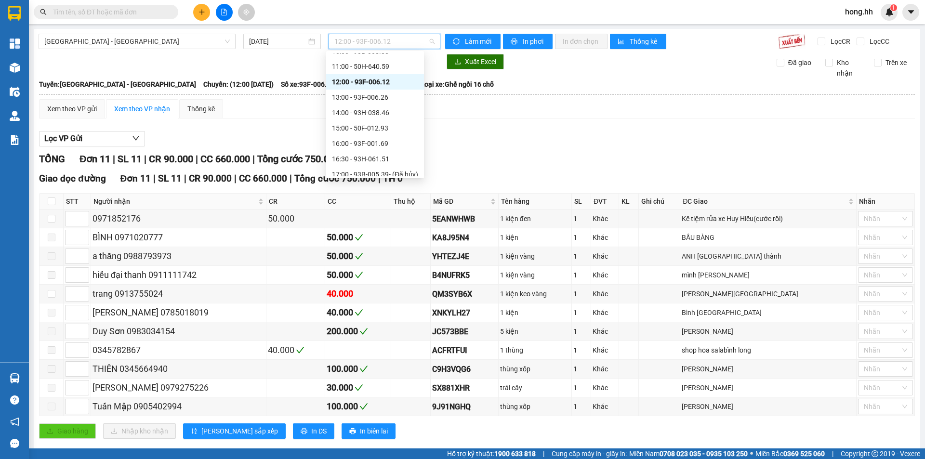
click at [376, 82] on div "12:00 - 93F-006.12" at bounding box center [375, 82] width 86 height 11
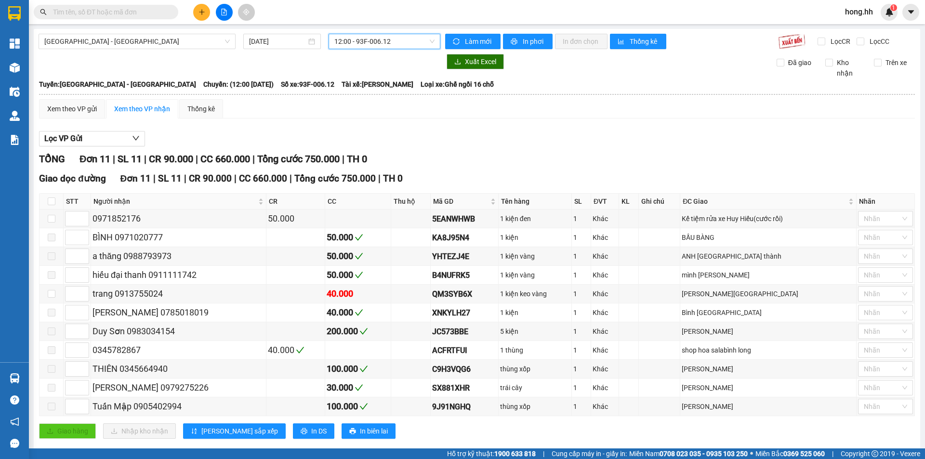
click at [384, 39] on span "12:00 - 93F-006.12" at bounding box center [384, 41] width 100 height 14
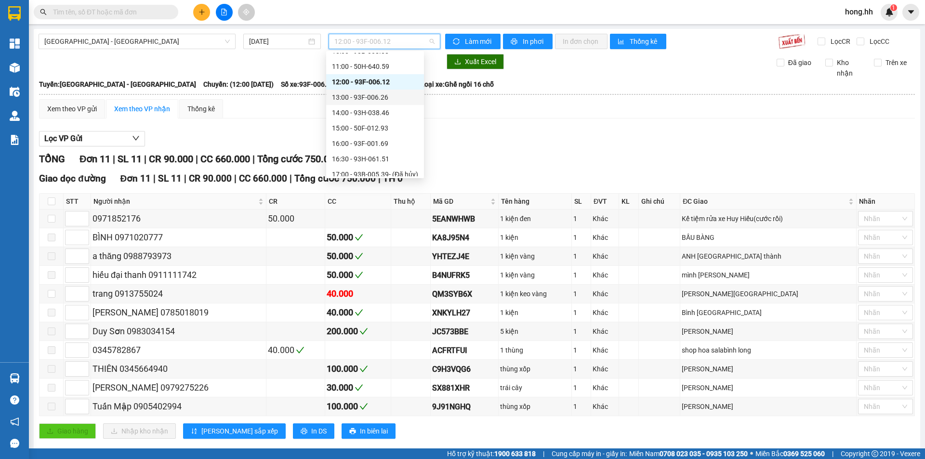
click at [386, 95] on div "13:00 - 93F-006.26" at bounding box center [375, 97] width 86 height 11
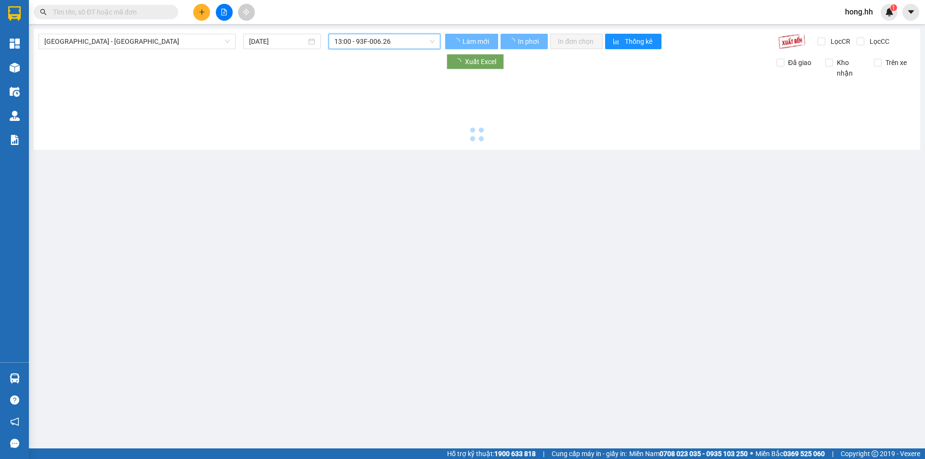
click at [388, 37] on span "13:00 - 93F-006.26" at bounding box center [384, 41] width 100 height 14
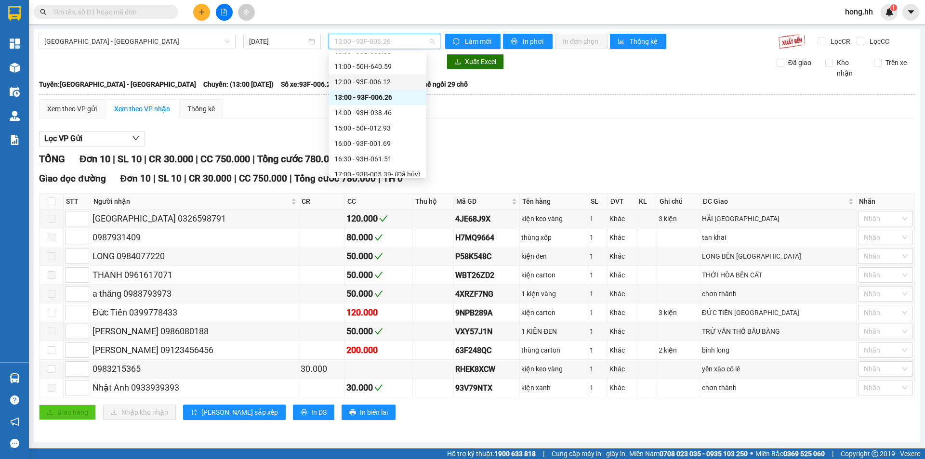
click at [385, 74] on div "11:00 - 50H-640.59" at bounding box center [378, 66] width 98 height 15
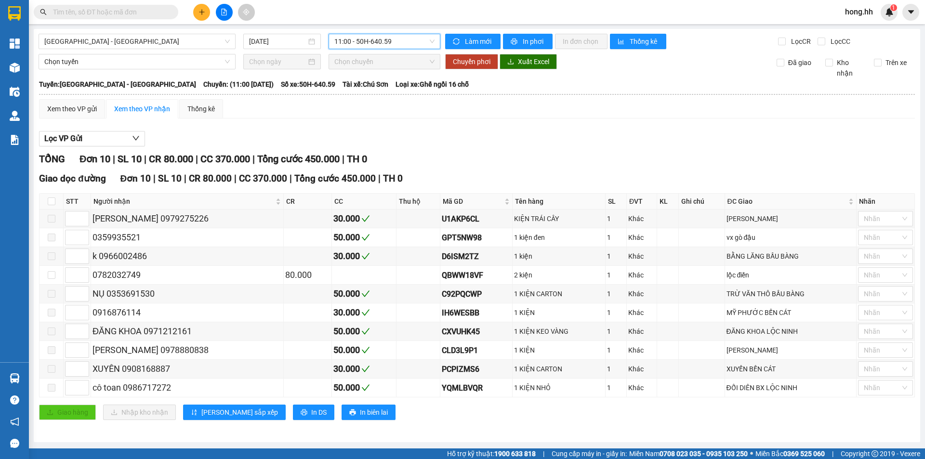
click at [410, 40] on span "11:00 - 50H-640.59" at bounding box center [384, 41] width 100 height 14
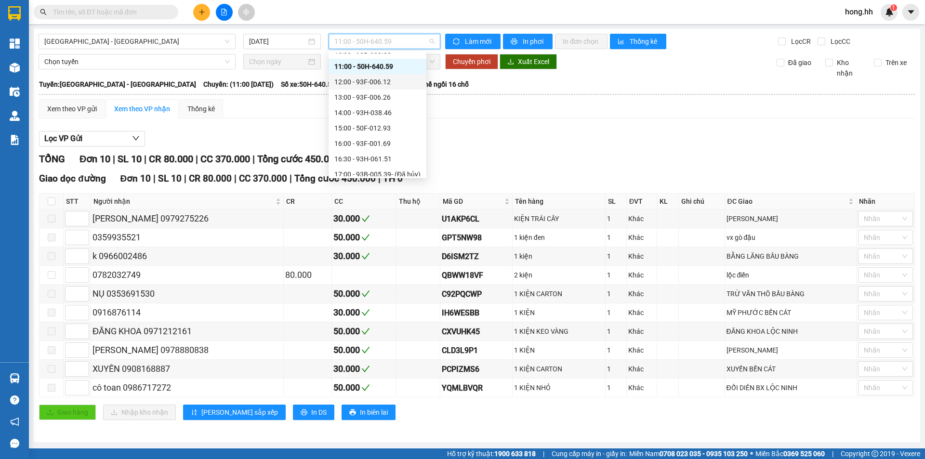
click at [389, 86] on div "12:00 - 93F-006.12" at bounding box center [377, 82] width 86 height 11
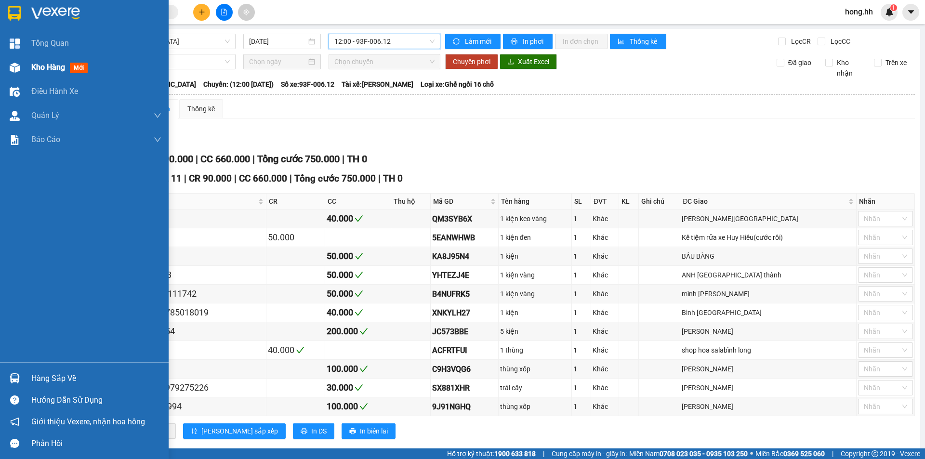
click at [48, 69] on span "Kho hàng" at bounding box center [48, 67] width 34 height 9
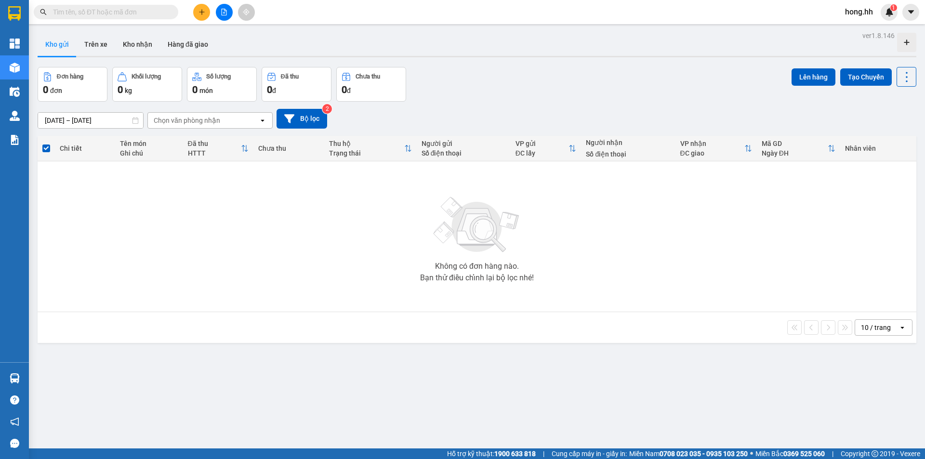
click at [200, 12] on icon "plus" at bounding box center [201, 12] width 5 height 0
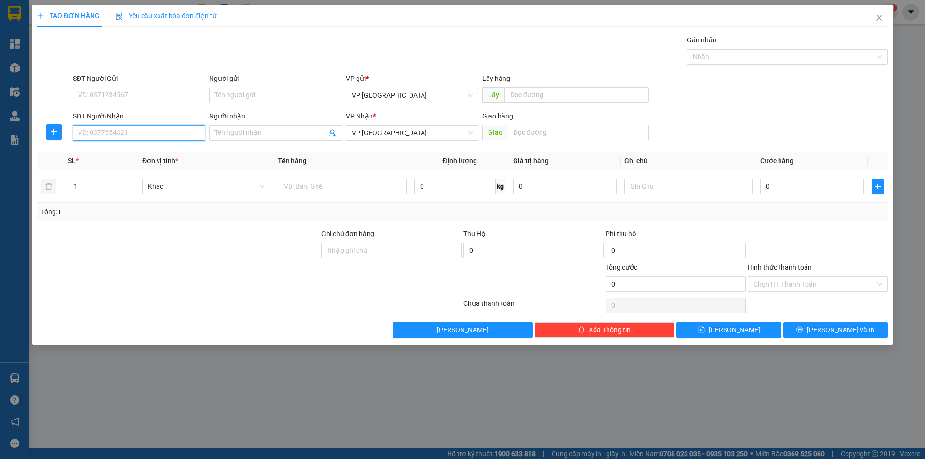
click at [90, 131] on input "SĐT Người Nhận" at bounding box center [139, 132] width 133 height 15
click at [269, 133] on input "Người nhận" at bounding box center [270, 133] width 111 height 11
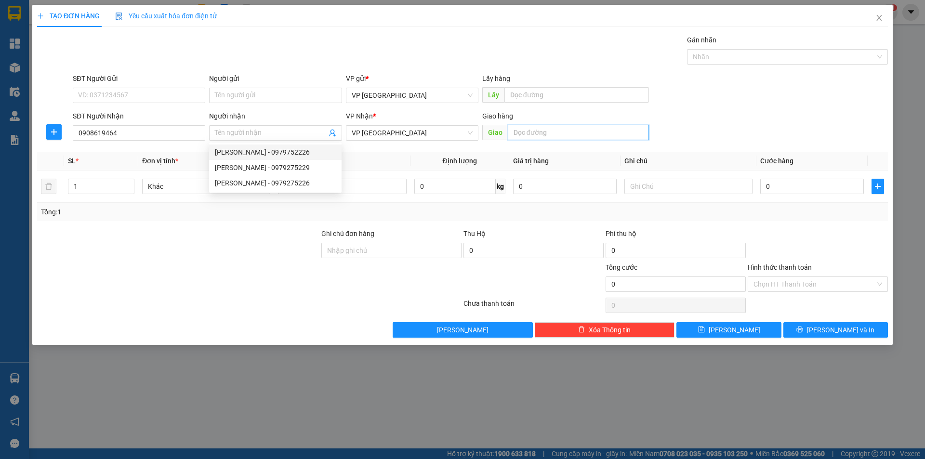
click at [561, 135] on input "text" at bounding box center [578, 132] width 141 height 15
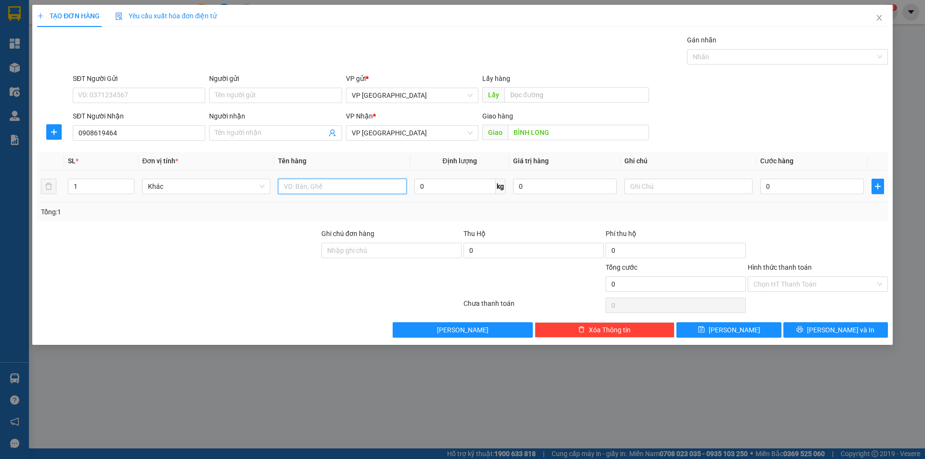
click at [356, 182] on input "text" at bounding box center [342, 186] width 128 height 15
click at [777, 190] on input "0" at bounding box center [813, 186] width 104 height 15
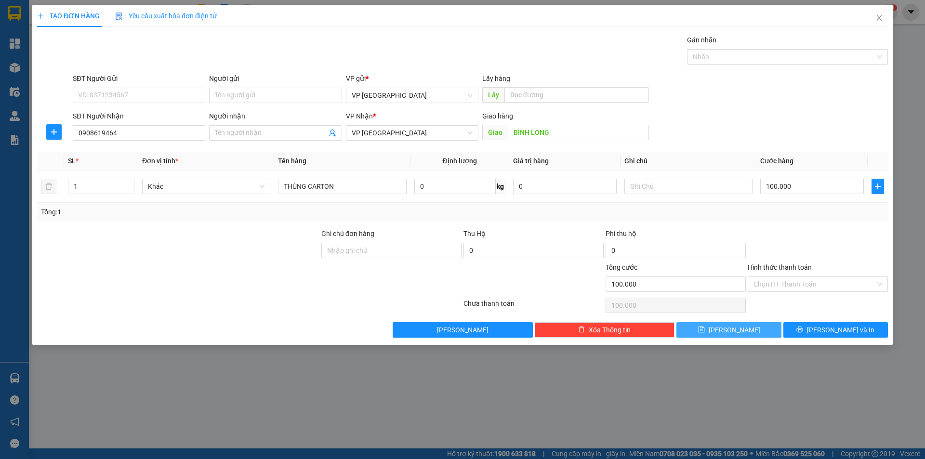
click at [750, 328] on button "[PERSON_NAME]" at bounding box center [729, 329] width 105 height 15
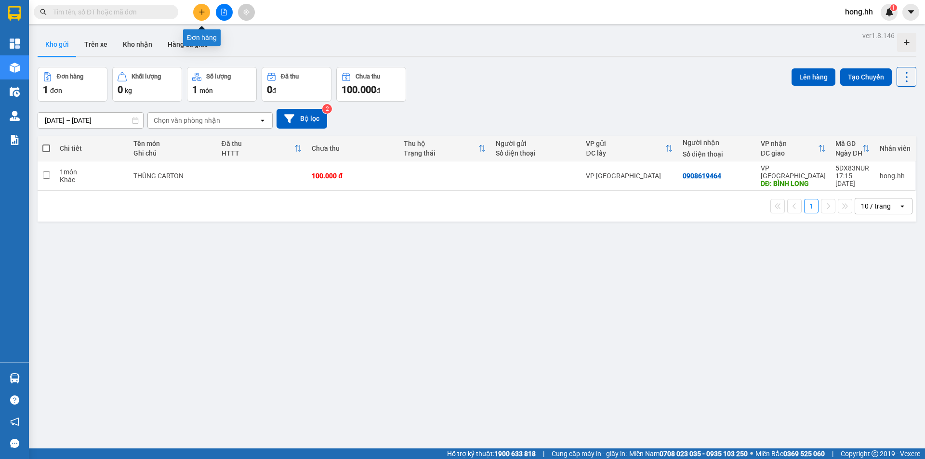
click at [202, 14] on icon "plus" at bounding box center [201, 11] width 0 height 5
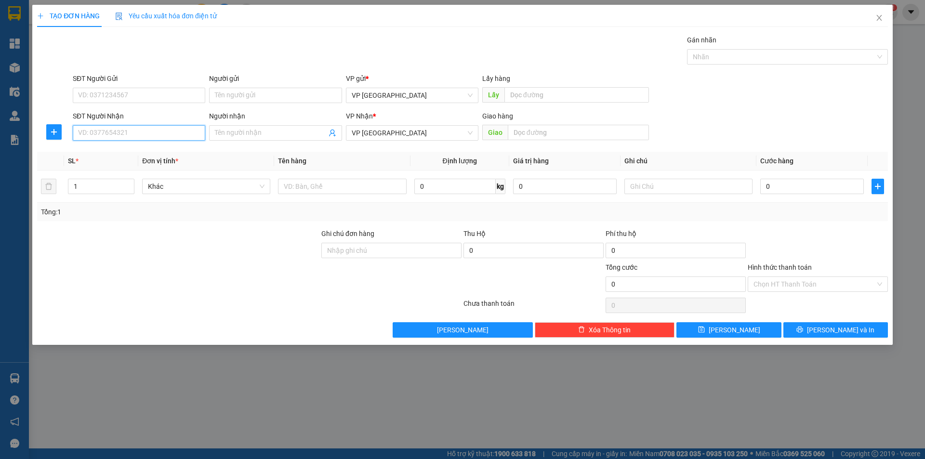
click at [154, 133] on input "SĐT Người Nhận" at bounding box center [139, 132] width 133 height 15
type input "9"
type input "0971212161"
click at [120, 147] on div "0971212161 - ĐĂNG KHOA" at bounding box center [139, 152] width 121 height 11
type input "ĐĂNG KHOA"
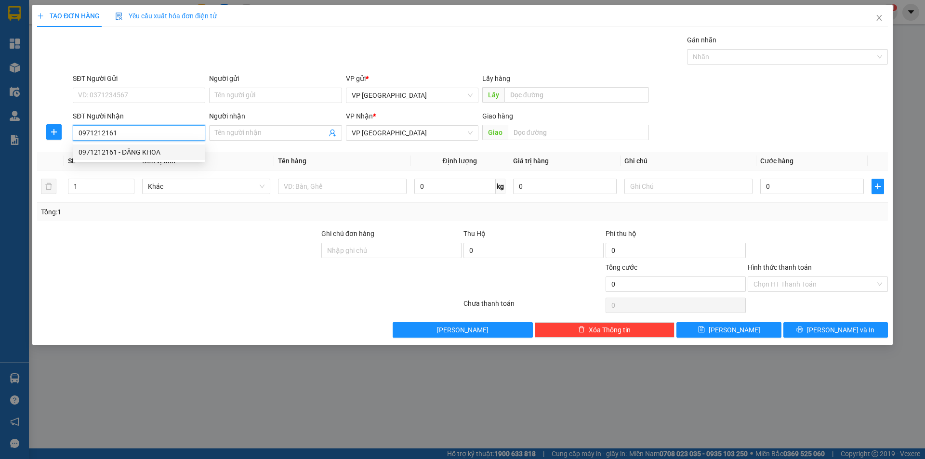
type input "ĐĂNG KHOA LỘC NINH"
type input "50.000"
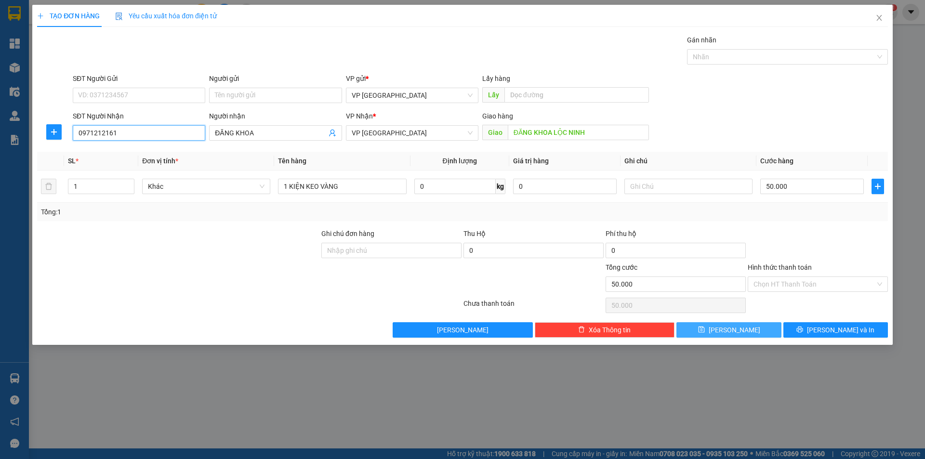
type input "0971212161"
click at [744, 333] on button "[PERSON_NAME]" at bounding box center [729, 329] width 105 height 15
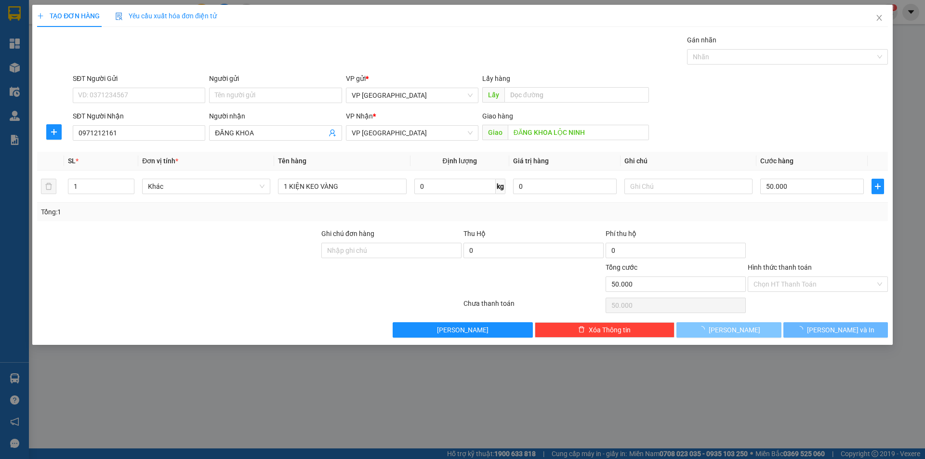
type input "0"
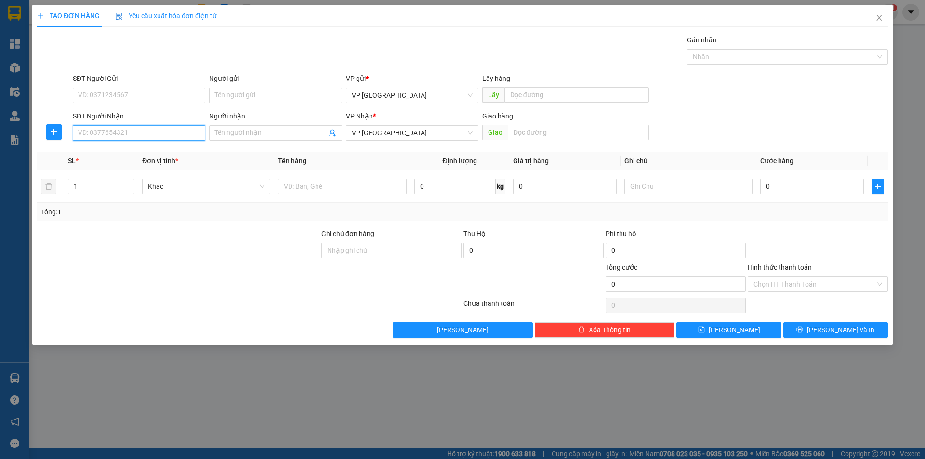
click at [170, 140] on input "SĐT Người Nhận" at bounding box center [139, 132] width 133 height 15
type input "0988795728"
click at [132, 155] on div "0988795728 - Phương Nam" at bounding box center [139, 152] width 121 height 11
type input "[PERSON_NAME]"
type input "AN LỘC BÌNH LONG"
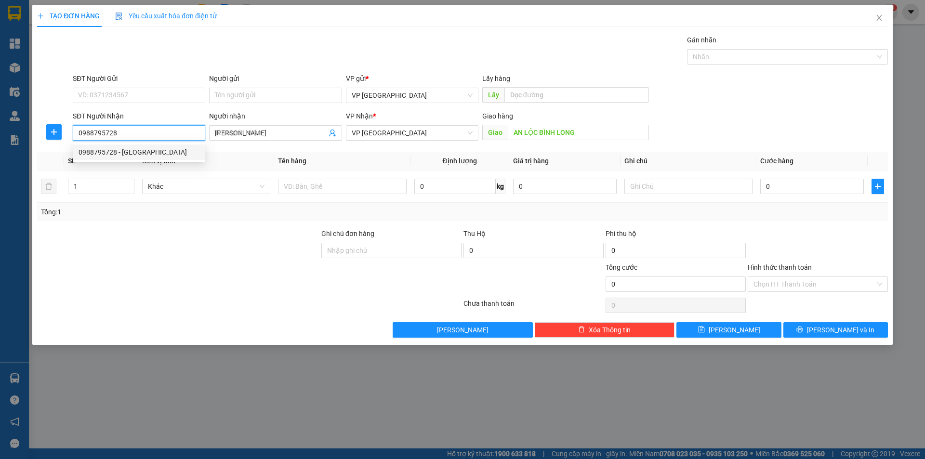
type input "50.000"
type input "0988795728"
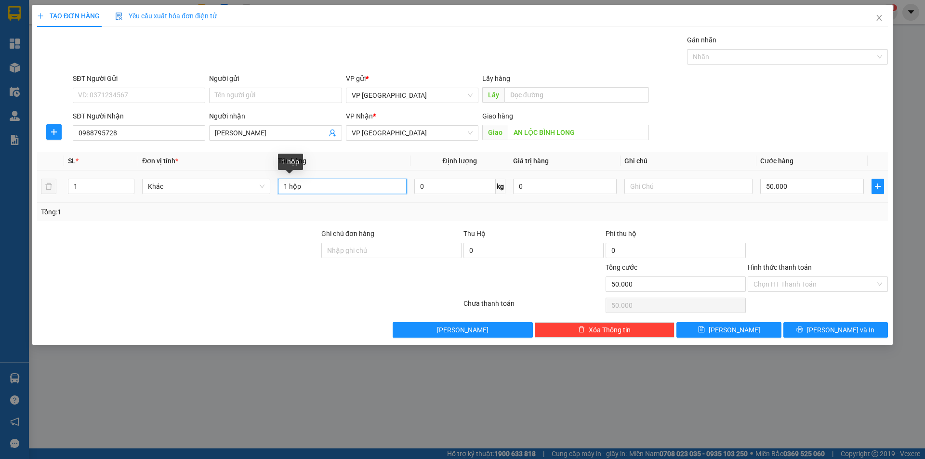
click at [344, 190] on input "1 hộp" at bounding box center [342, 186] width 128 height 15
type input "t"
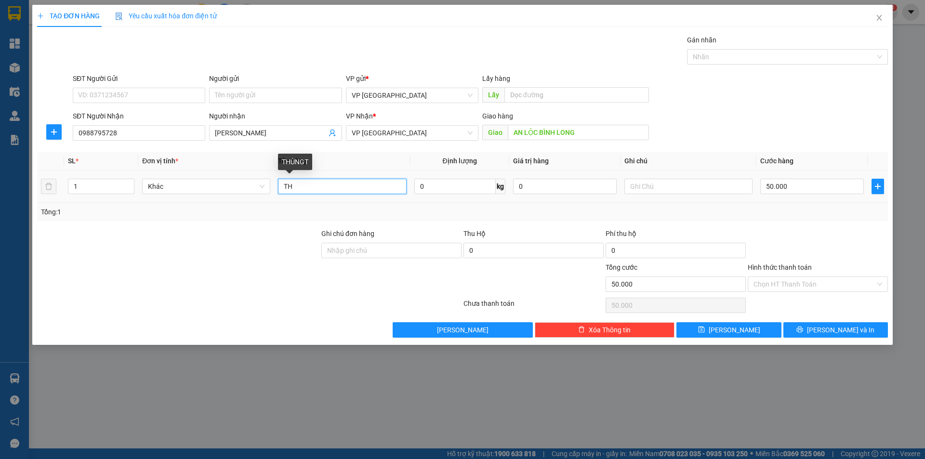
type input "T"
type input "THÙNG XỐP"
click at [801, 186] on input "50.000" at bounding box center [813, 186] width 104 height 15
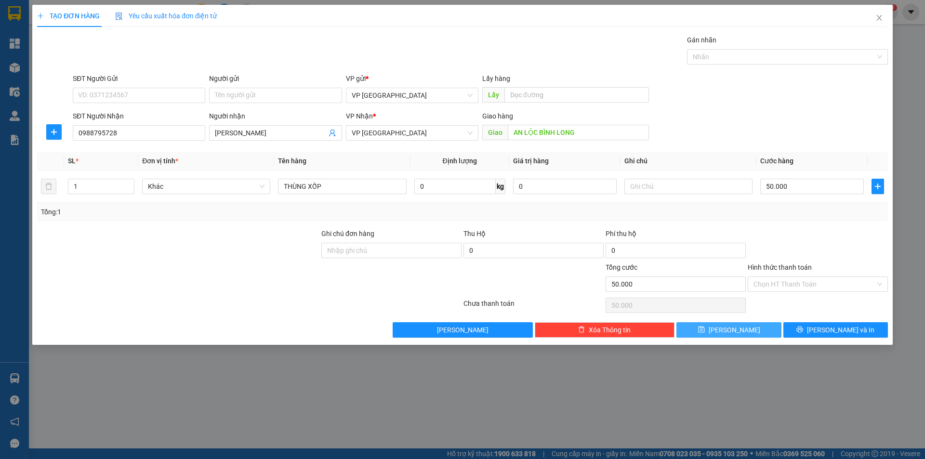
click at [705, 329] on icon "save" at bounding box center [701, 329] width 7 height 7
type input "0"
click at [130, 134] on input "SĐT Người Nhận" at bounding box center [139, 132] width 133 height 15
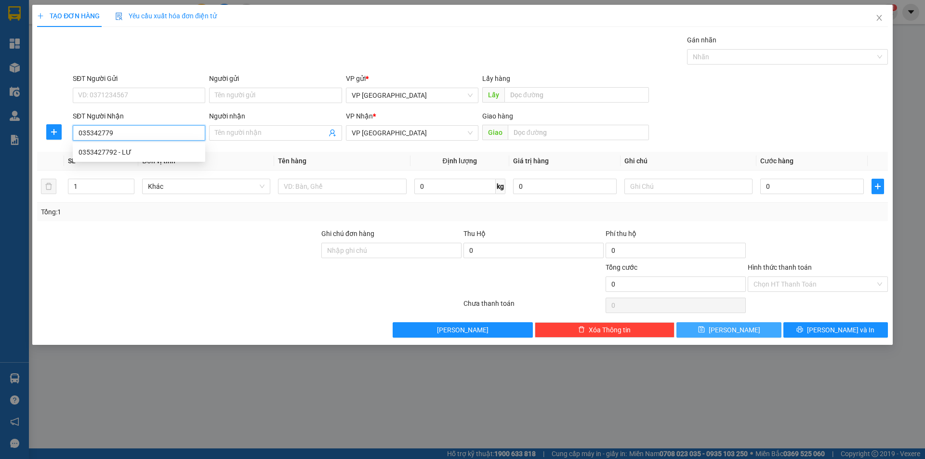
type input "0353427792"
click at [152, 156] on div "0353427792 - LƯ" at bounding box center [139, 152] width 121 height 11
type input "LƯ"
type input "N4 CHƠN THÀNH"
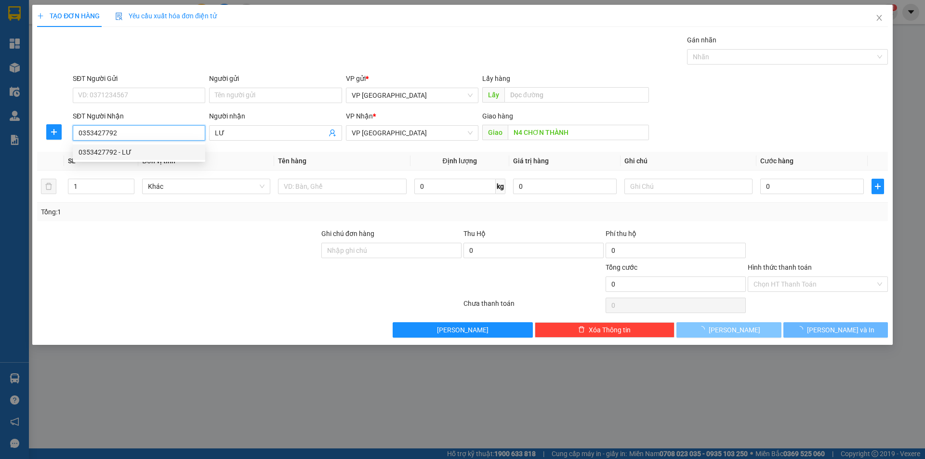
type input "50.000"
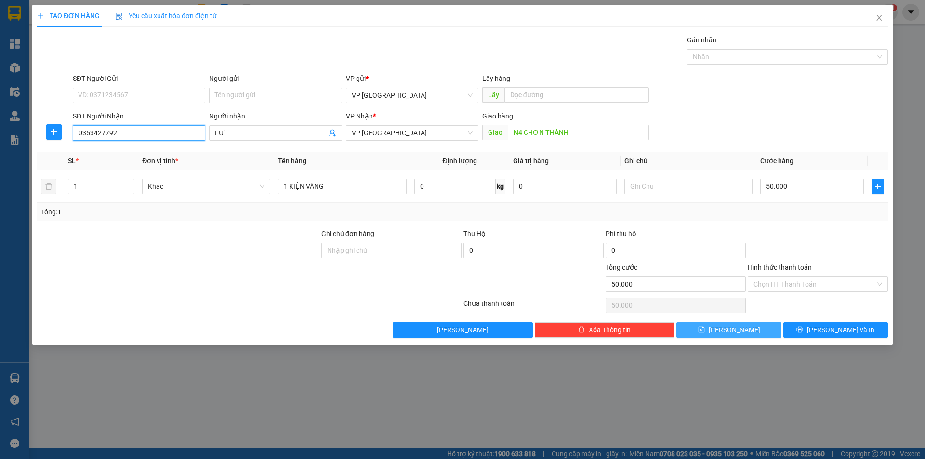
type input "0353427792"
click at [747, 330] on button "[PERSON_NAME]" at bounding box center [729, 329] width 105 height 15
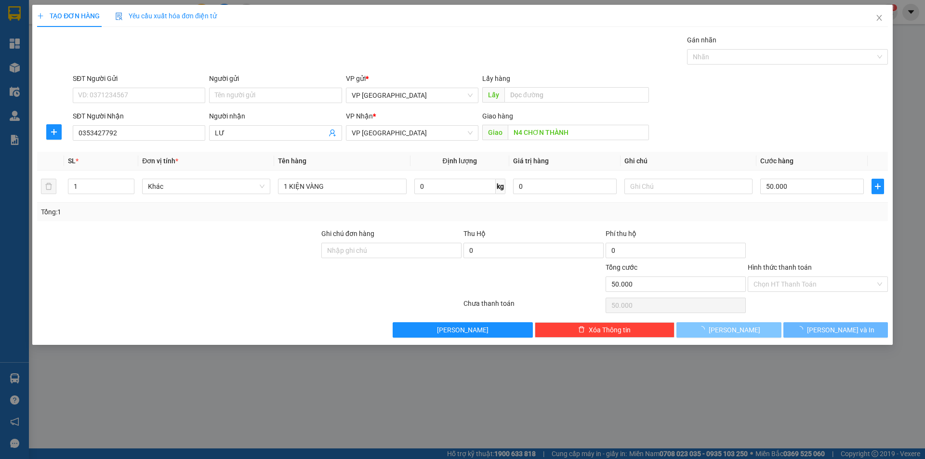
type input "0"
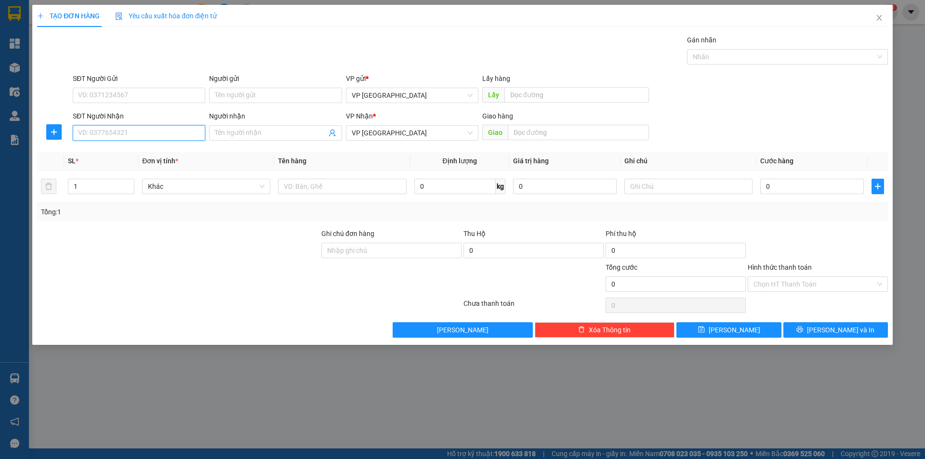
click at [87, 133] on input "SĐT Người Nhận" at bounding box center [139, 132] width 133 height 15
click at [96, 152] on div "0909045669 - HỒ" at bounding box center [139, 152] width 121 height 11
type input "0909045669"
type input "HỒ"
type input "N3 CÔNG AN BẾN CÁT"
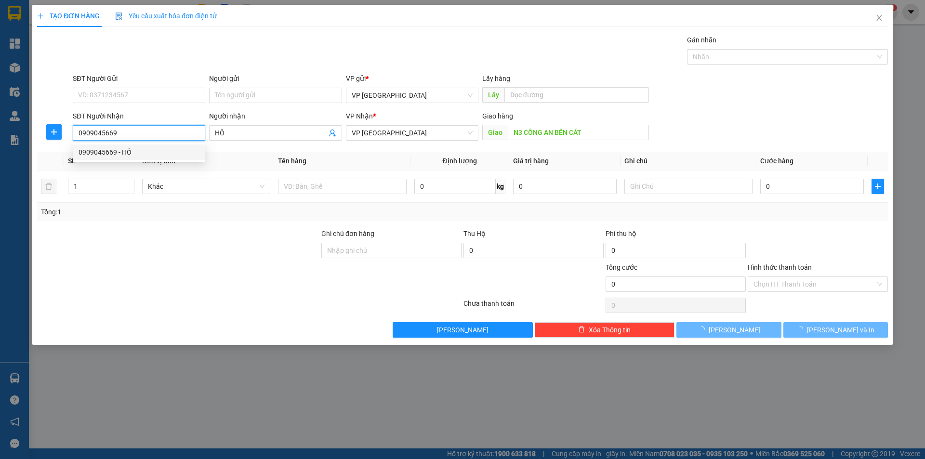
type input "40.000"
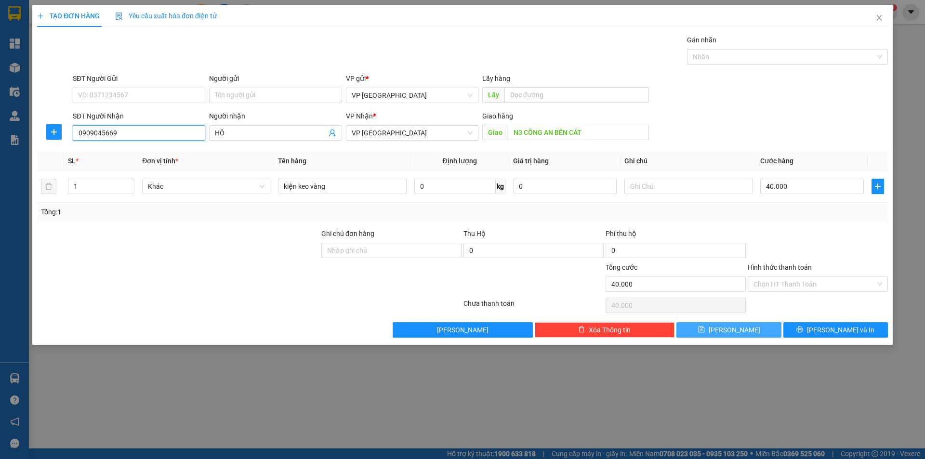
type input "0909045669"
click at [732, 330] on span "[PERSON_NAME]" at bounding box center [735, 330] width 52 height 11
type input "0"
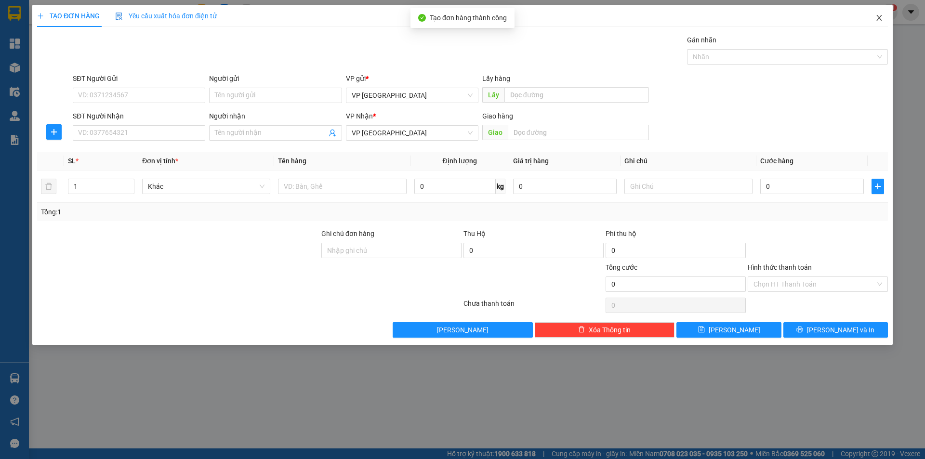
click at [880, 15] on icon "close" at bounding box center [880, 18] width 8 height 8
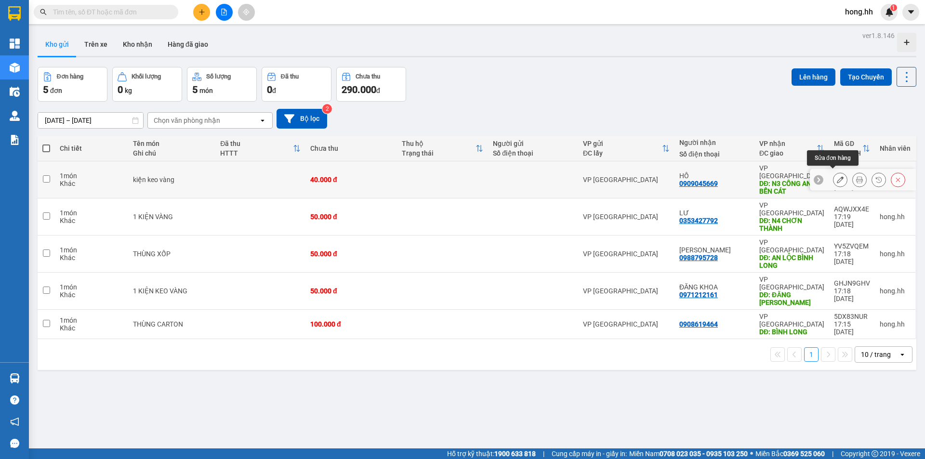
click at [837, 176] on icon at bounding box center [840, 179] width 7 height 7
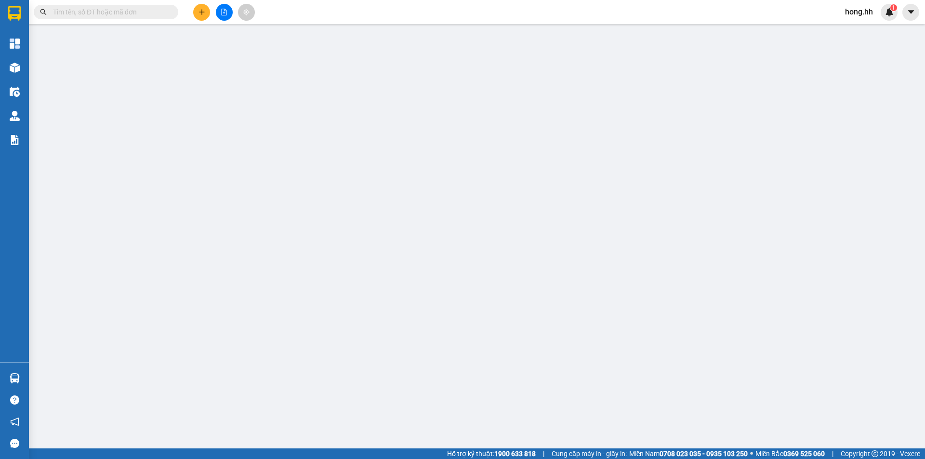
type input "0909045669"
type input "HỒ"
type input "N3 CÔNG AN BẾN CÁT"
type input "0"
type input "40.000"
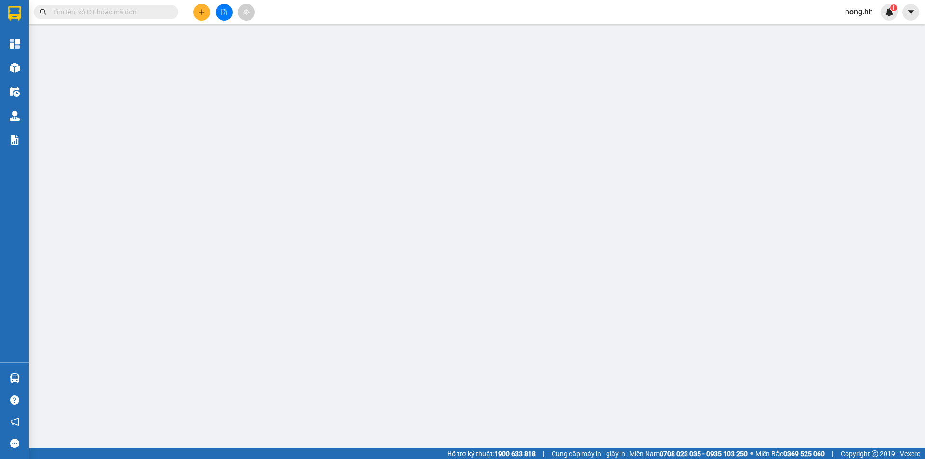
type input "40.000"
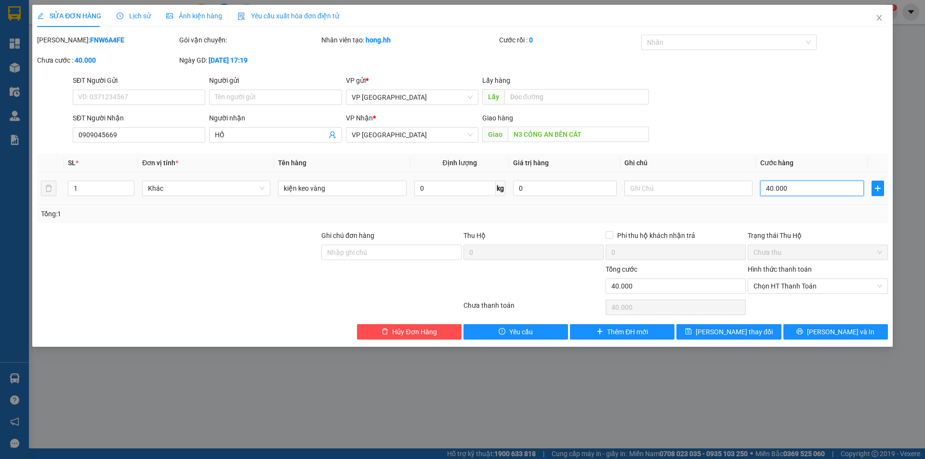
click at [769, 188] on input "40.000" at bounding box center [813, 188] width 104 height 15
type input "8"
type input "80"
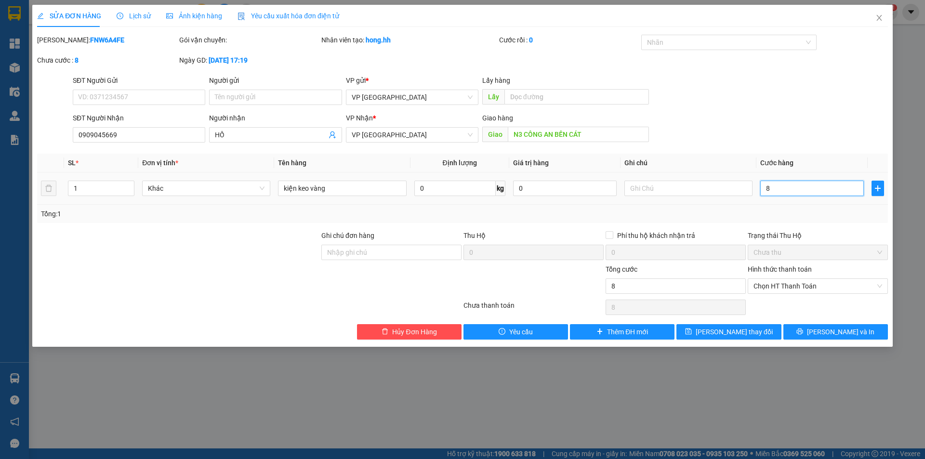
type input "80"
type input "8"
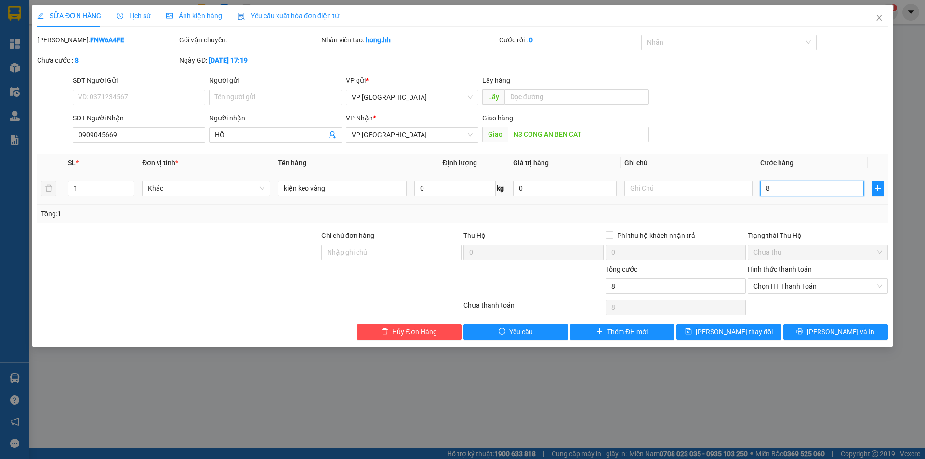
type input "0"
type input "5"
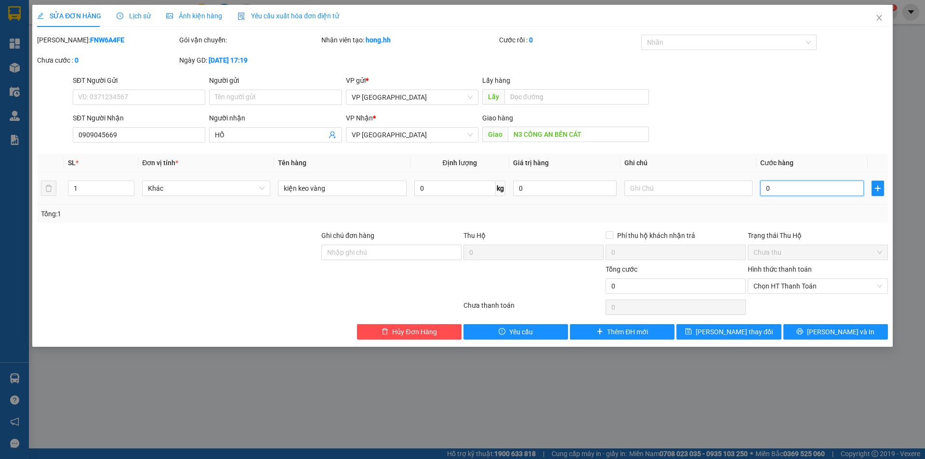
type input "05"
type input "50"
type input "050"
type input "50.000"
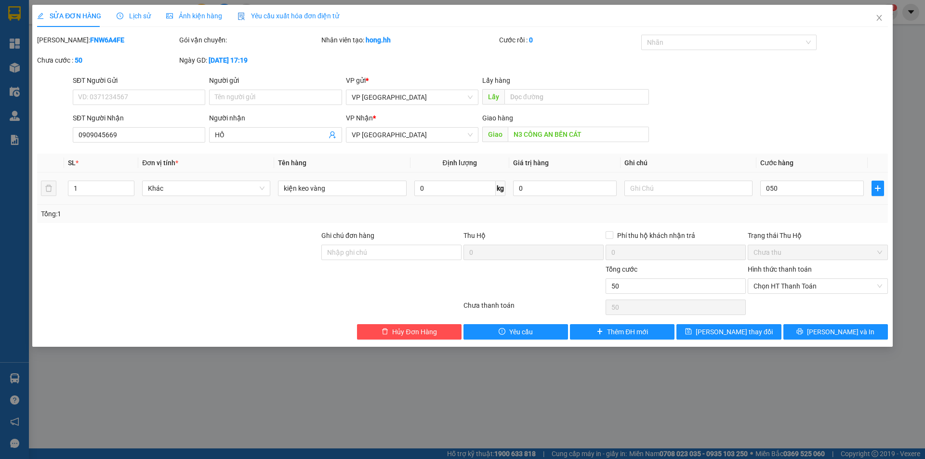
type input "50.000"
click at [789, 200] on td "50.000" at bounding box center [812, 189] width 111 height 32
click at [754, 334] on button "Lưu thay đổi" at bounding box center [729, 331] width 105 height 15
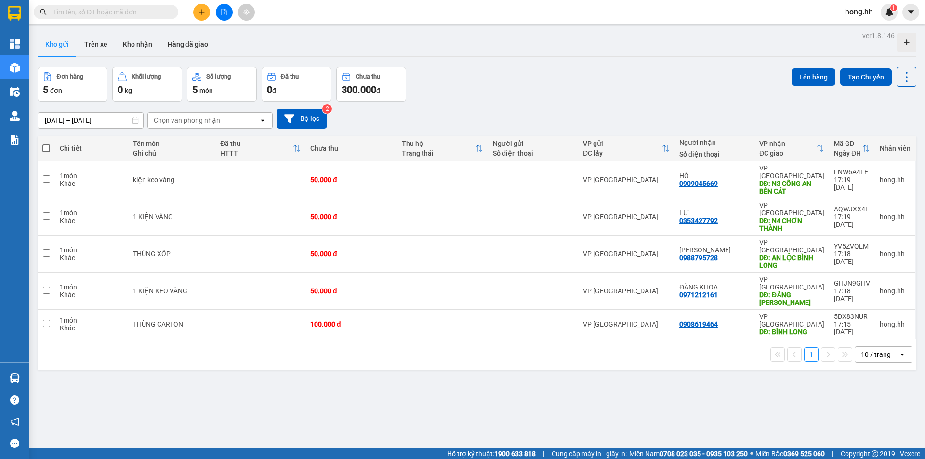
click at [201, 10] on icon "plus" at bounding box center [202, 12] width 7 height 7
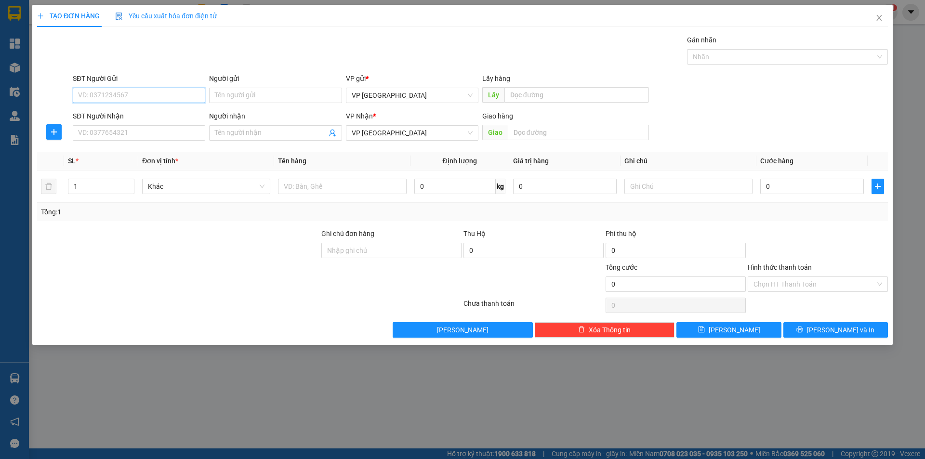
click at [110, 92] on input "SĐT Người Gửi" at bounding box center [139, 95] width 133 height 15
click at [112, 135] on input "SĐT Người Nhận" at bounding box center [139, 132] width 133 height 15
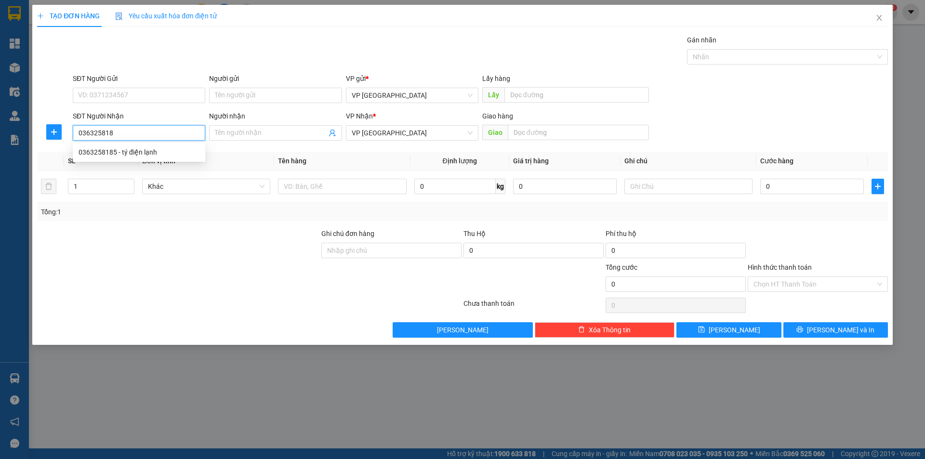
type input "0363258185"
click at [120, 153] on div "0363258185 - tý điện lạnh" at bounding box center [139, 152] width 121 height 11
type input "tý điện lạnh"
type input "ty dien lanh"
type input "30.000"
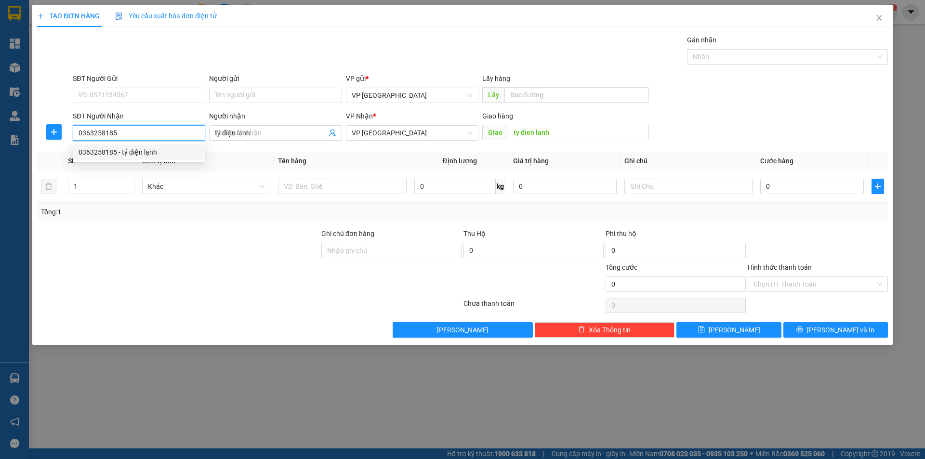
type input "30.000"
type input "0363258185"
click at [542, 133] on input "ty dien lanh" at bounding box center [578, 132] width 141 height 15
click at [541, 133] on input "ty dien lanh" at bounding box center [578, 132] width 141 height 15
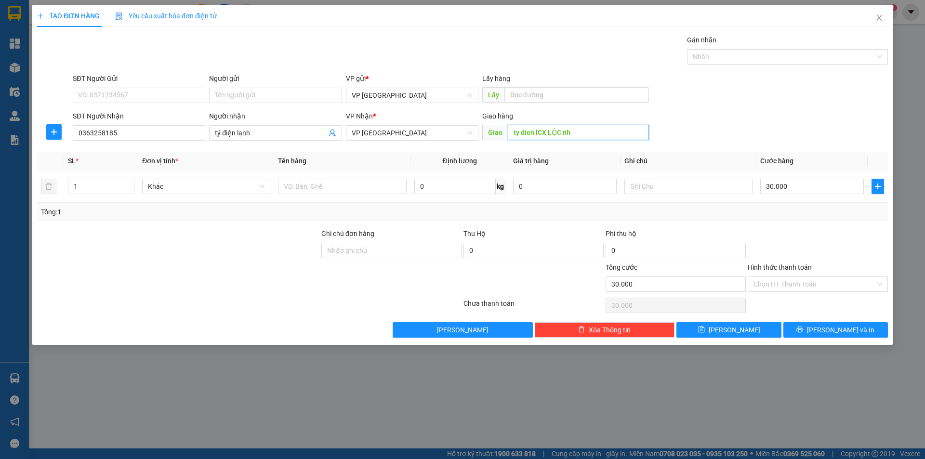
click at [524, 132] on input "ty dien lCX LỘC nh" at bounding box center [578, 132] width 141 height 15
type input "TÍ ĐIỆN LẠNH LỘC NINH"
click at [330, 189] on input "text" at bounding box center [342, 186] width 128 height 15
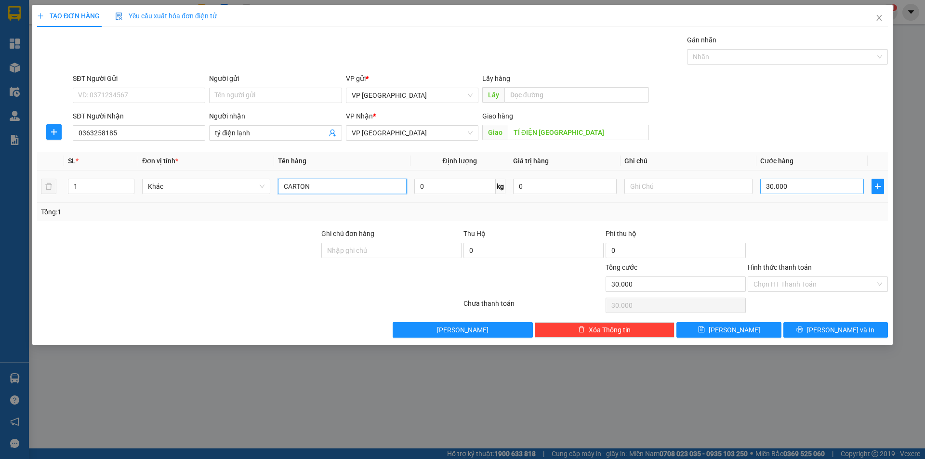
type input "CARTON"
click at [779, 191] on input "30.000" at bounding box center [813, 186] width 104 height 15
type input "5"
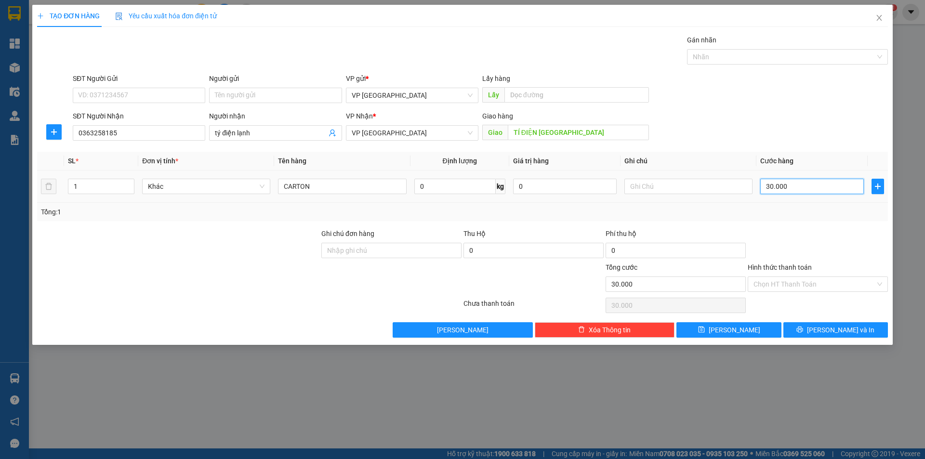
type input "5"
type input "50"
type input "50.000"
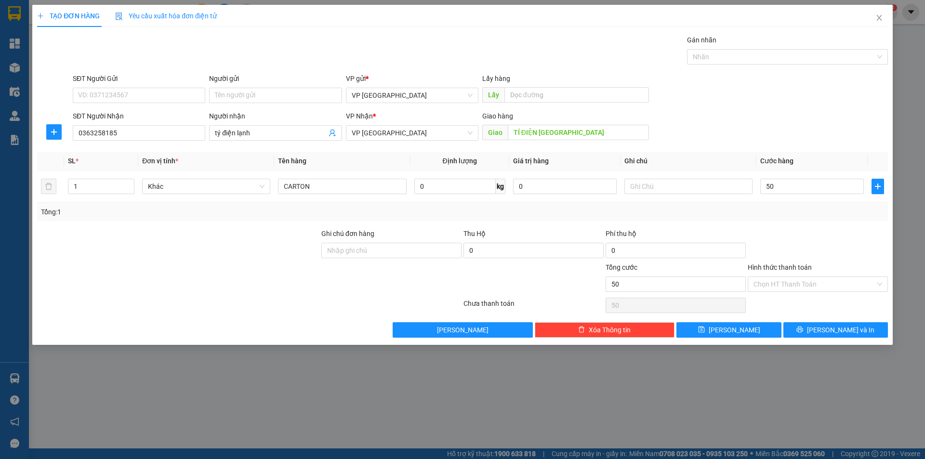
type input "50.000"
click at [780, 219] on div "Tổng: 1" at bounding box center [462, 212] width 851 height 18
click at [743, 328] on button "[PERSON_NAME]" at bounding box center [729, 329] width 105 height 15
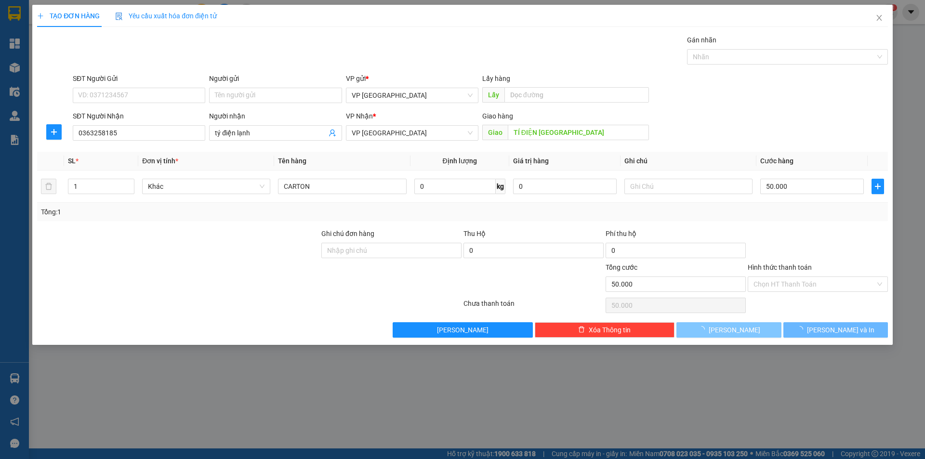
type input "0"
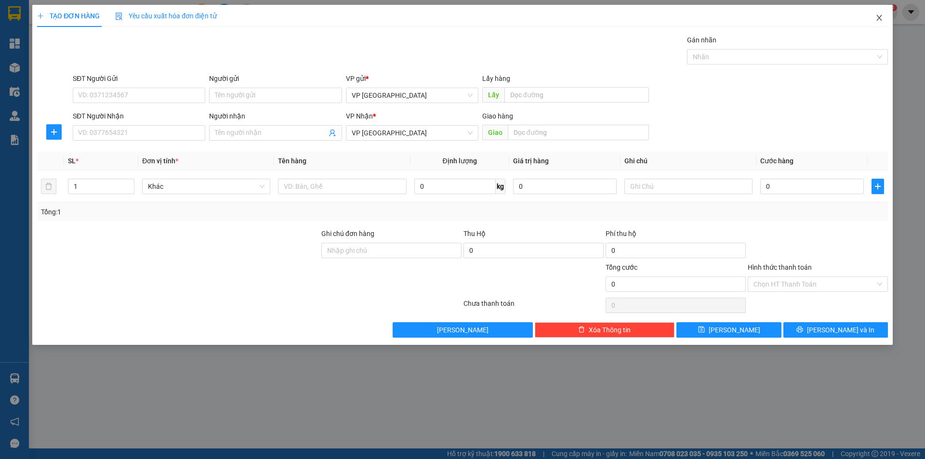
click at [881, 19] on icon "close" at bounding box center [880, 18] width 8 height 8
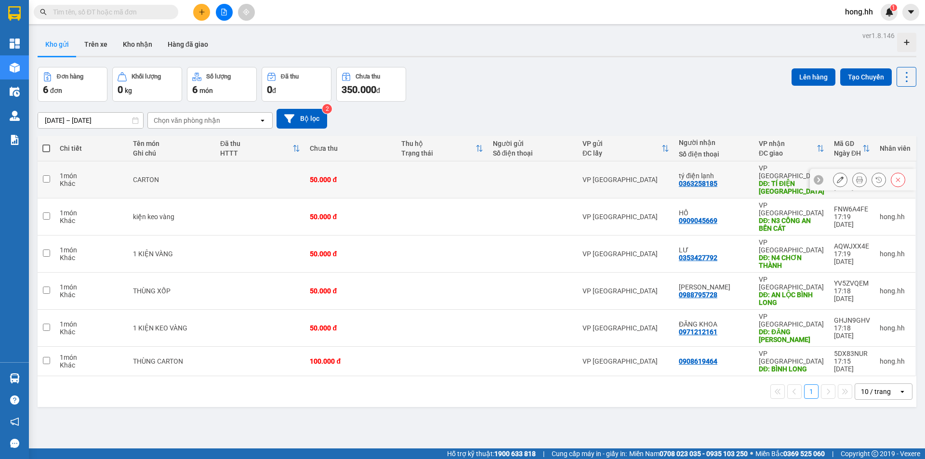
click at [380, 177] on div "50.000 đ" at bounding box center [351, 180] width 82 height 8
checkbox input "true"
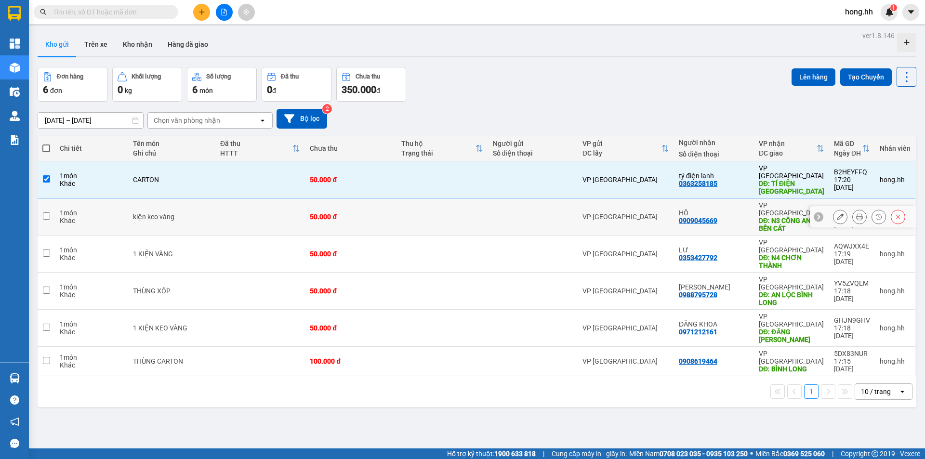
click at [374, 213] on div "50.000 đ" at bounding box center [351, 217] width 82 height 8
checkbox input "true"
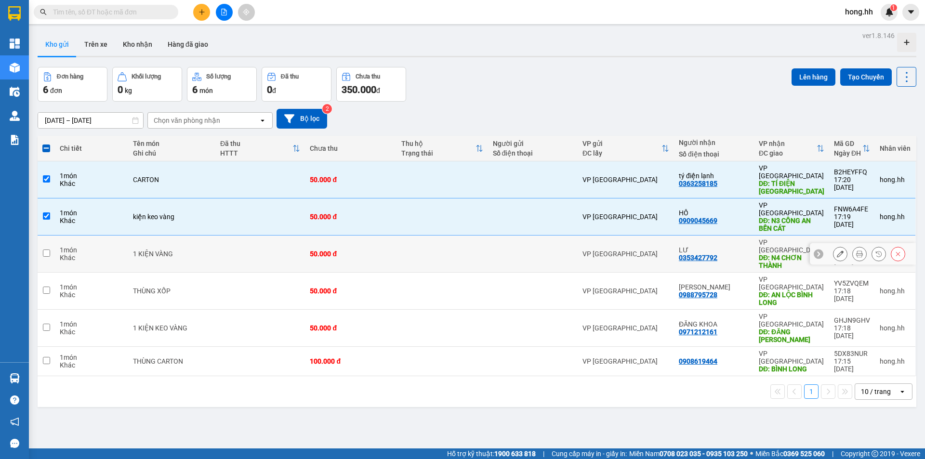
click at [370, 250] on div "50.000 đ" at bounding box center [351, 254] width 82 height 8
checkbox input "true"
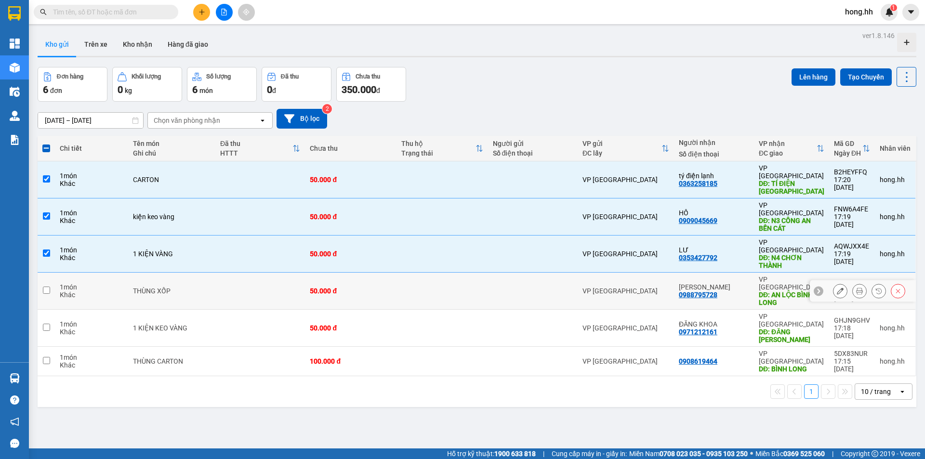
click at [368, 287] on div "50.000 đ" at bounding box center [351, 291] width 82 height 8
checkbox input "true"
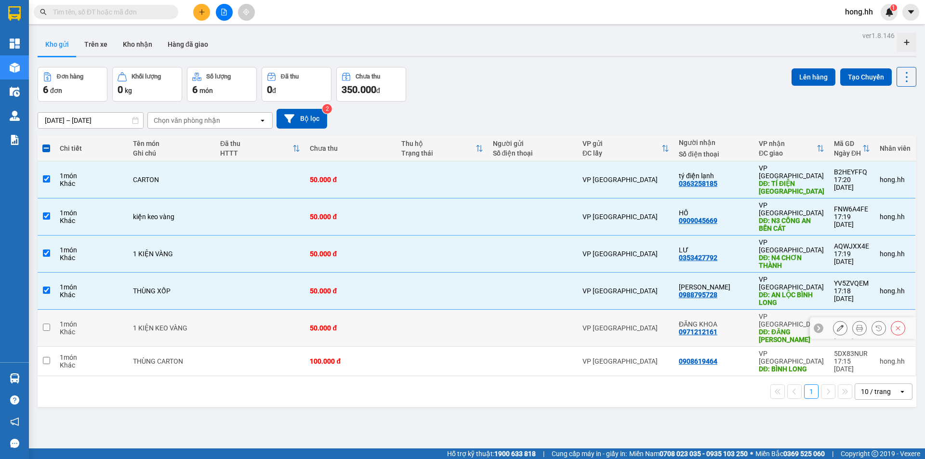
click at [360, 310] on td "50.000 đ" at bounding box center [351, 328] width 92 height 37
checkbox input "true"
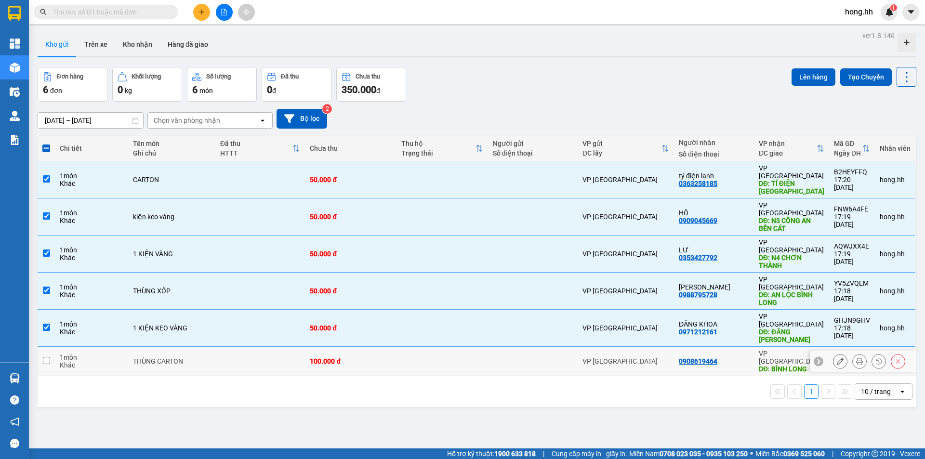
drag, startPoint x: 359, startPoint y: 318, endPoint x: 418, endPoint y: 314, distance: 58.9
click at [360, 358] on div "100.000 đ" at bounding box center [351, 362] width 82 height 8
checkbox input "true"
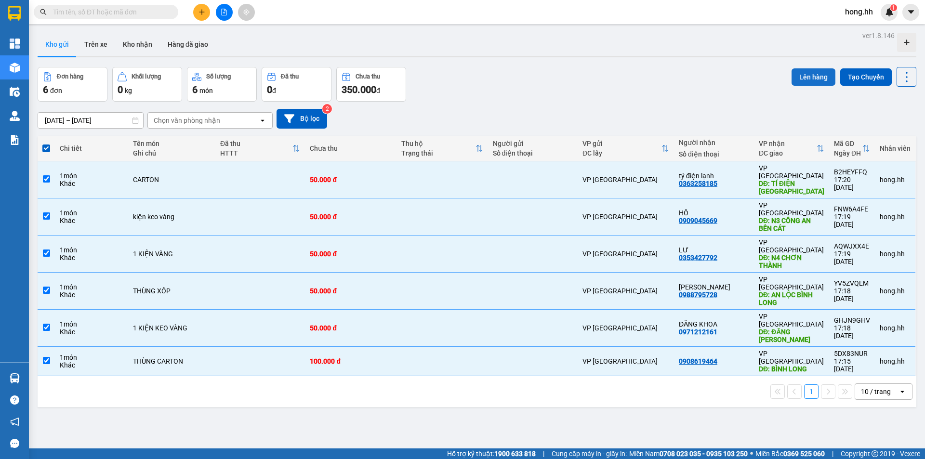
click at [793, 78] on button "Lên hàng" at bounding box center [814, 76] width 44 height 17
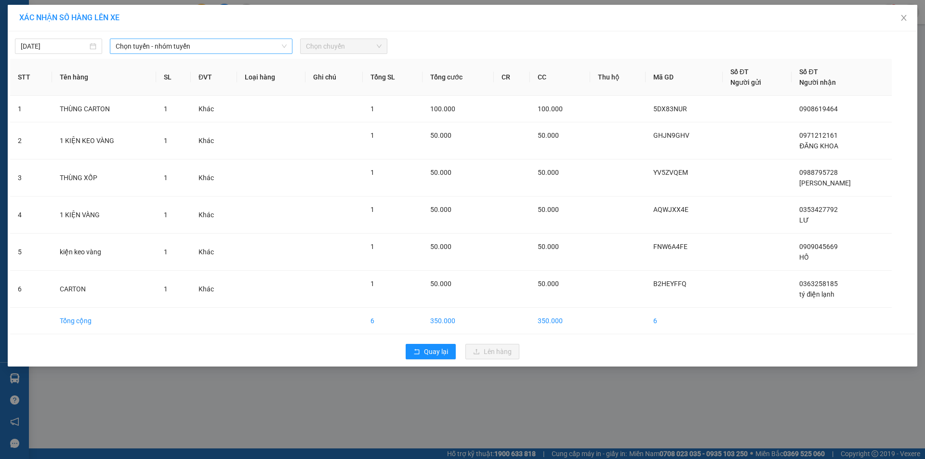
click at [187, 43] on span "Chọn tuyến - nhóm tuyến" at bounding box center [201, 46] width 171 height 14
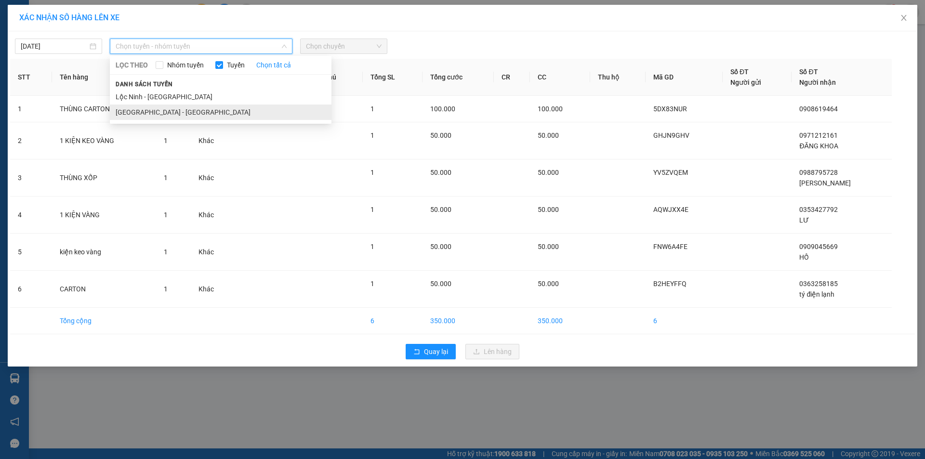
click at [163, 115] on li "[GEOGRAPHIC_DATA] - [GEOGRAPHIC_DATA]" at bounding box center [221, 112] width 222 height 15
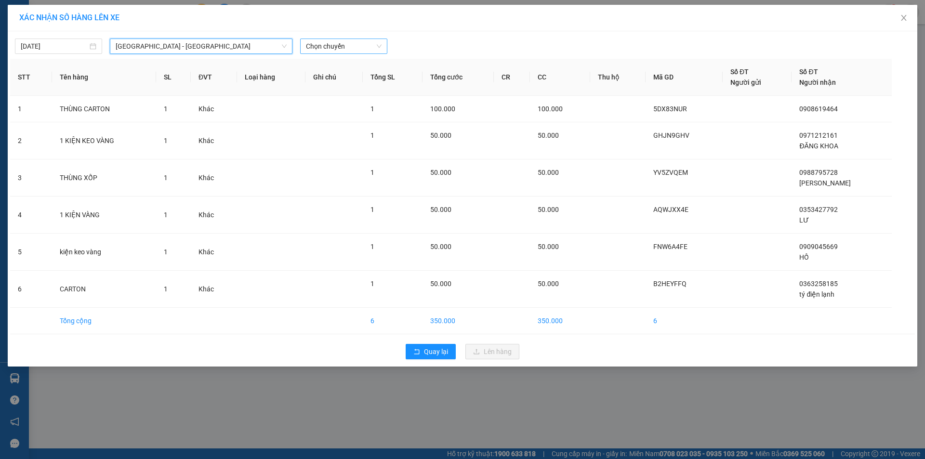
click at [343, 46] on span "Chọn chuyến" at bounding box center [344, 46] width 76 height 14
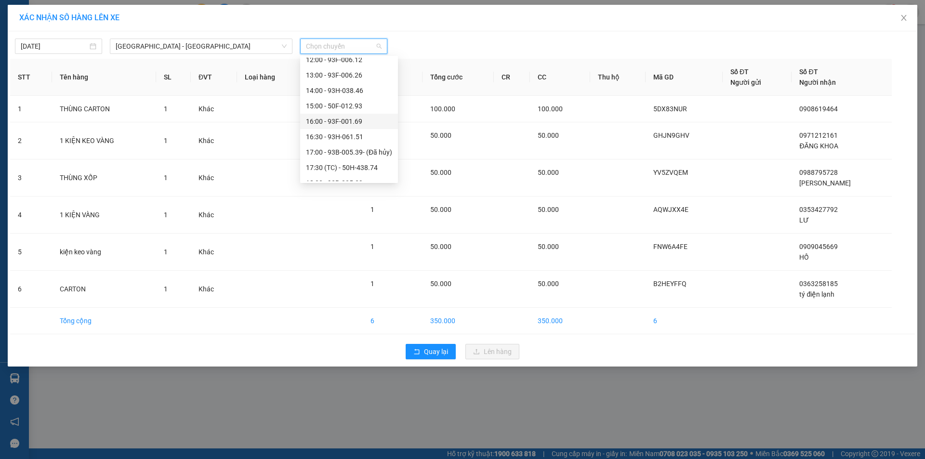
scroll to position [193, 0]
click at [353, 120] on div "17:30 (TC) - 50H-438.74" at bounding box center [349, 119] width 86 height 11
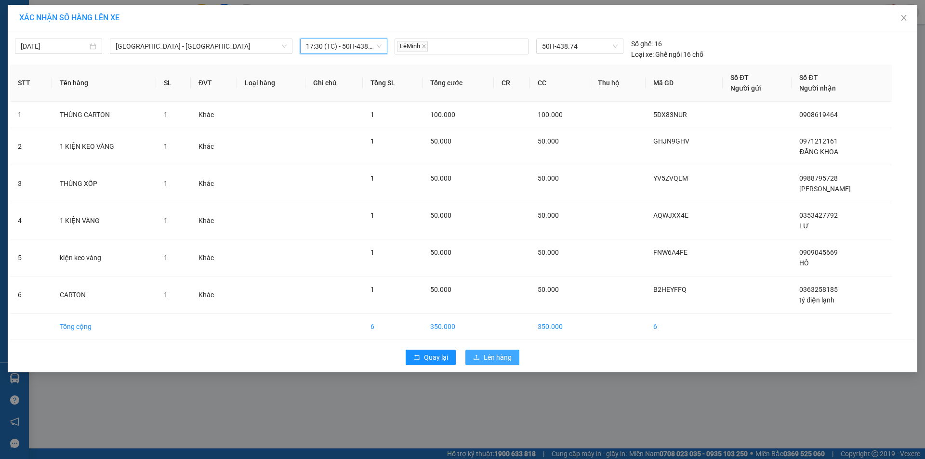
click at [509, 352] on button "Lên hàng" at bounding box center [493, 357] width 54 height 15
